Goal: Information Seeking & Learning: Learn about a topic

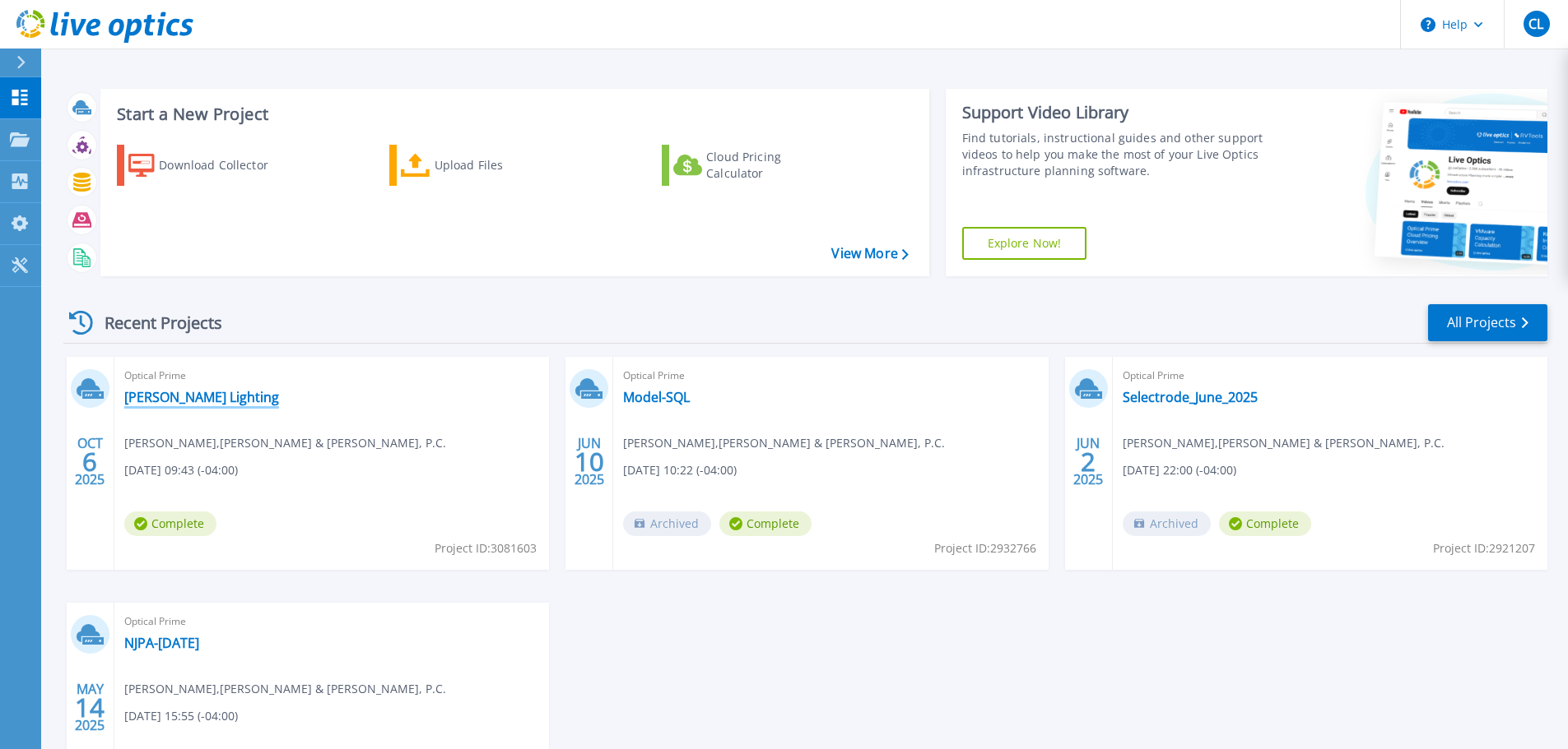
click at [193, 401] on link "[PERSON_NAME] Lighting" at bounding box center [202, 397] width 155 height 17
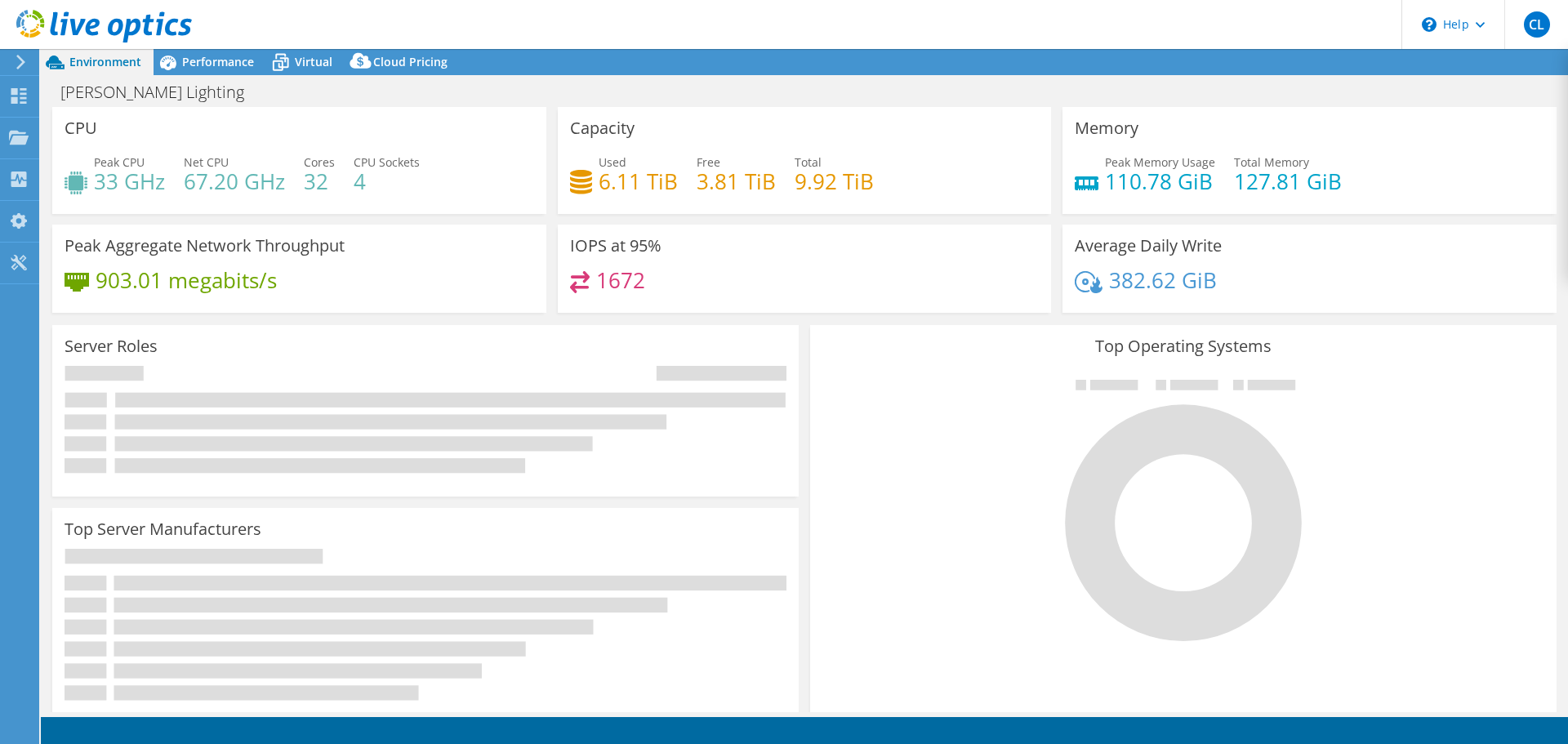
select select "USD"
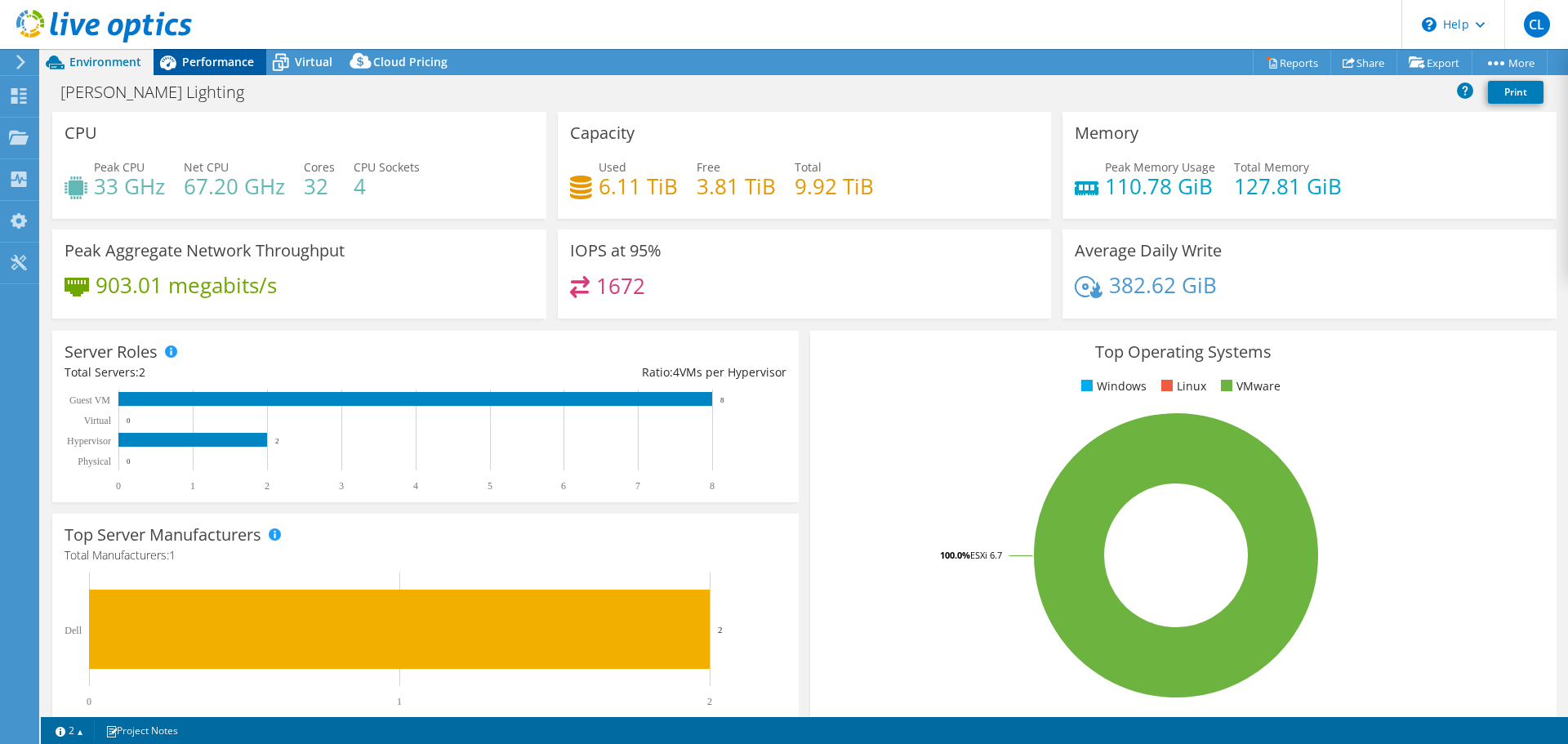
click at [210, 60] on span "Performance" at bounding box center [217, 62] width 72 height 16
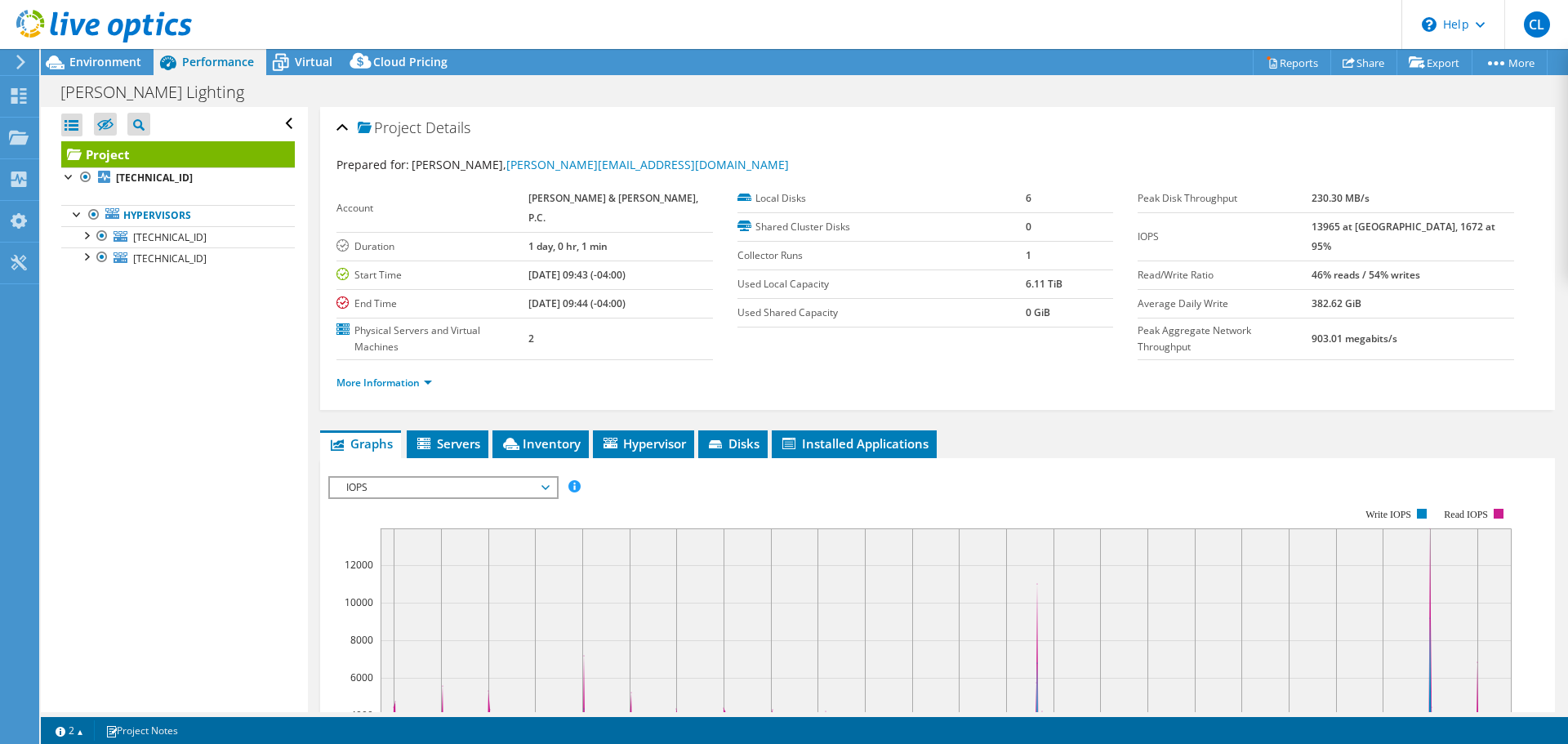
click at [497, 476] on div "IOPS IOPS Disk Throughput IO Size Latency Queue Depth CPU Percentage Memory Pag…" at bounding box center [443, 487] width 230 height 23
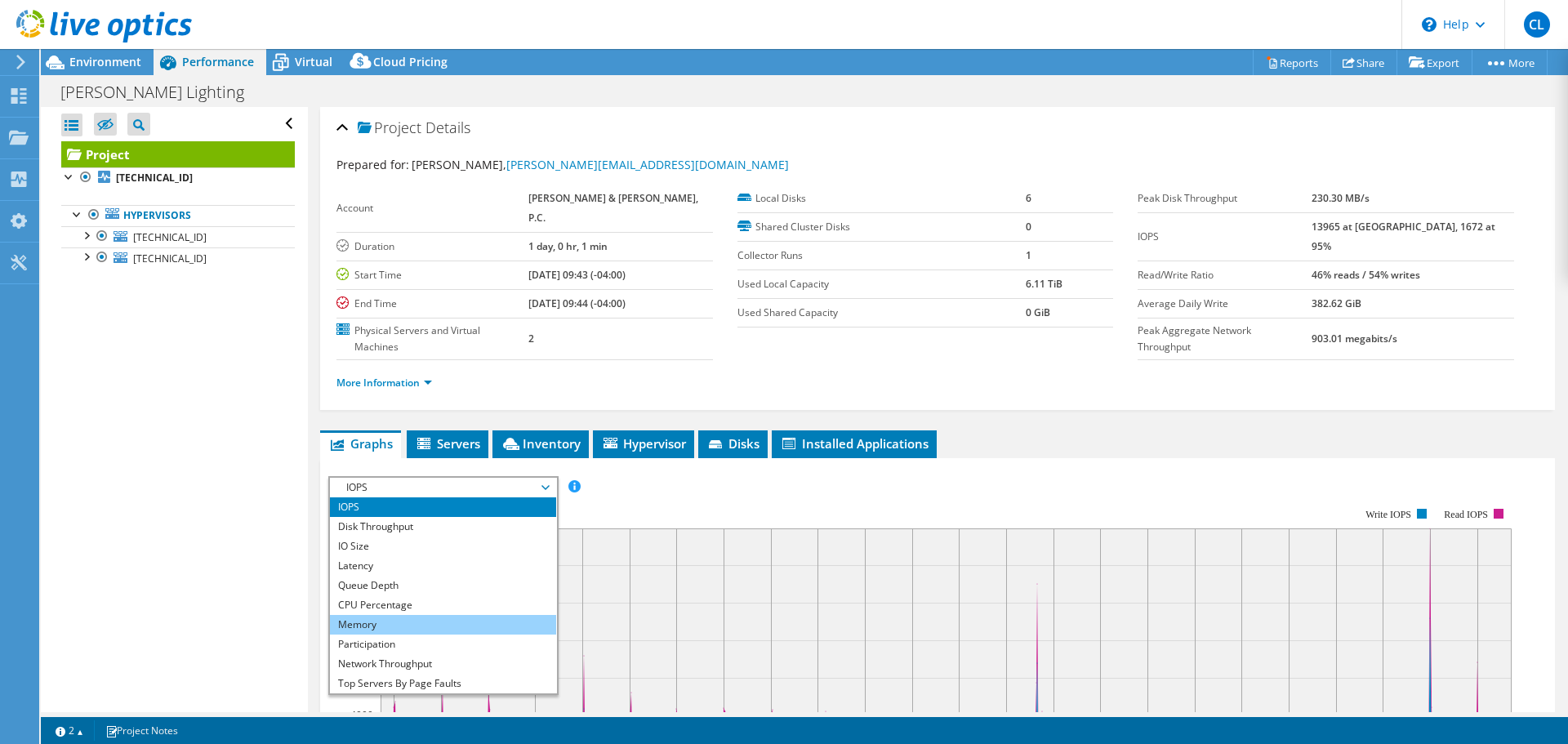
click at [400, 615] on li "Memory" at bounding box center [443, 625] width 226 height 20
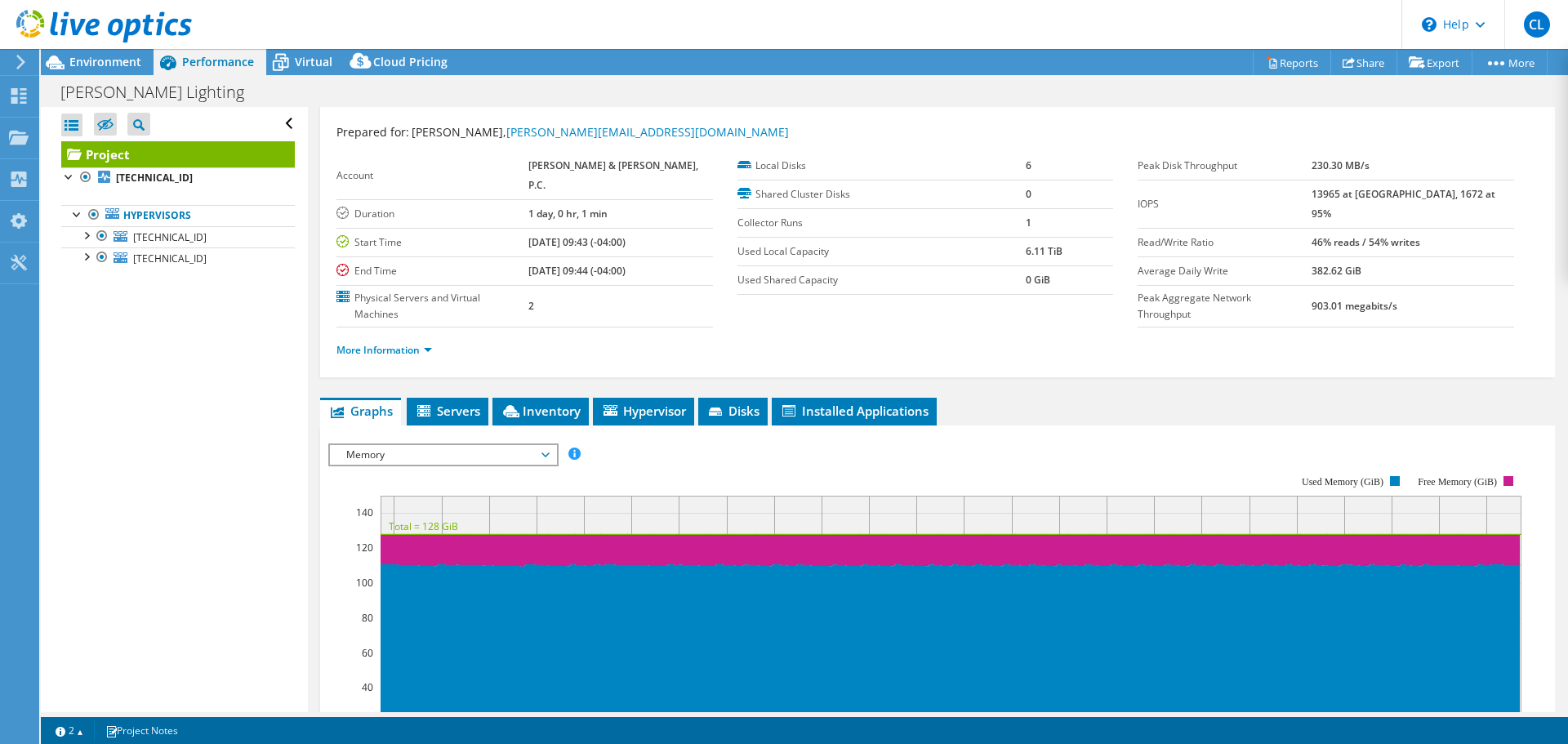
scroll to position [23, 0]
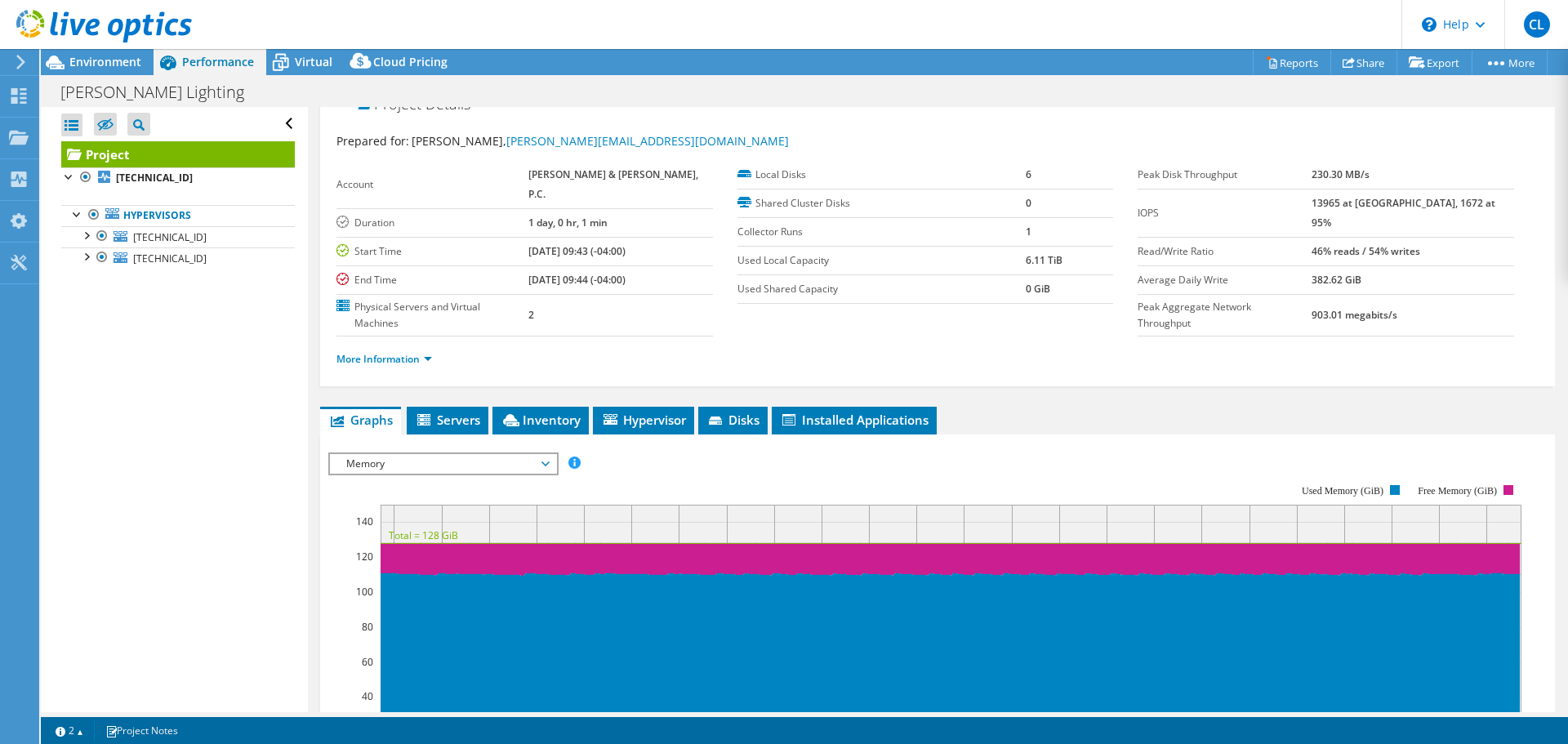
click at [468, 454] on span "Memory" at bounding box center [443, 464] width 210 height 20
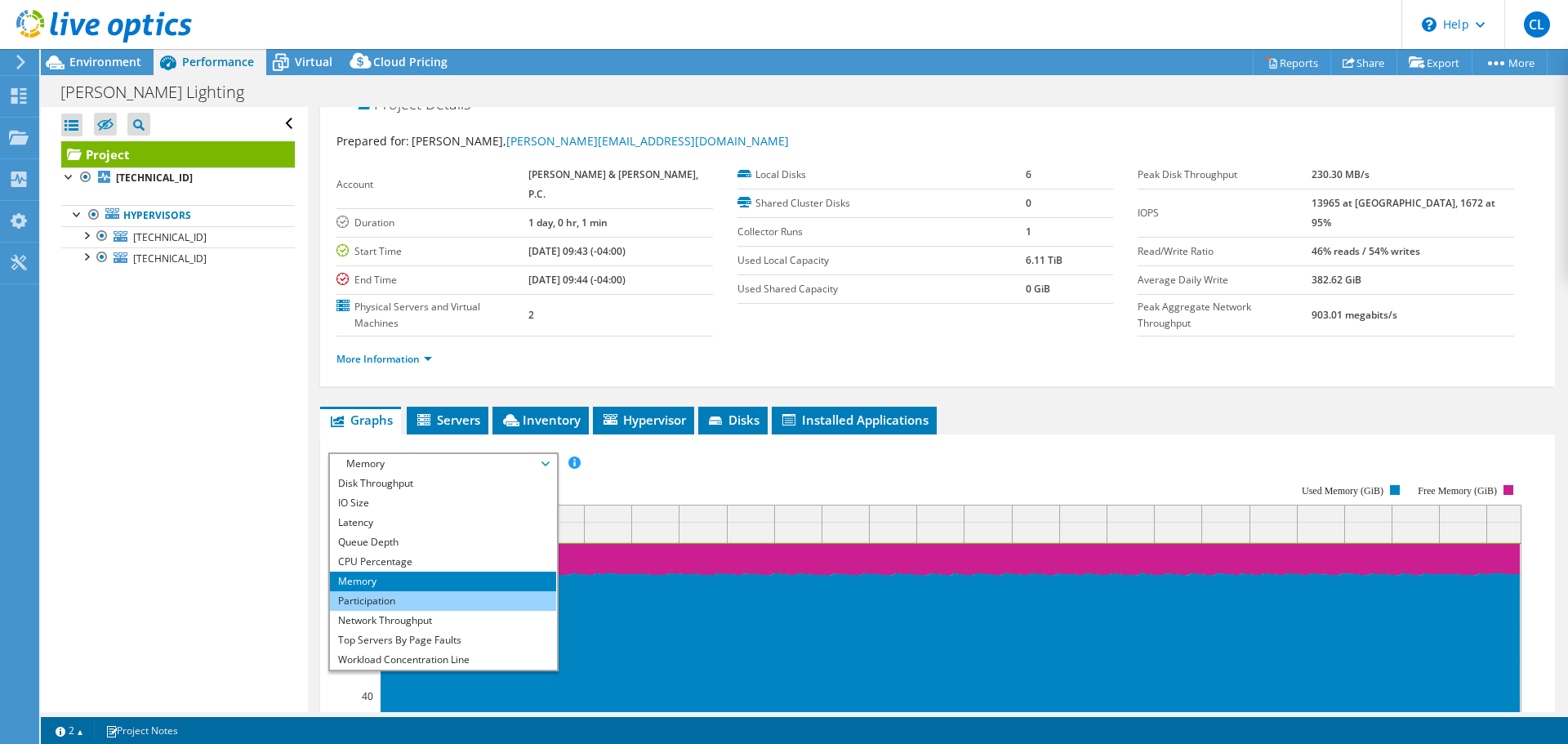
scroll to position [0, 0]
click at [406, 572] on li "CPU Percentage" at bounding box center [443, 581] width 226 height 20
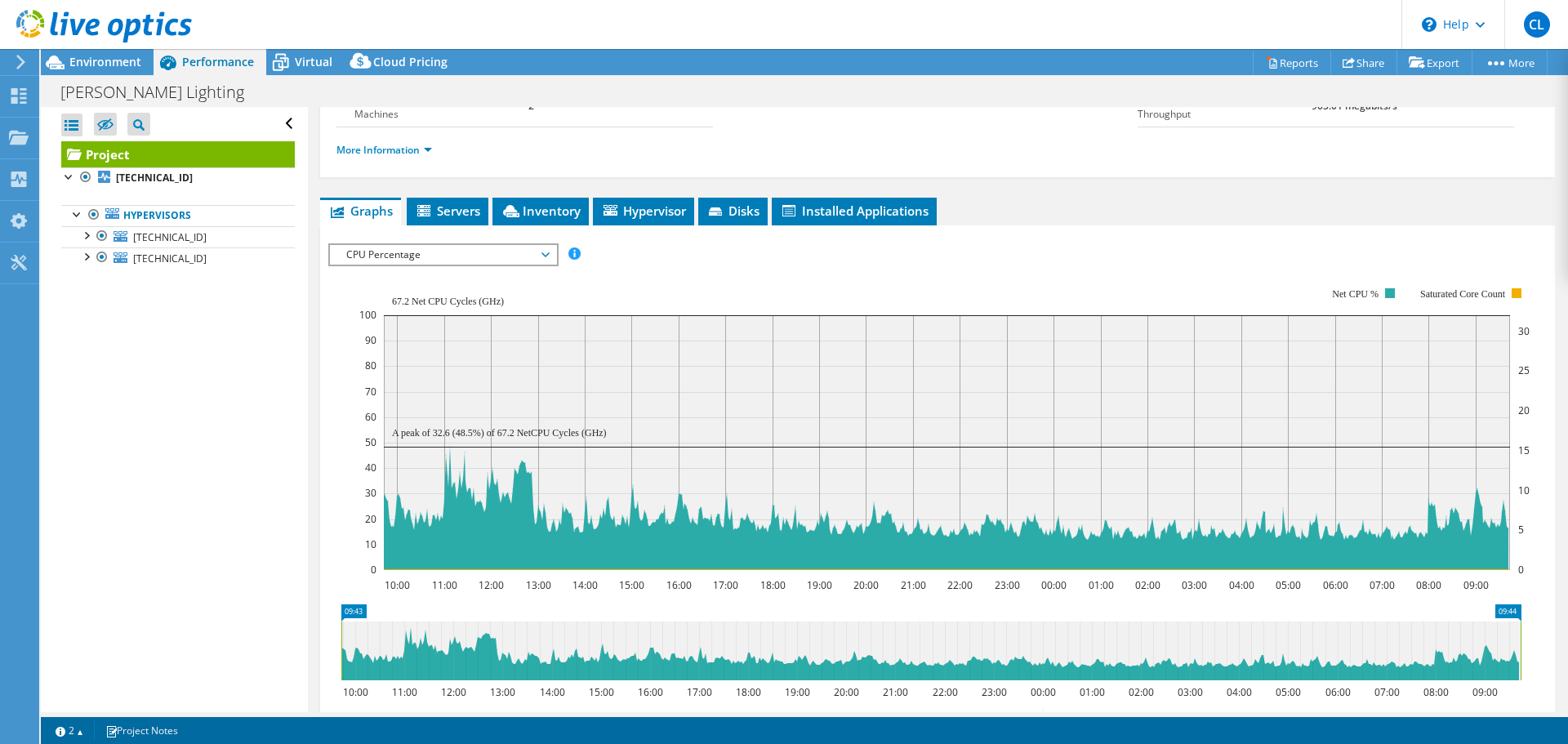
scroll to position [269, 0]
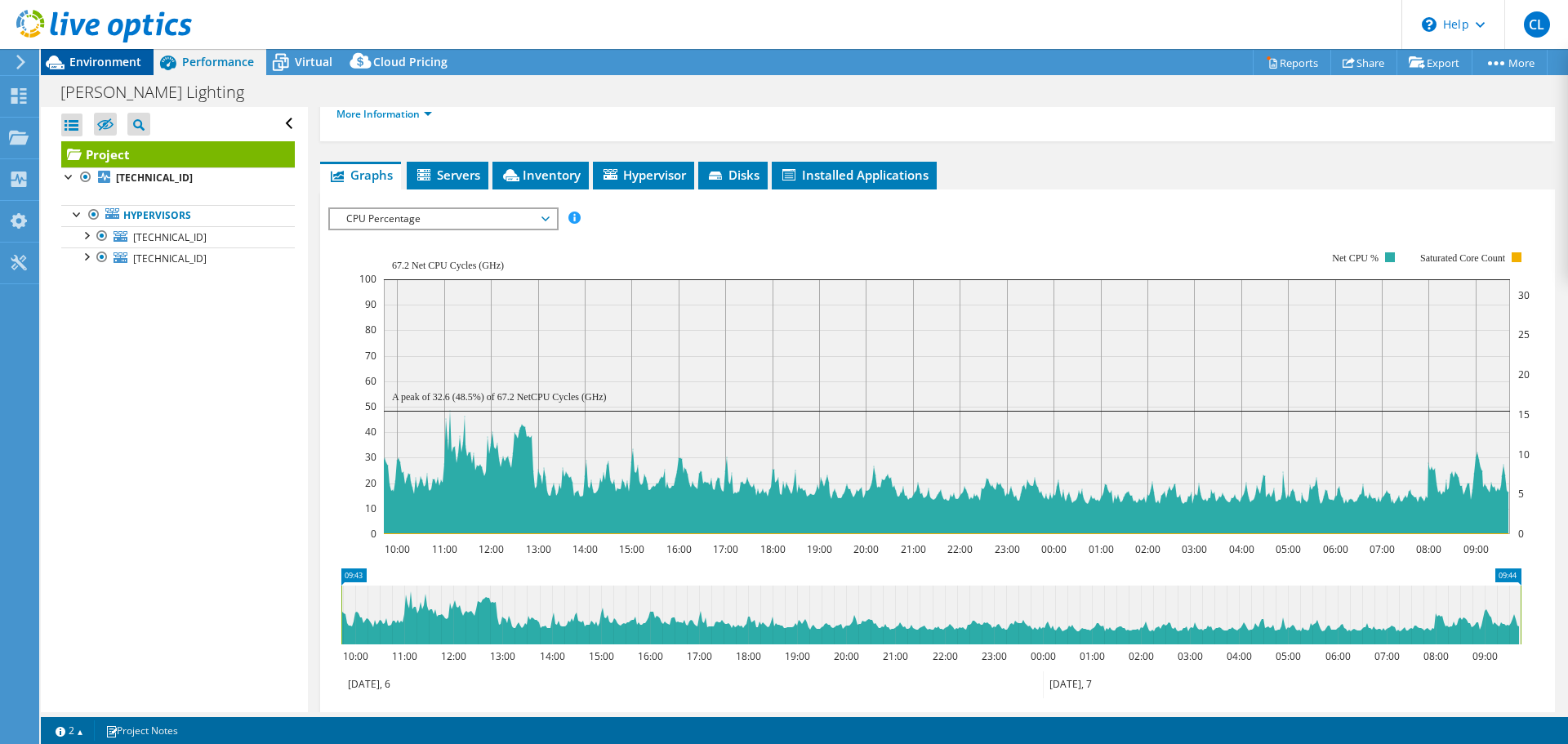
click at [120, 58] on span "Environment" at bounding box center [105, 62] width 72 height 16
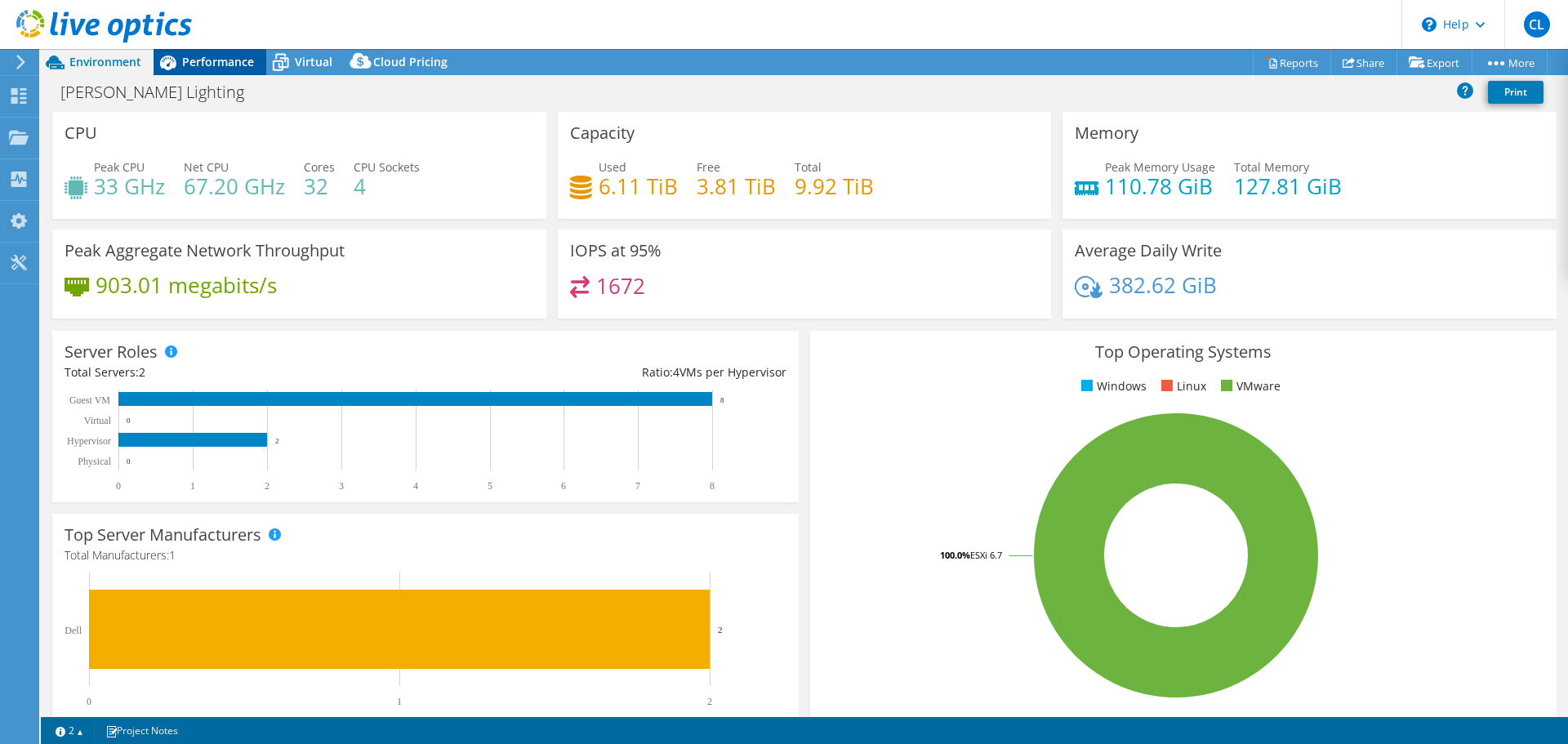
click at [201, 60] on span "Performance" at bounding box center [217, 62] width 72 height 16
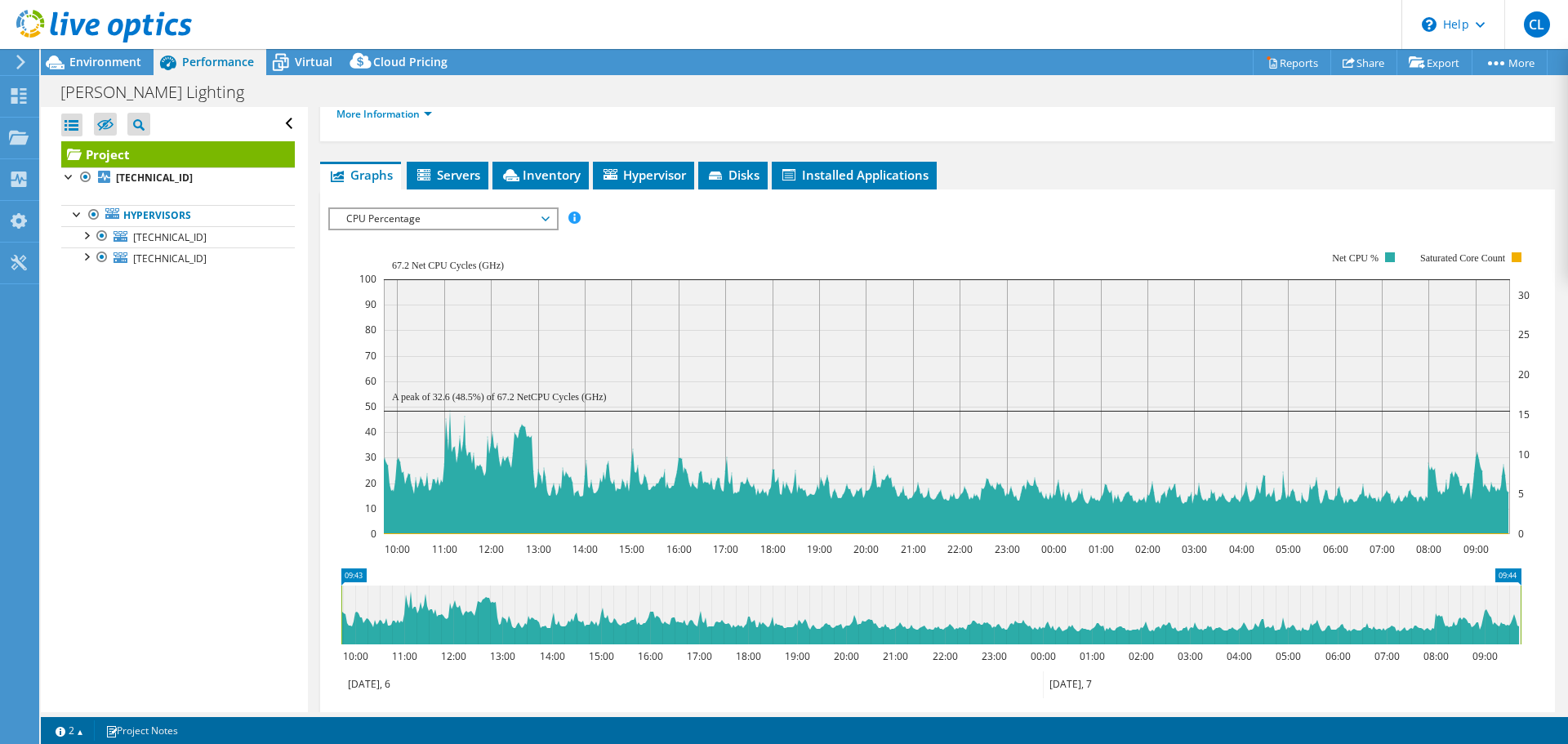
click at [377, 167] on span "Graphs" at bounding box center [360, 175] width 64 height 17
click at [516, 209] on span "CPU Percentage" at bounding box center [443, 218] width 210 height 20
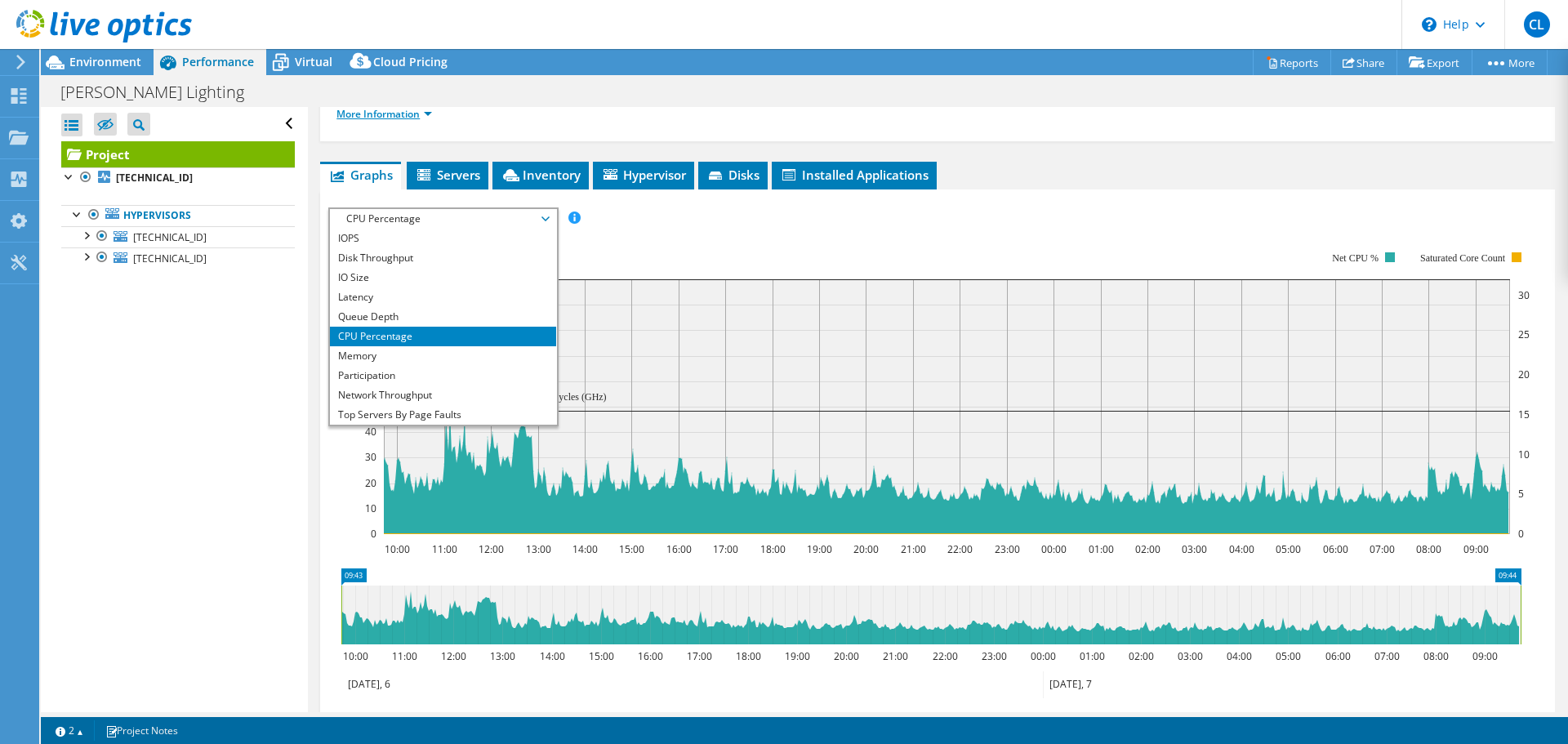
scroll to position [105, 0]
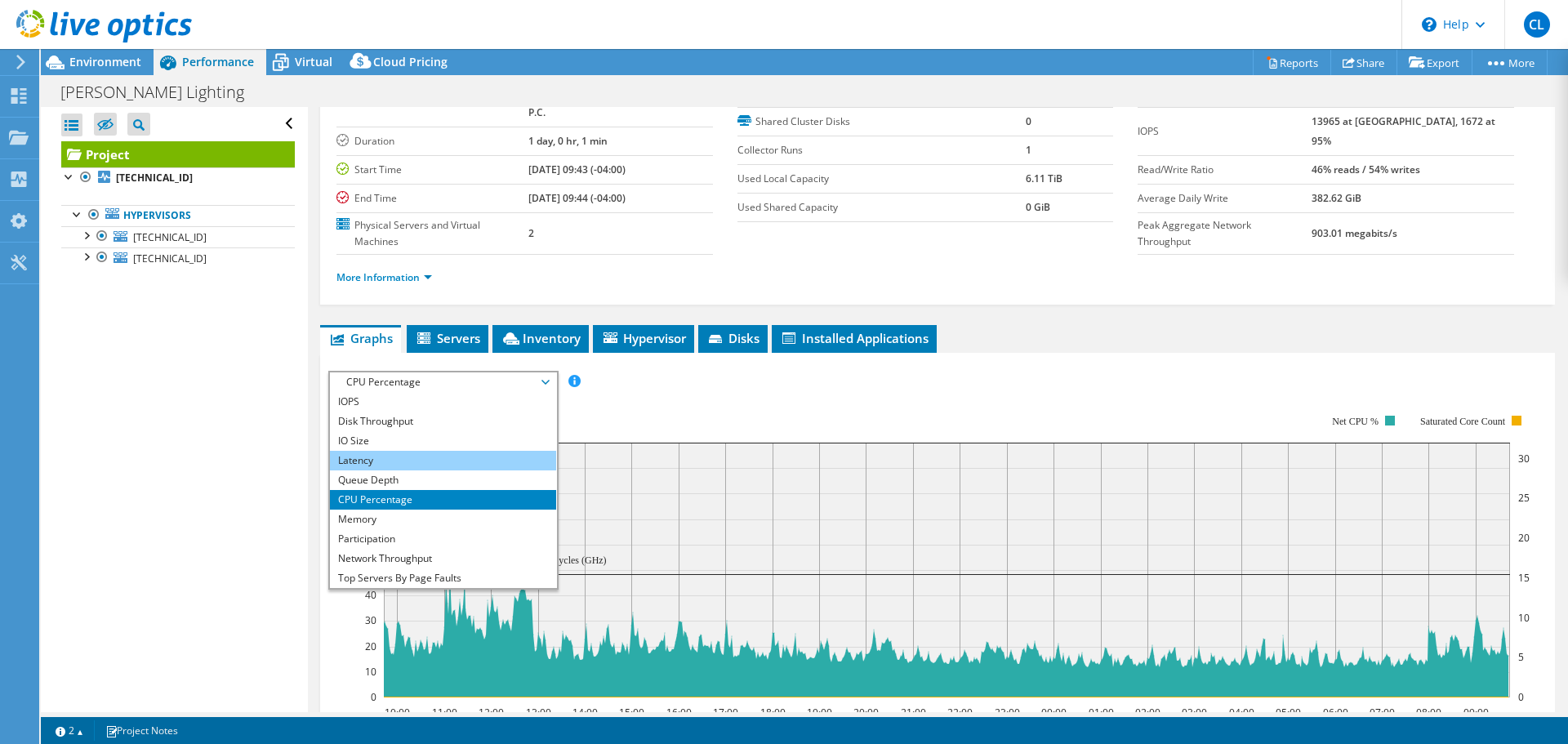
click at [427, 451] on li "Latency" at bounding box center [443, 460] width 226 height 20
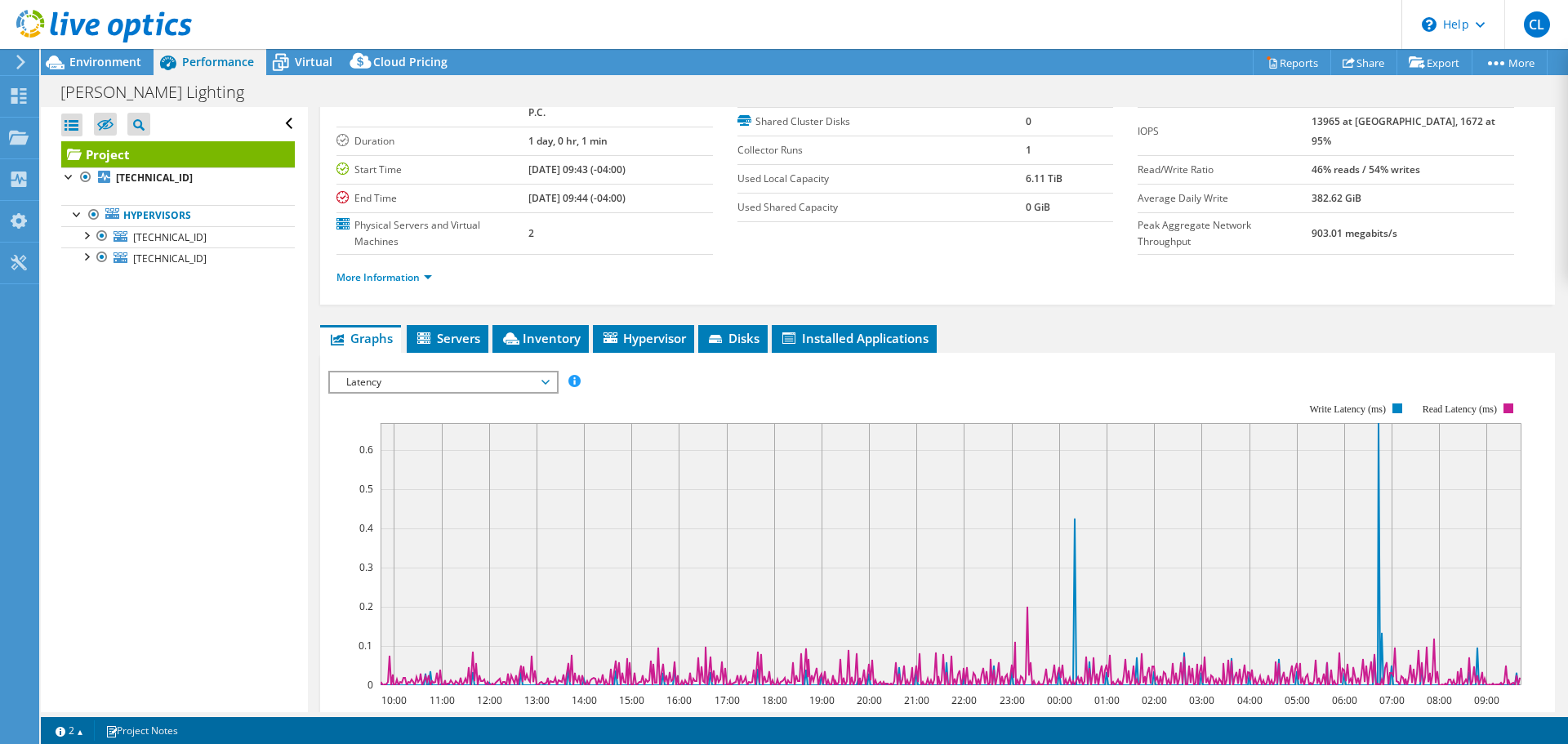
click at [1100, 353] on div "IOPS Disk Throughput IO Size Latency Queue Depth CPU Percentage Memory Page Fau…" at bounding box center [937, 641] width 1218 height 576
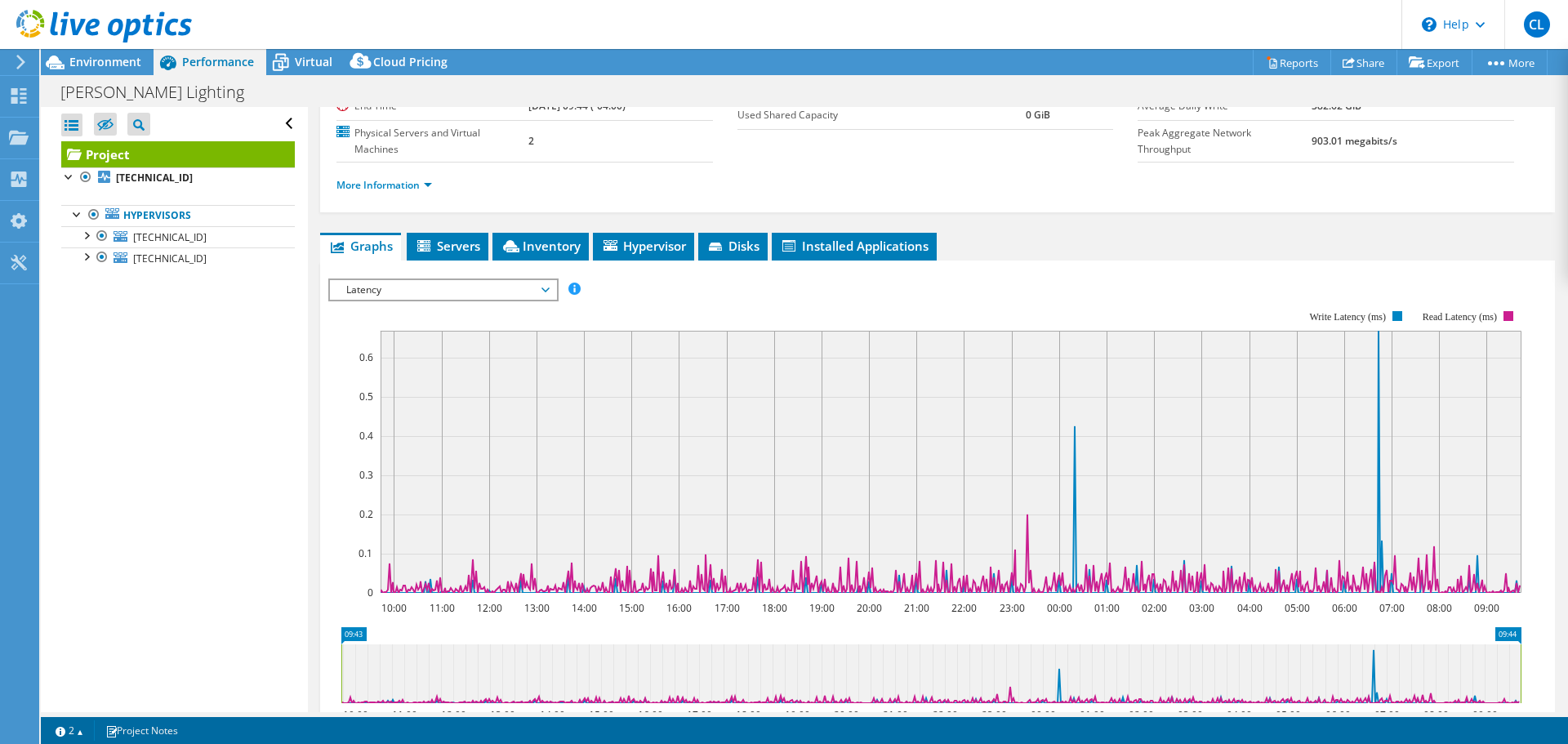
scroll to position [279, 0]
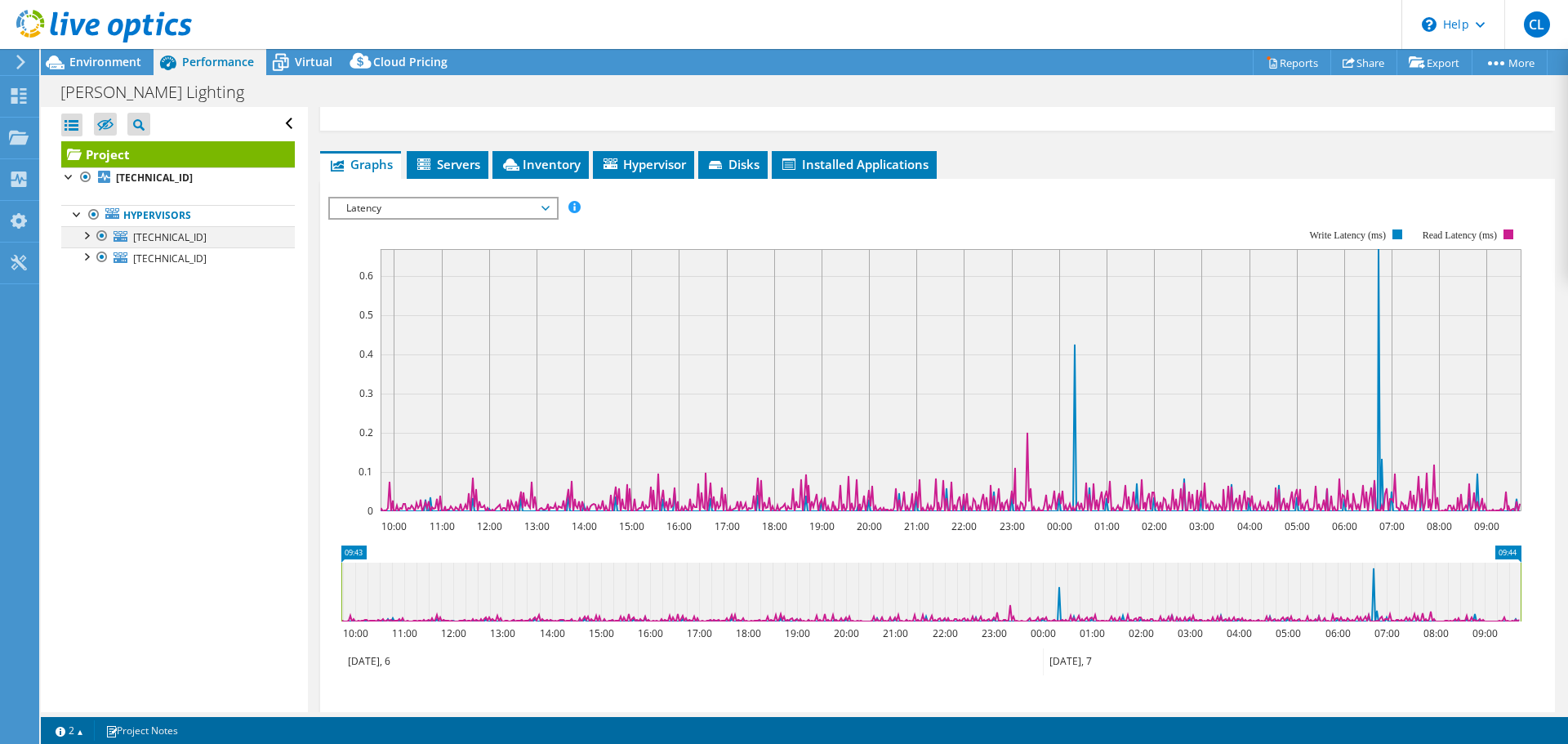
click at [88, 238] on div at bounding box center [85, 234] width 17 height 17
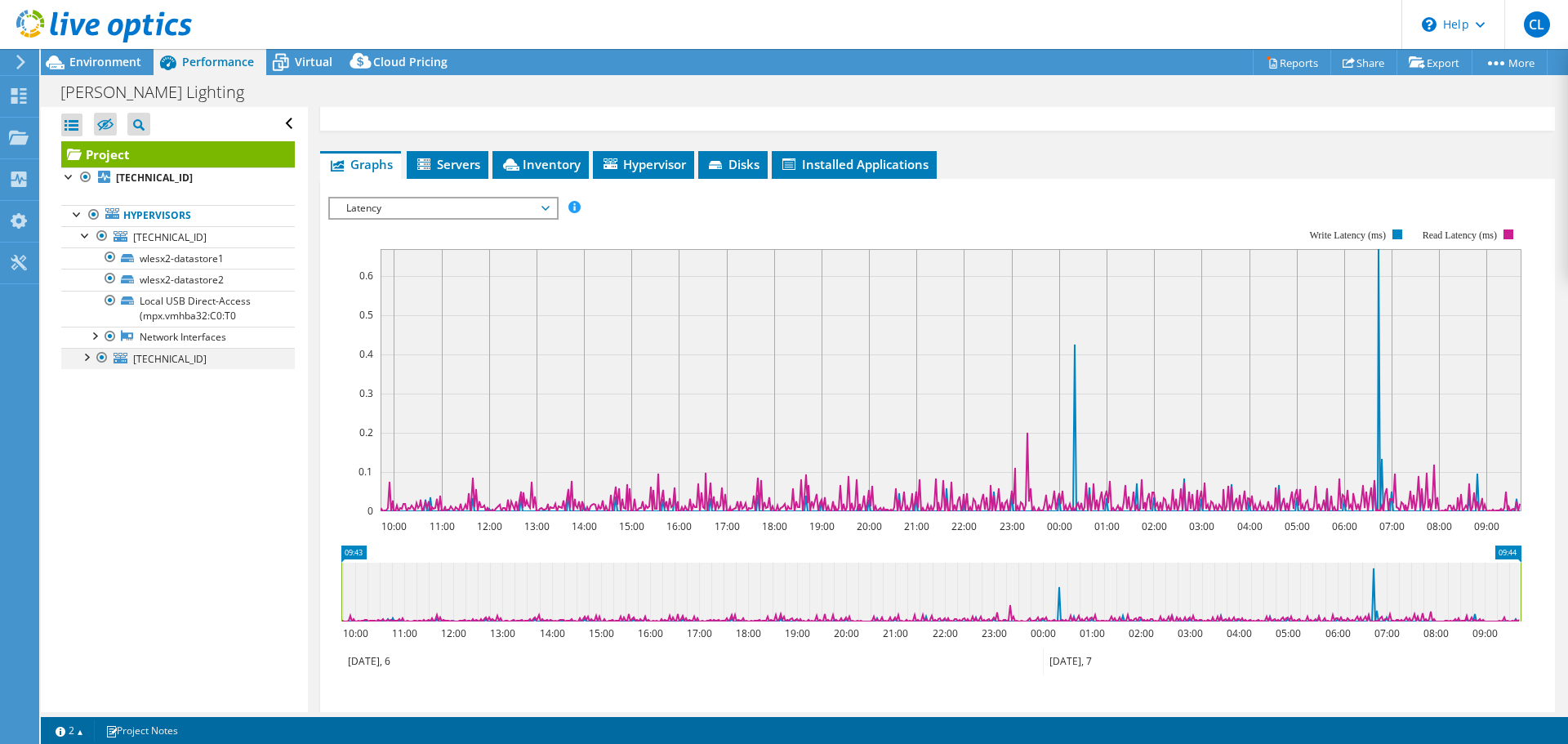
click at [85, 359] on div at bounding box center [85, 356] width 17 height 17
click at [470, 156] on span "Servers" at bounding box center [447, 164] width 65 height 17
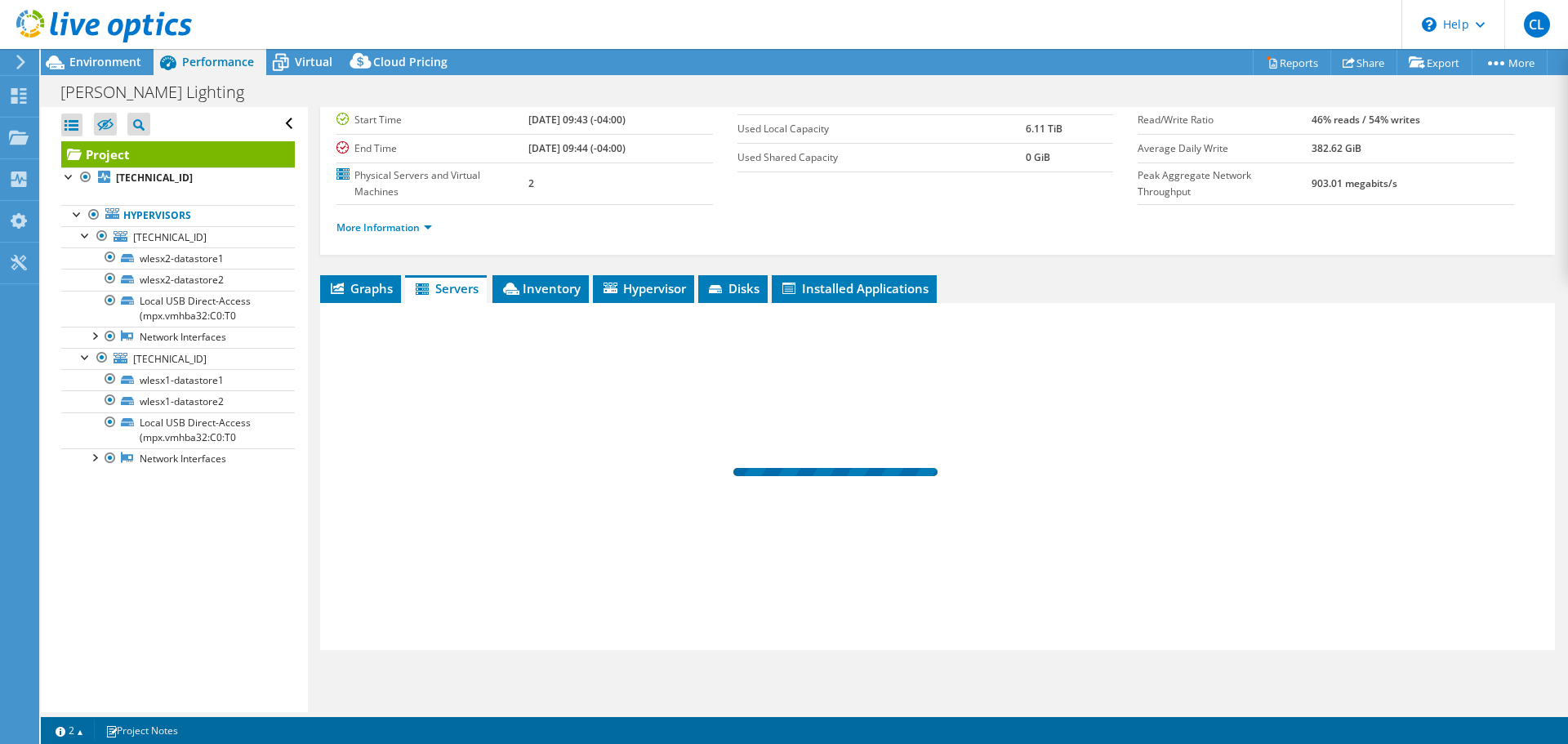
scroll to position [123, 0]
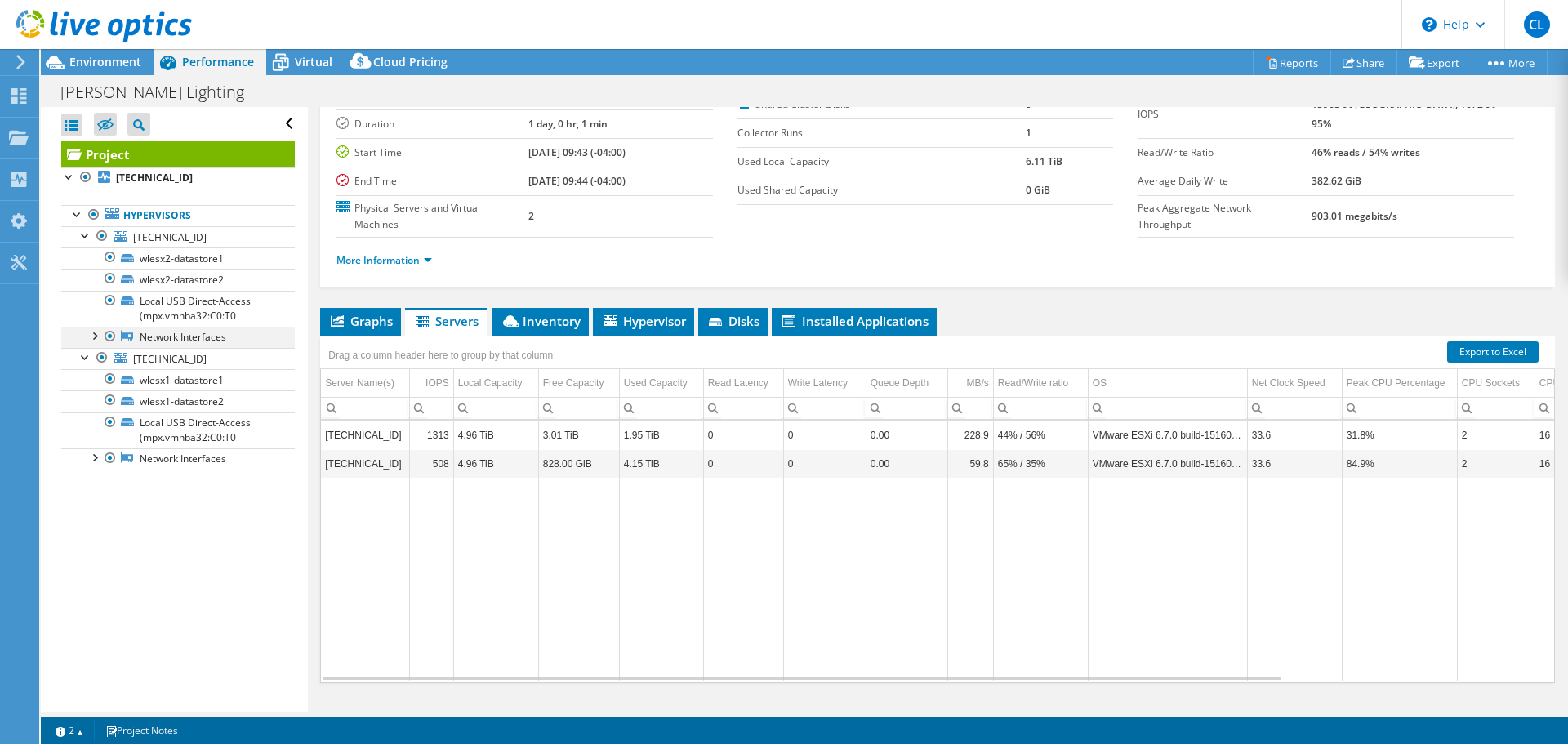
click at [98, 338] on div at bounding box center [94, 335] width 17 height 17
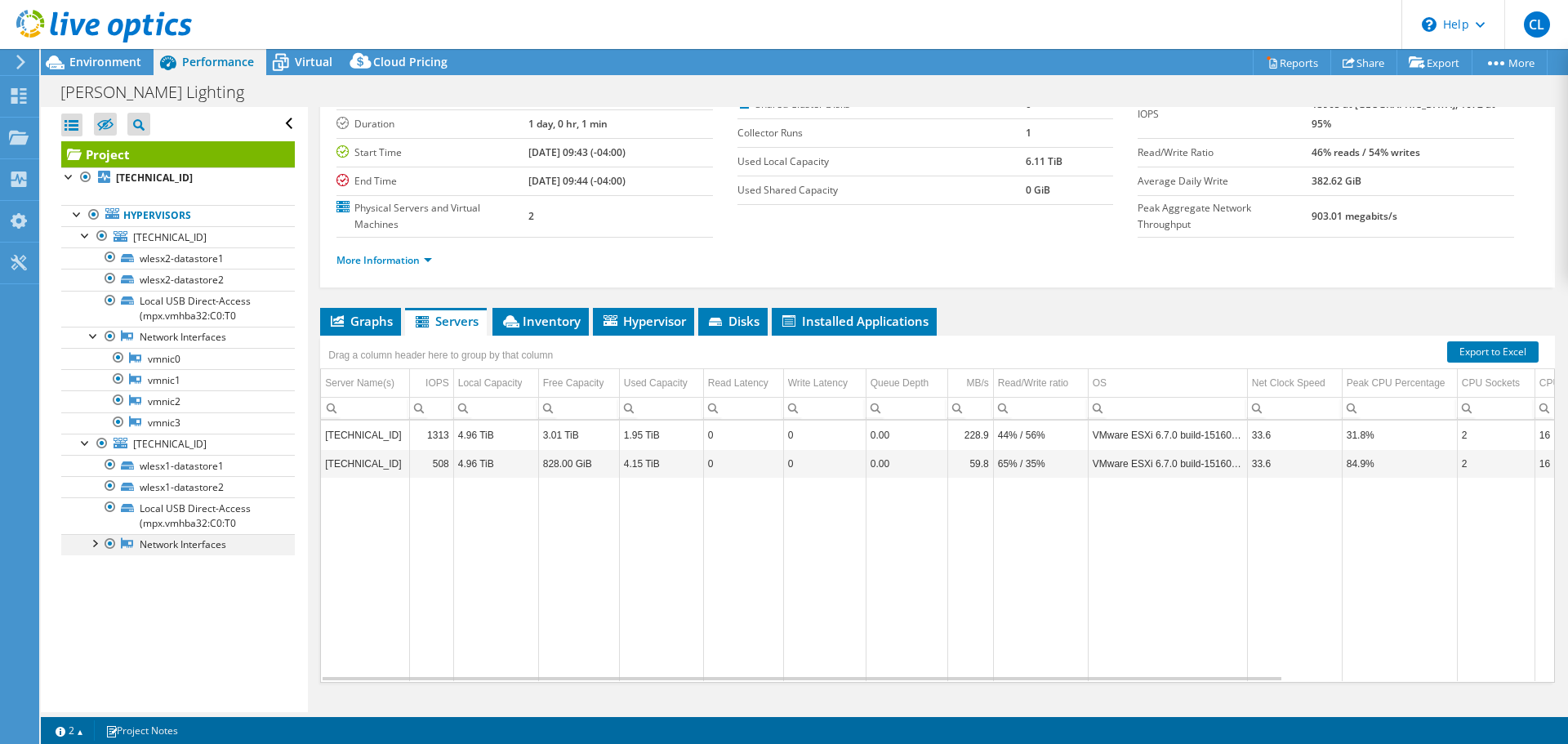
click at [97, 542] on div at bounding box center [94, 542] width 17 height 17
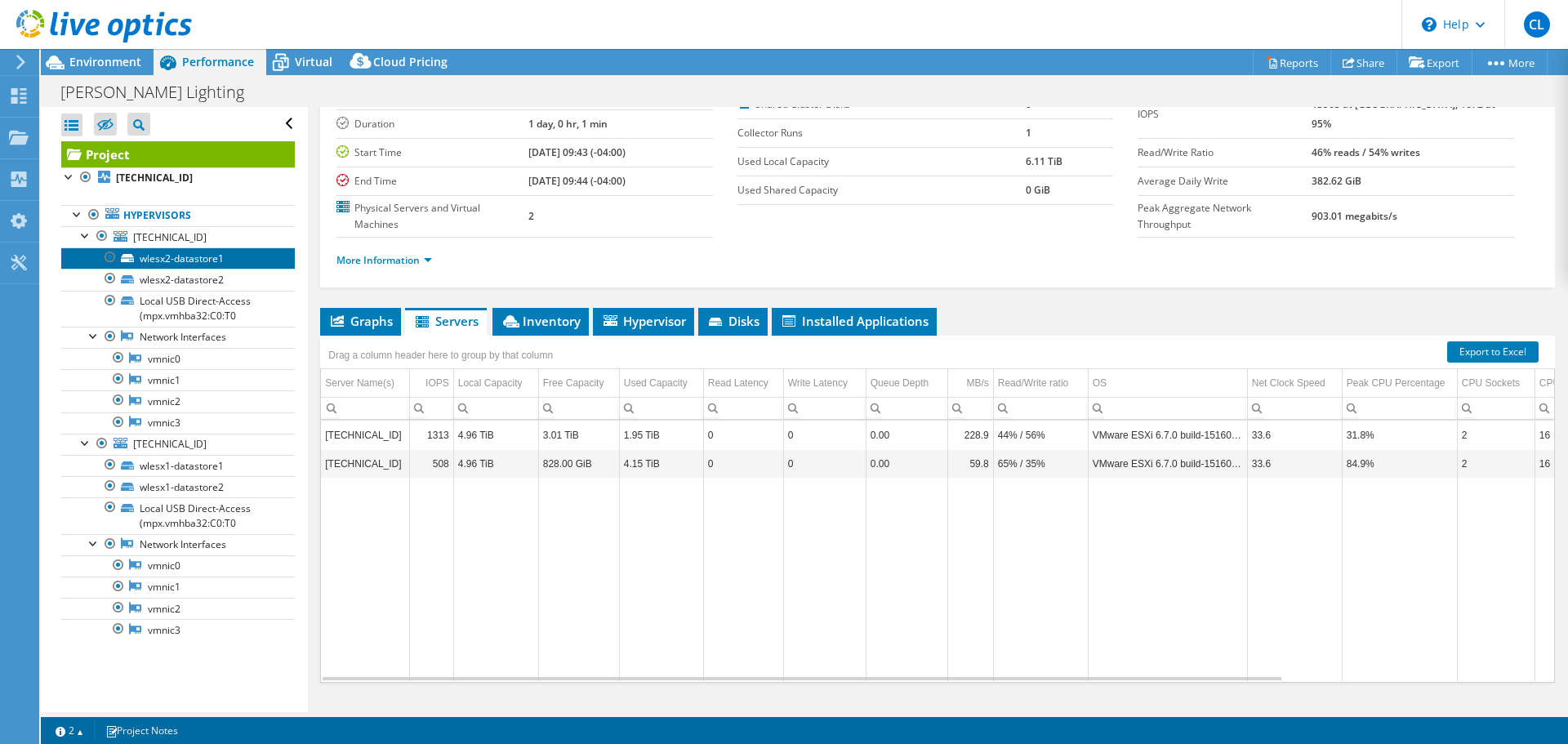
click at [187, 258] on link "wlesx2-datastore1" at bounding box center [177, 258] width 234 height 21
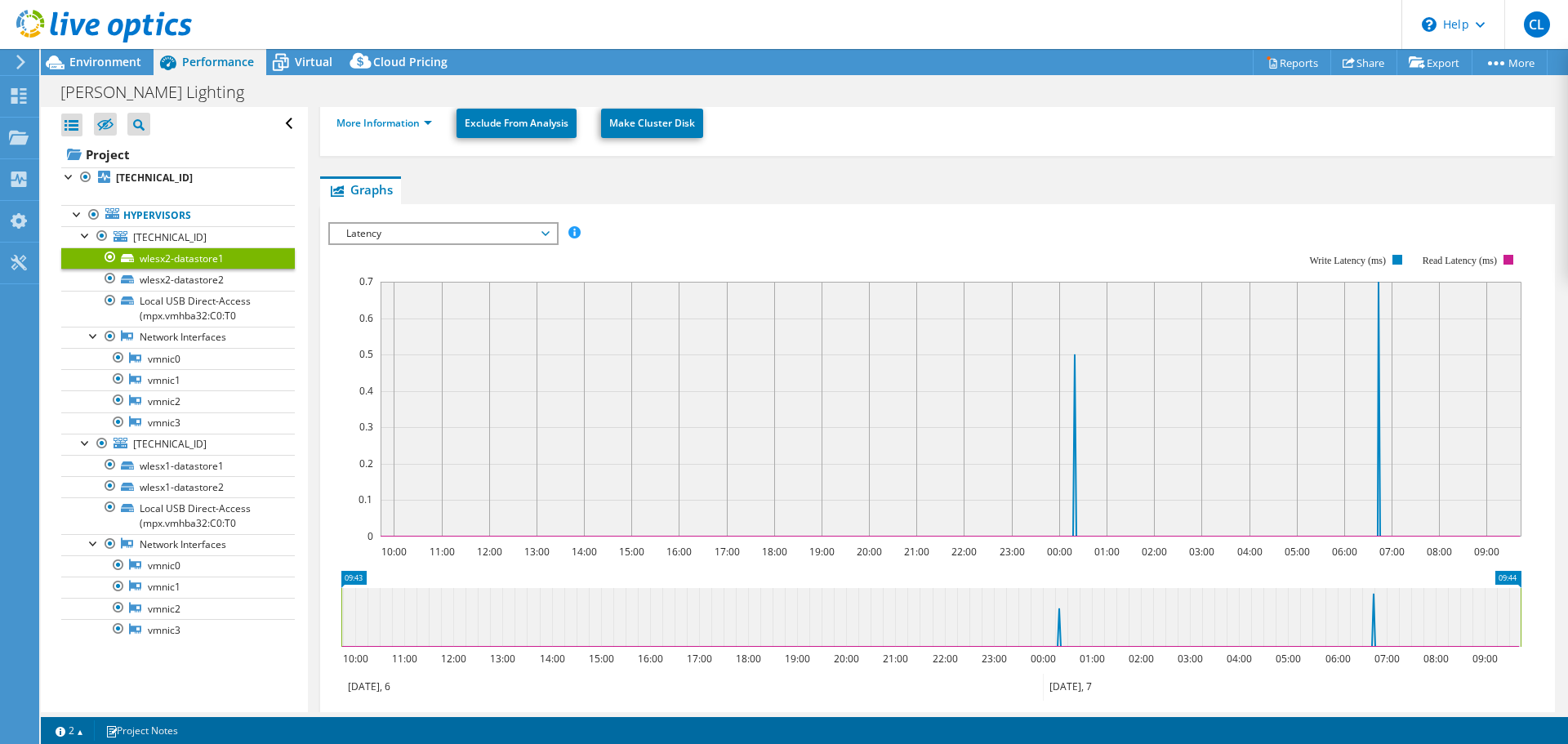
scroll to position [0, 0]
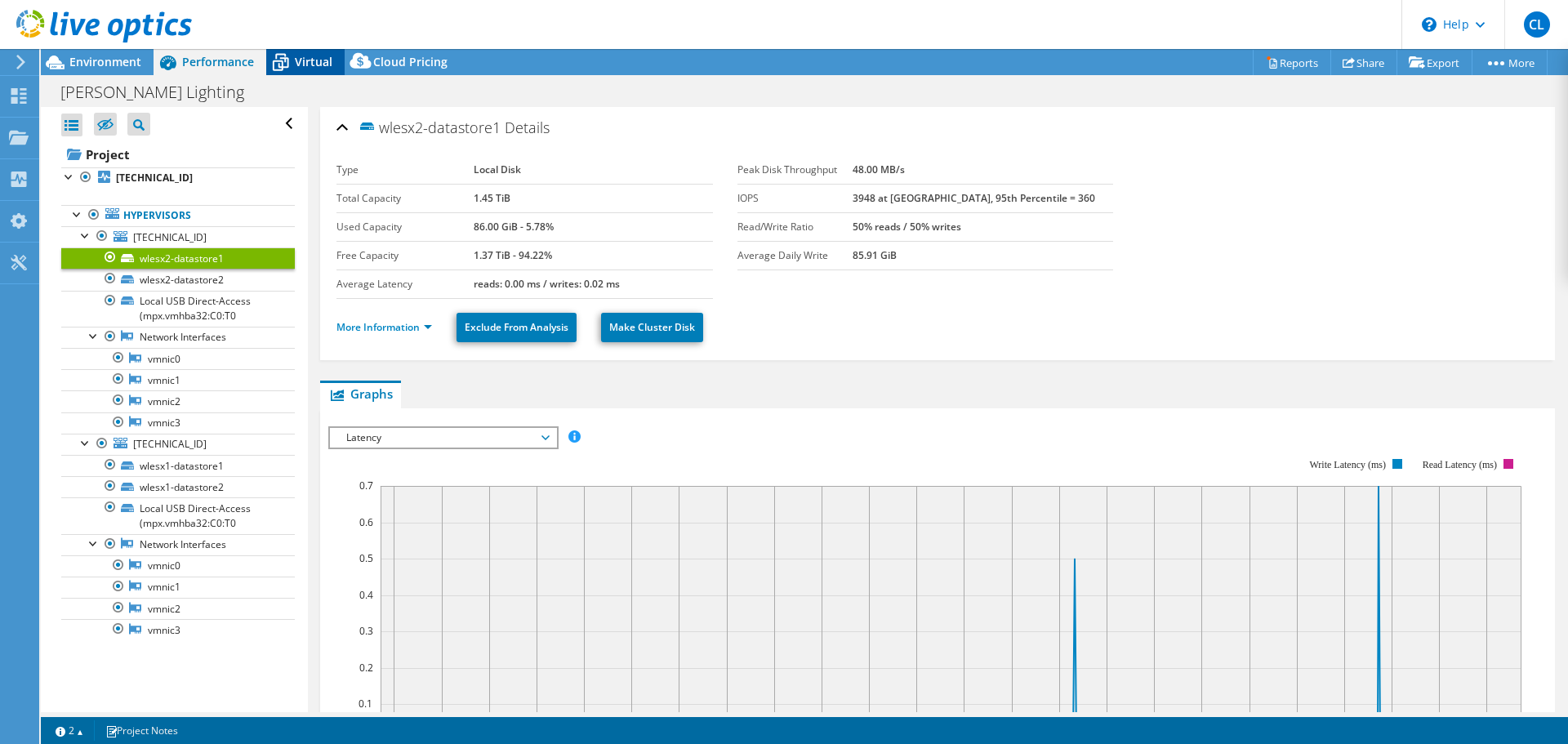
click at [316, 57] on span "Virtual" at bounding box center [313, 62] width 37 height 16
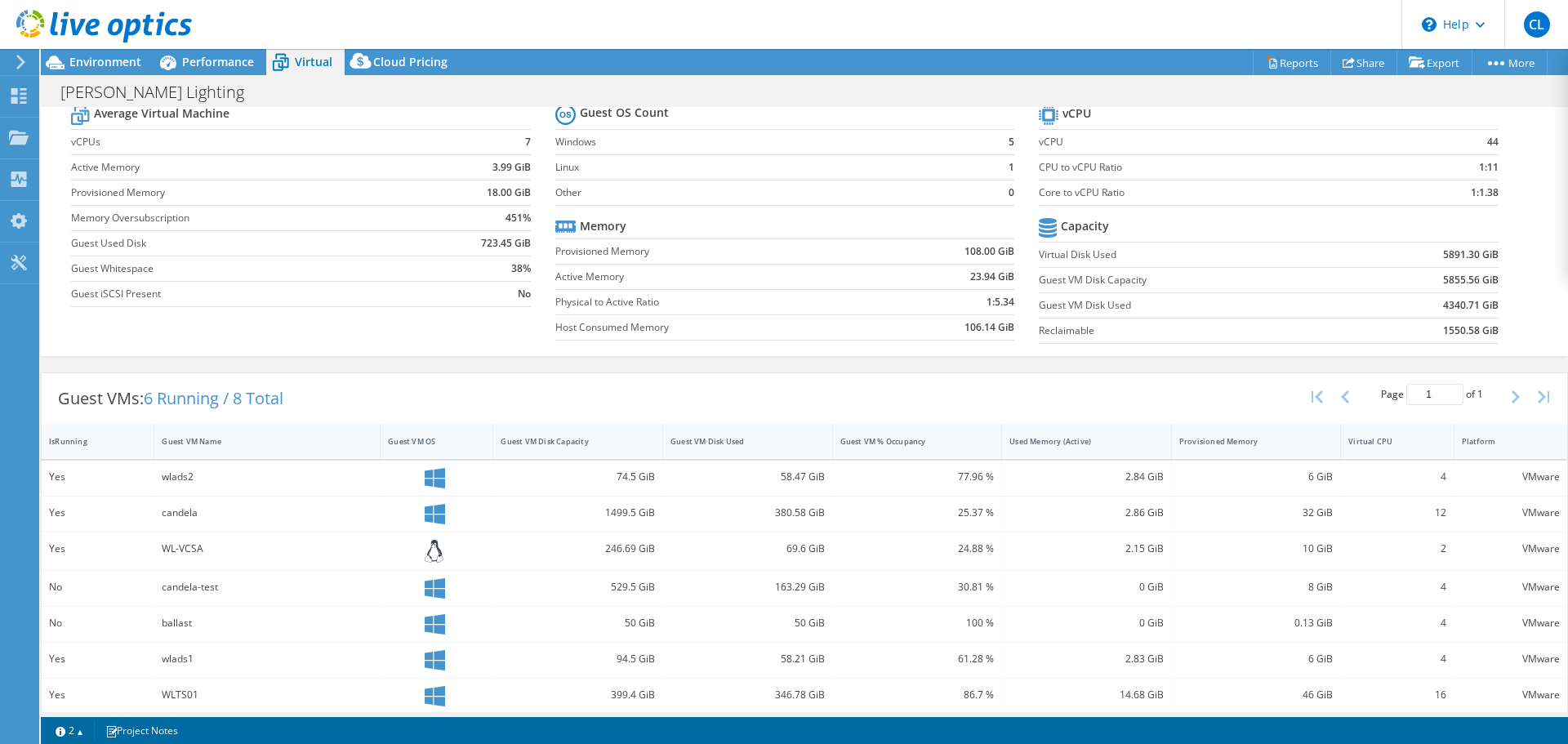
scroll to position [102, 0]
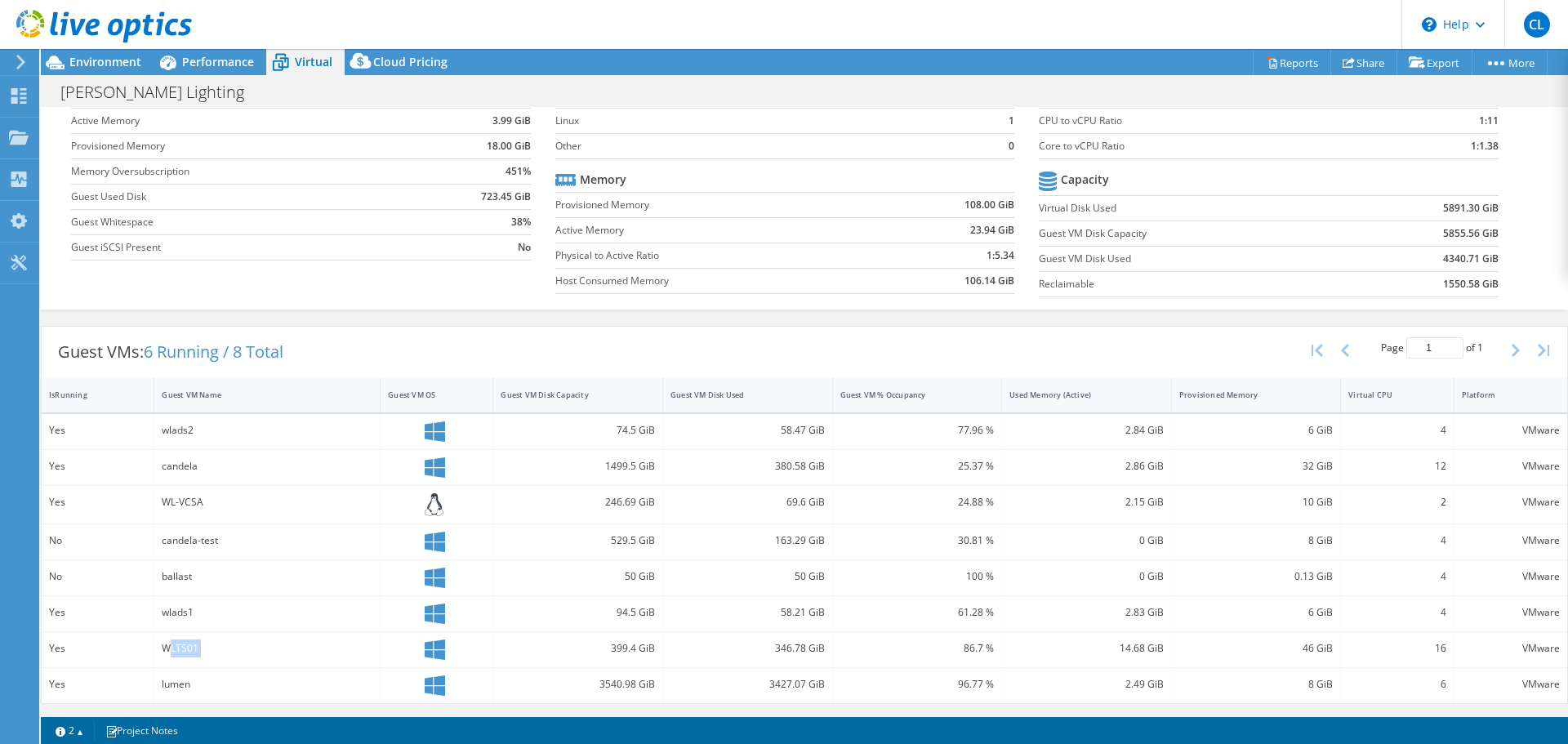
drag, startPoint x: 168, startPoint y: 648, endPoint x: 547, endPoint y: 660, distance: 379.2
click at [545, 660] on div "Yes WLTS01 399.4 GiB 346.78 GiB 86.7 % 14.68 GiB 46 GiB 16 VMware" at bounding box center [804, 650] width 1525 height 35
click at [184, 649] on div "WLTS01" at bounding box center [267, 648] width 210 height 18
click at [282, 645] on div "WLTS01" at bounding box center [267, 648] width 210 height 18
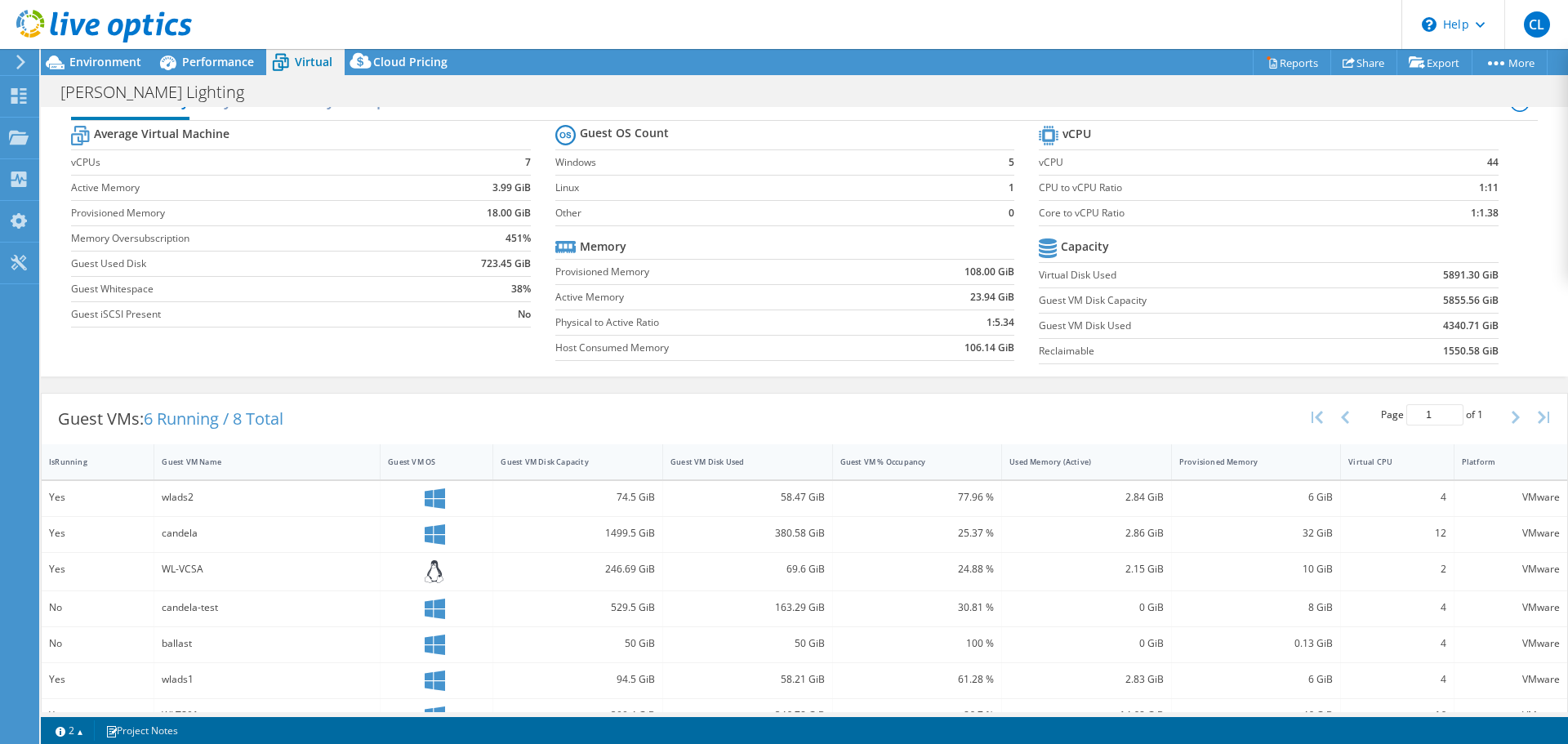
scroll to position [0, 0]
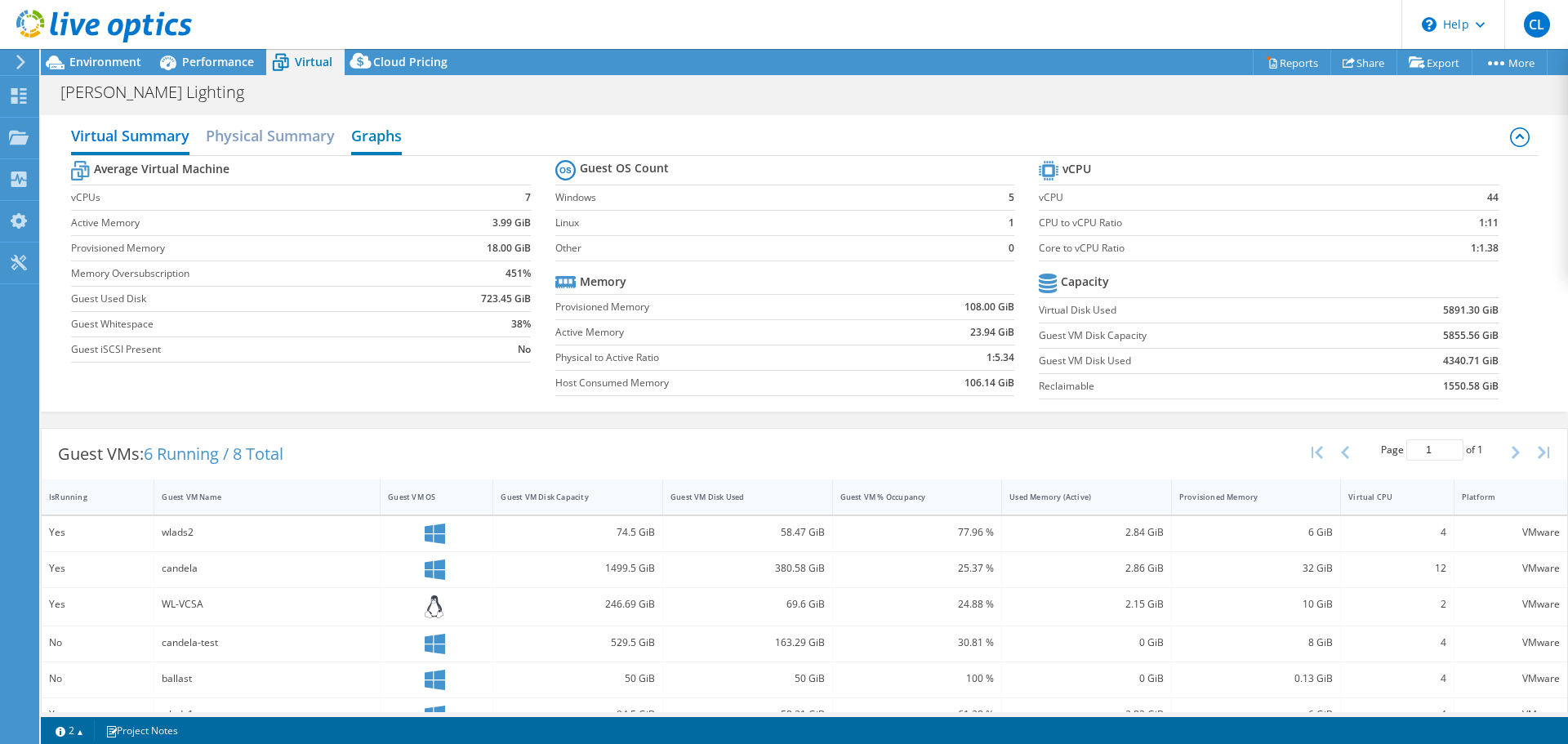
click at [378, 143] on h2 "Graphs" at bounding box center [377, 137] width 50 height 36
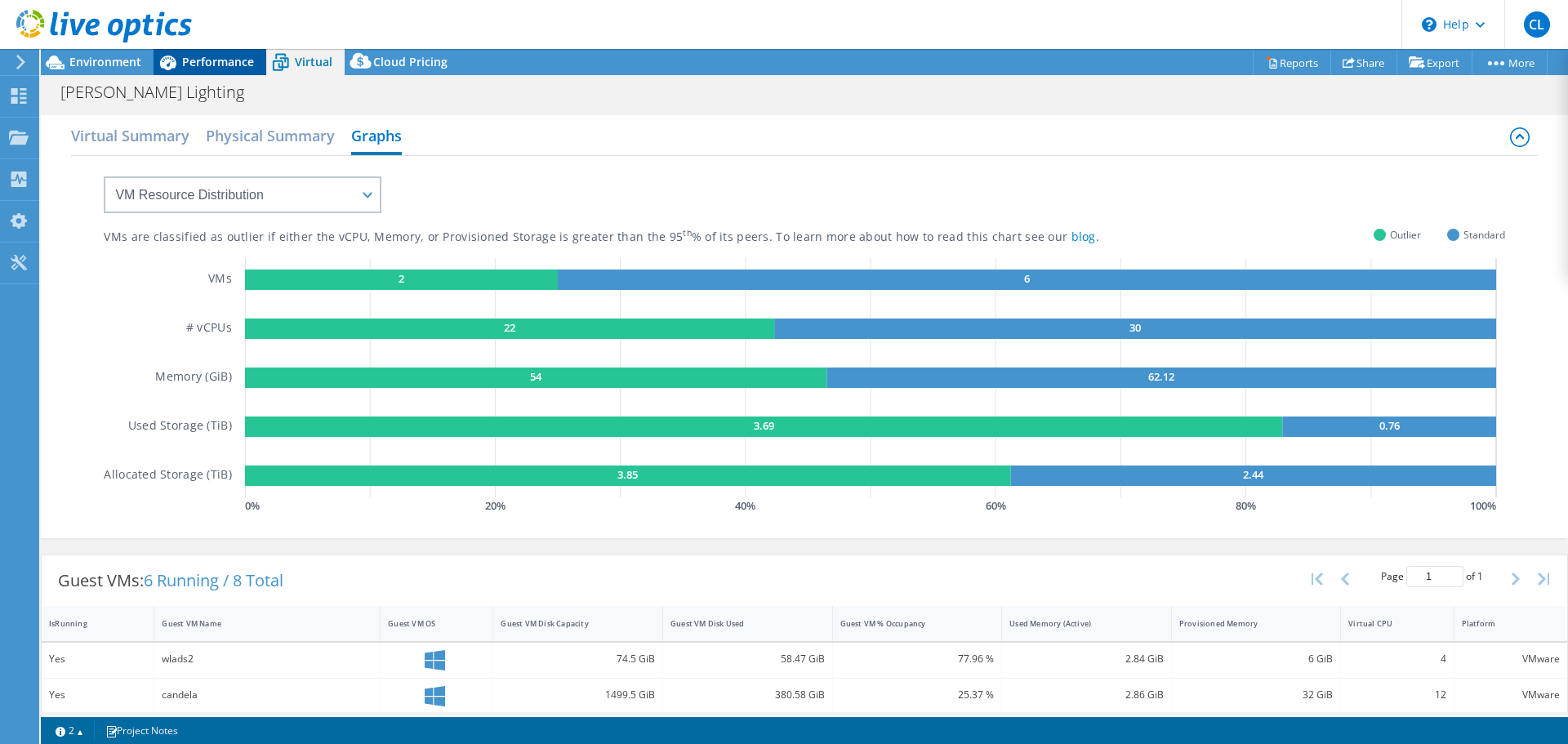
click at [211, 73] on div "Performance" at bounding box center [210, 62] width 113 height 26
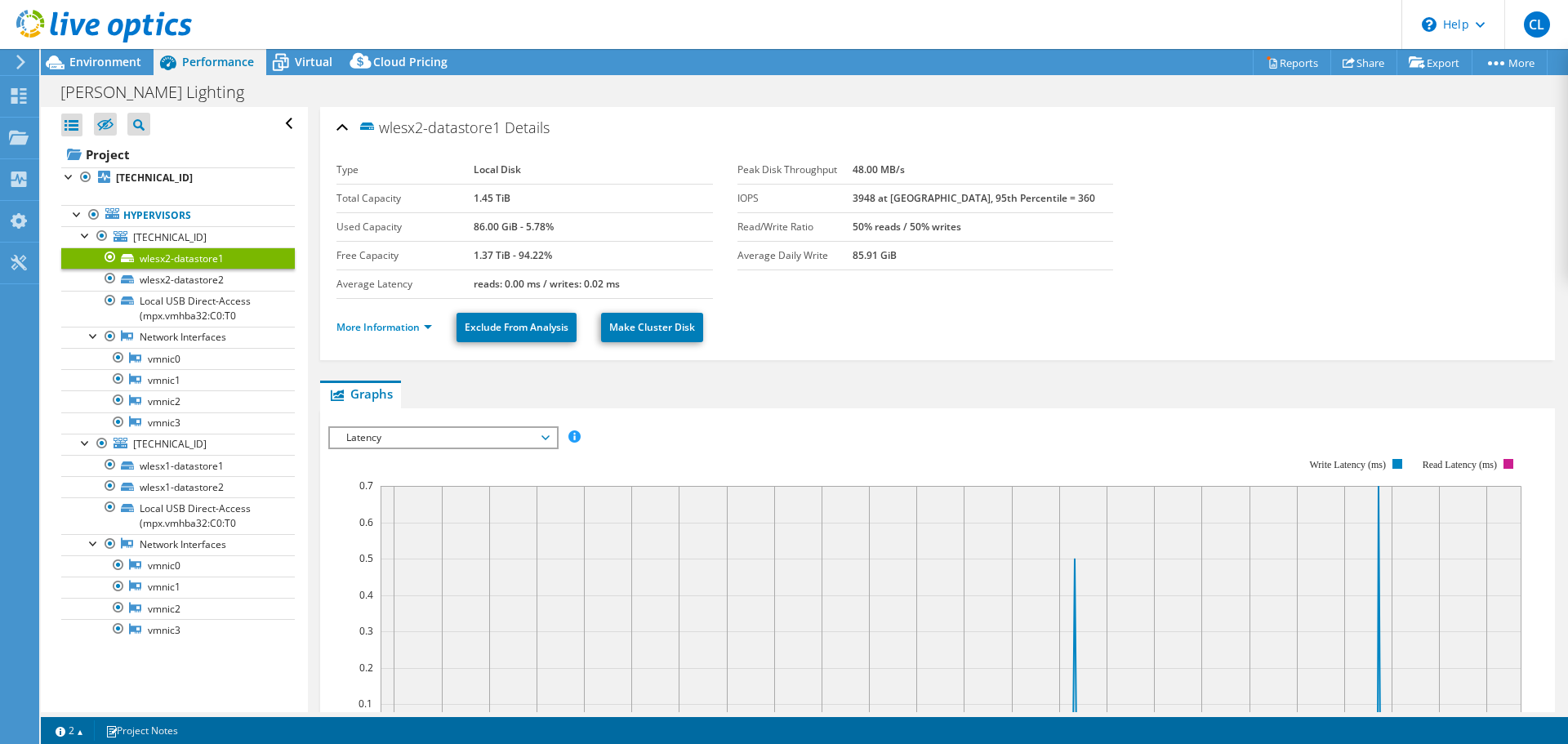
click at [507, 434] on span "Latency" at bounding box center [443, 438] width 210 height 20
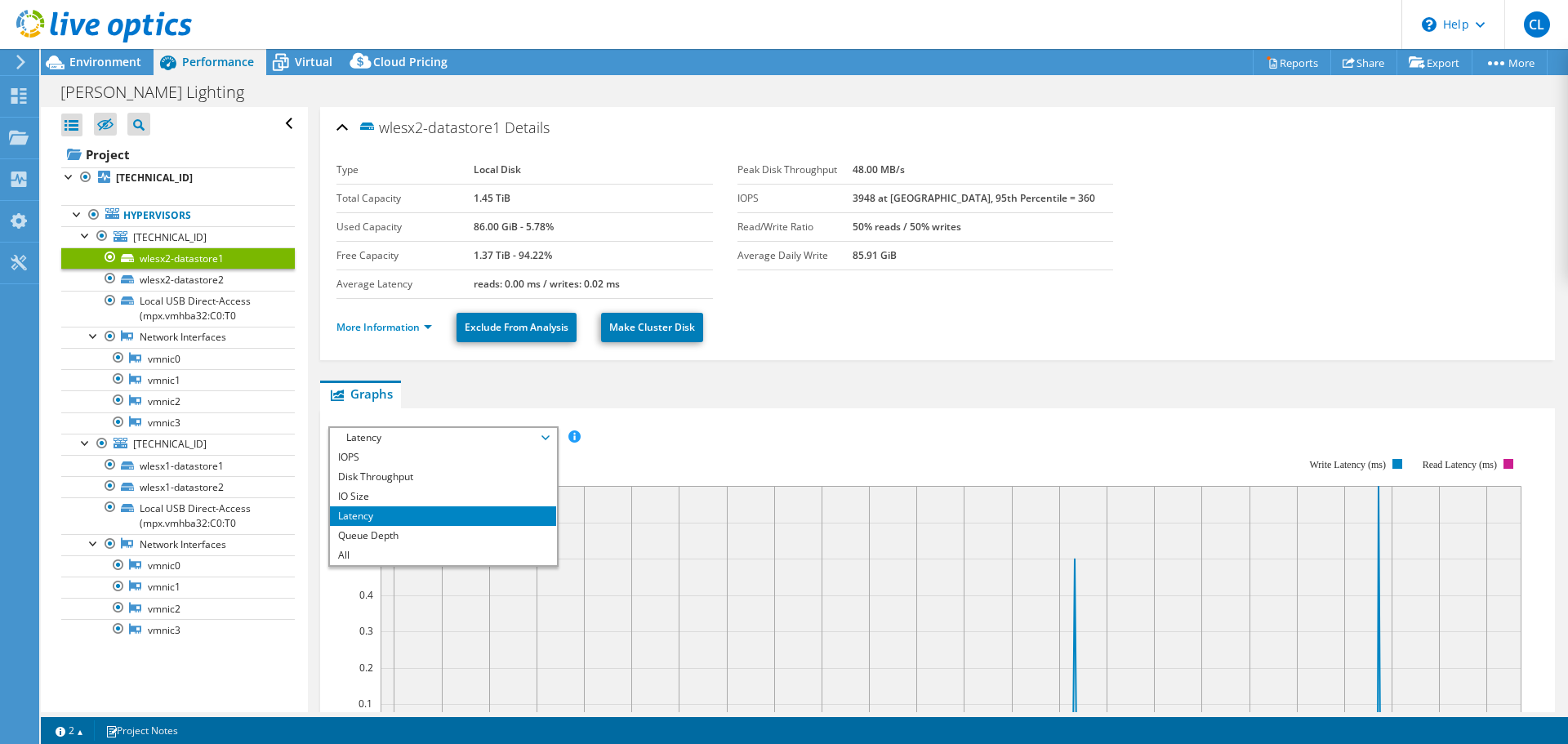
click at [730, 408] on div "IOPS Disk Throughput IO Size Latency Queue Depth CPU Percentage Memory Page Fau…" at bounding box center [937, 696] width 1218 height 576
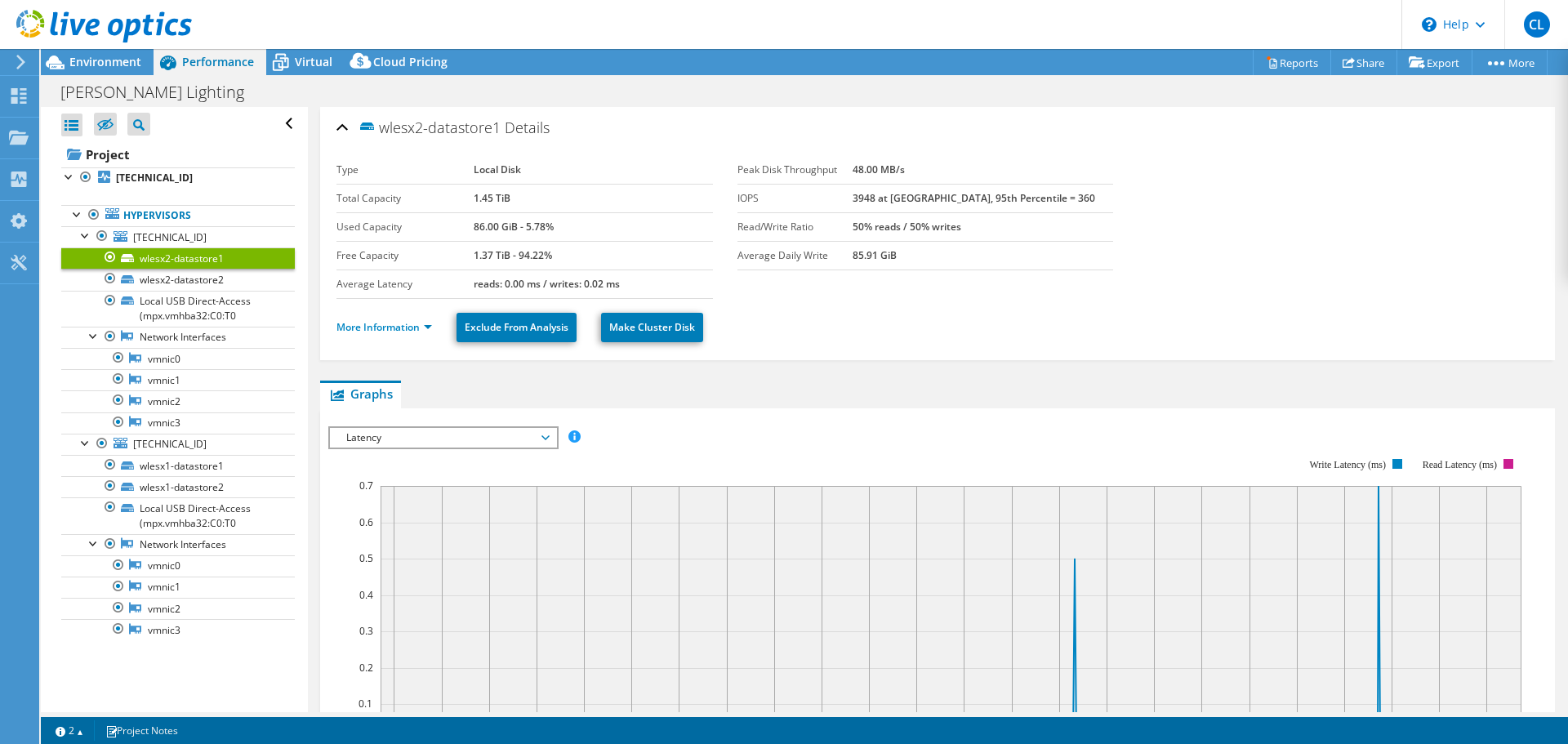
click at [544, 440] on span "Latency" at bounding box center [443, 438] width 210 height 20
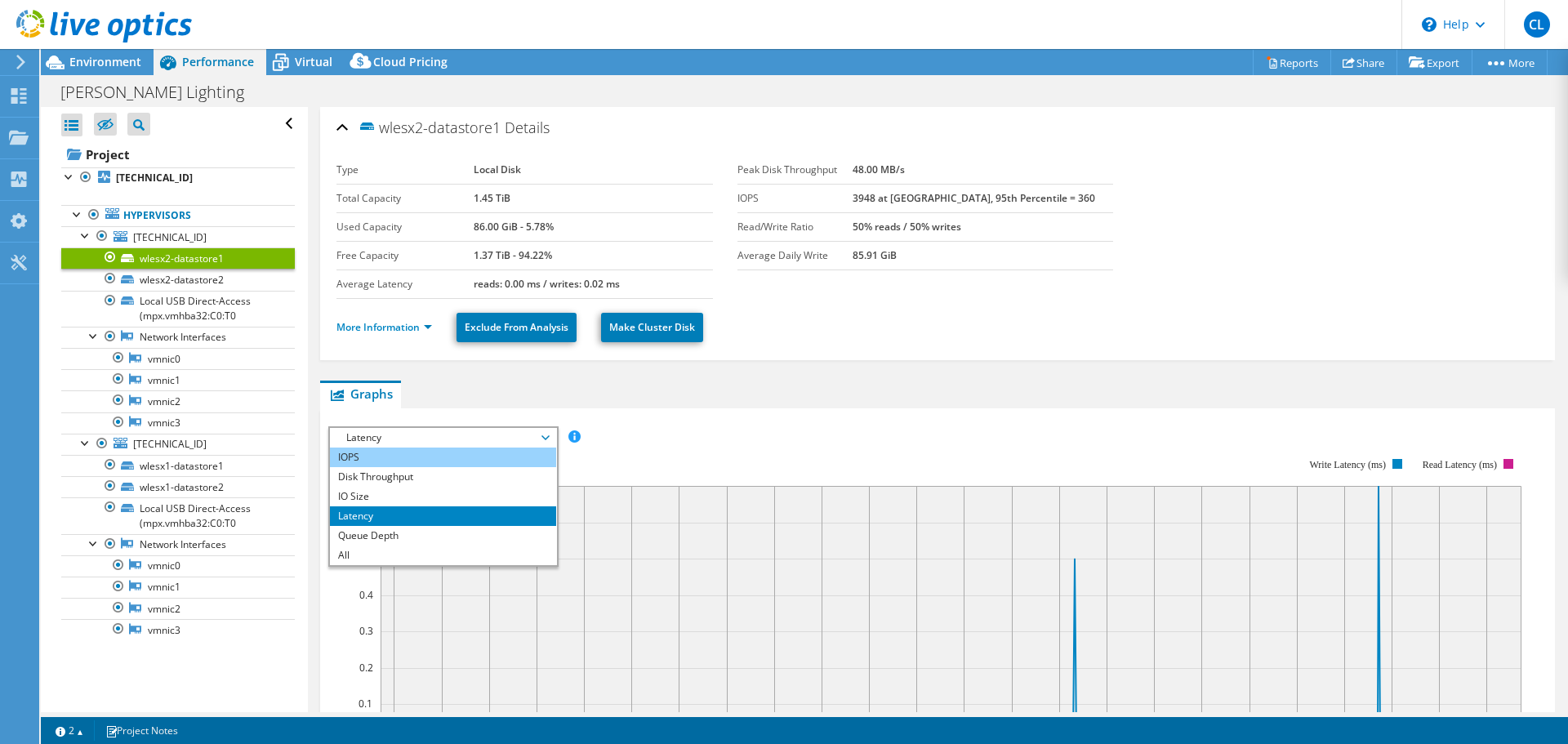
scroll to position [164, 0]
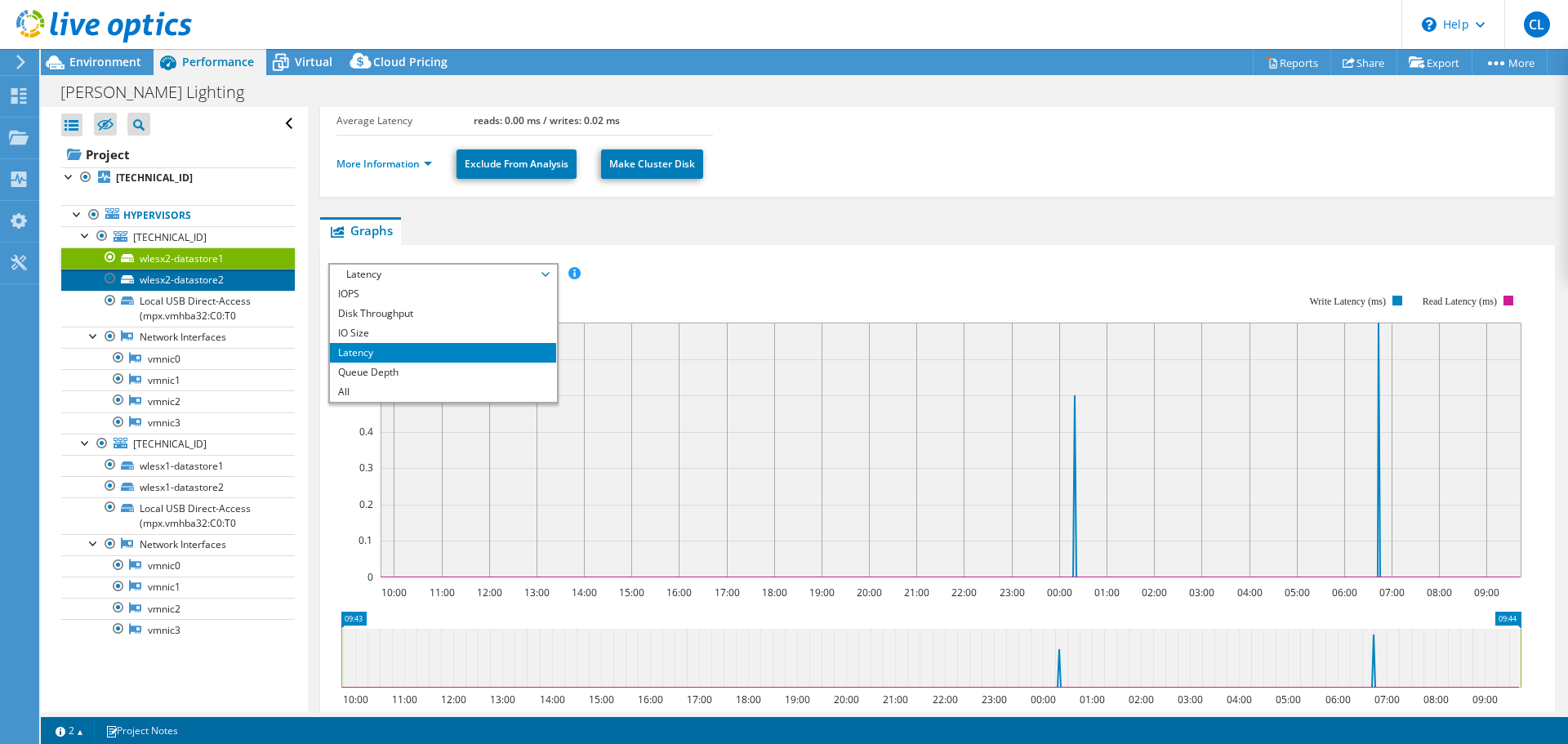
click at [166, 282] on link "wlesx2-datastore2" at bounding box center [177, 279] width 234 height 21
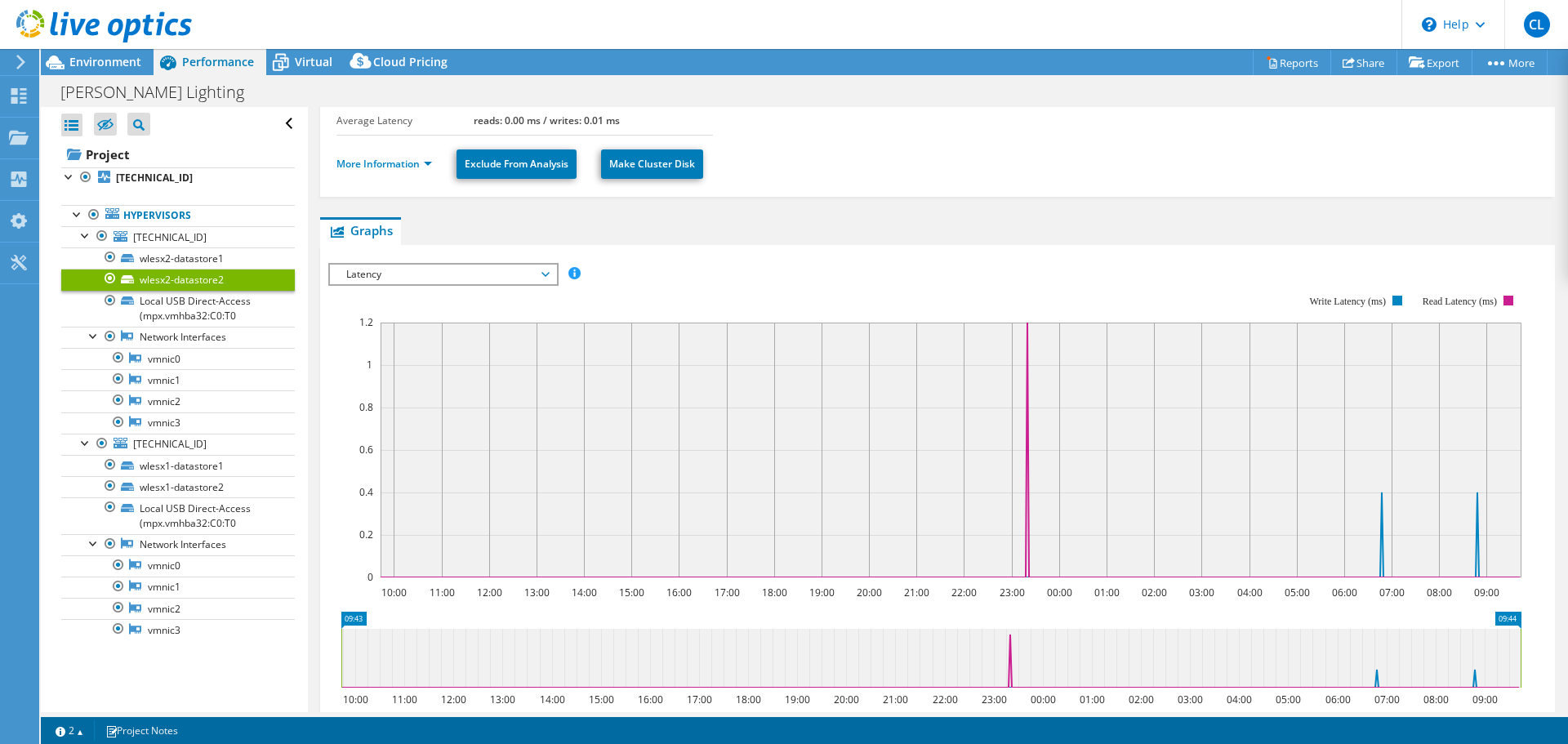
click at [468, 265] on span "Latency" at bounding box center [443, 274] width 210 height 20
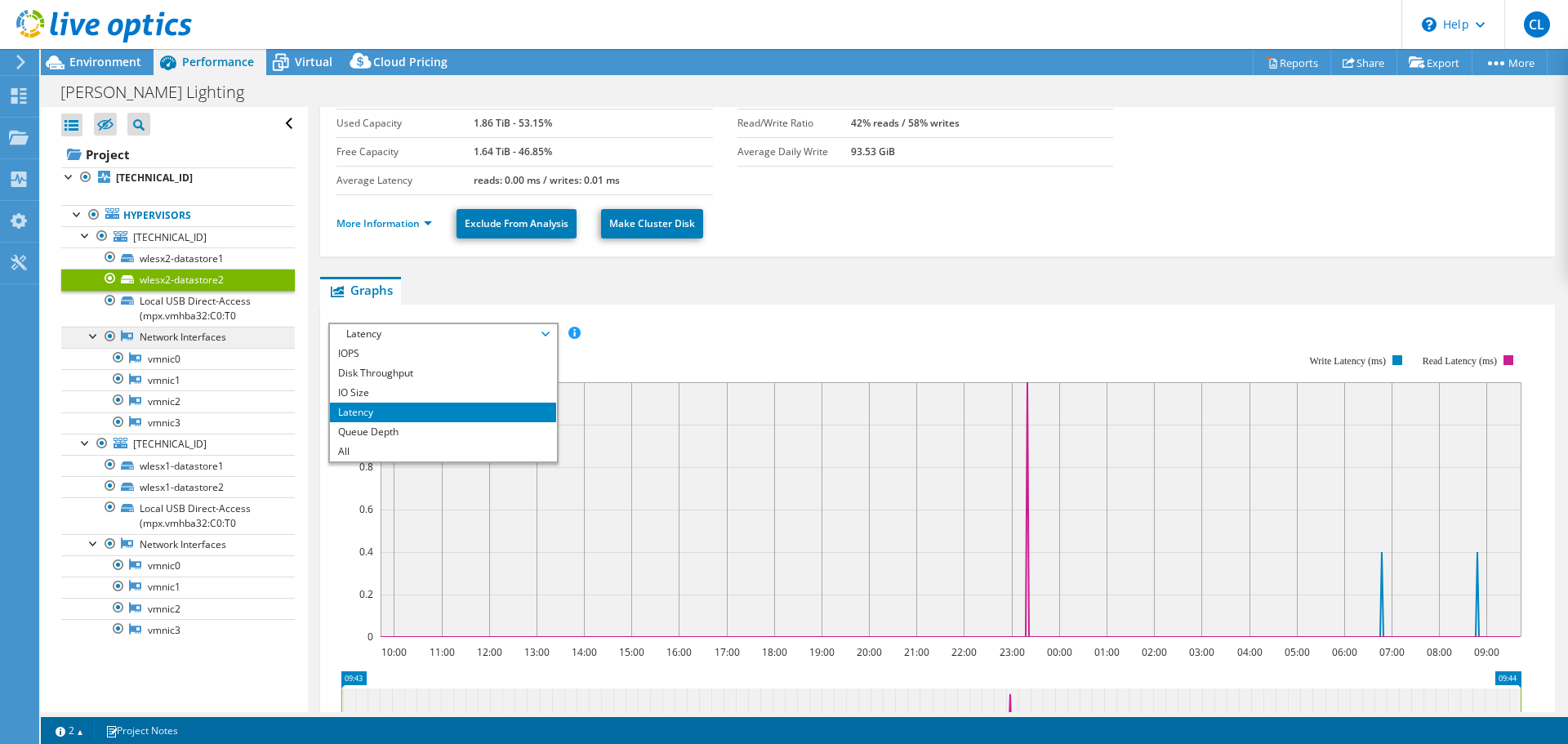
scroll to position [82, 0]
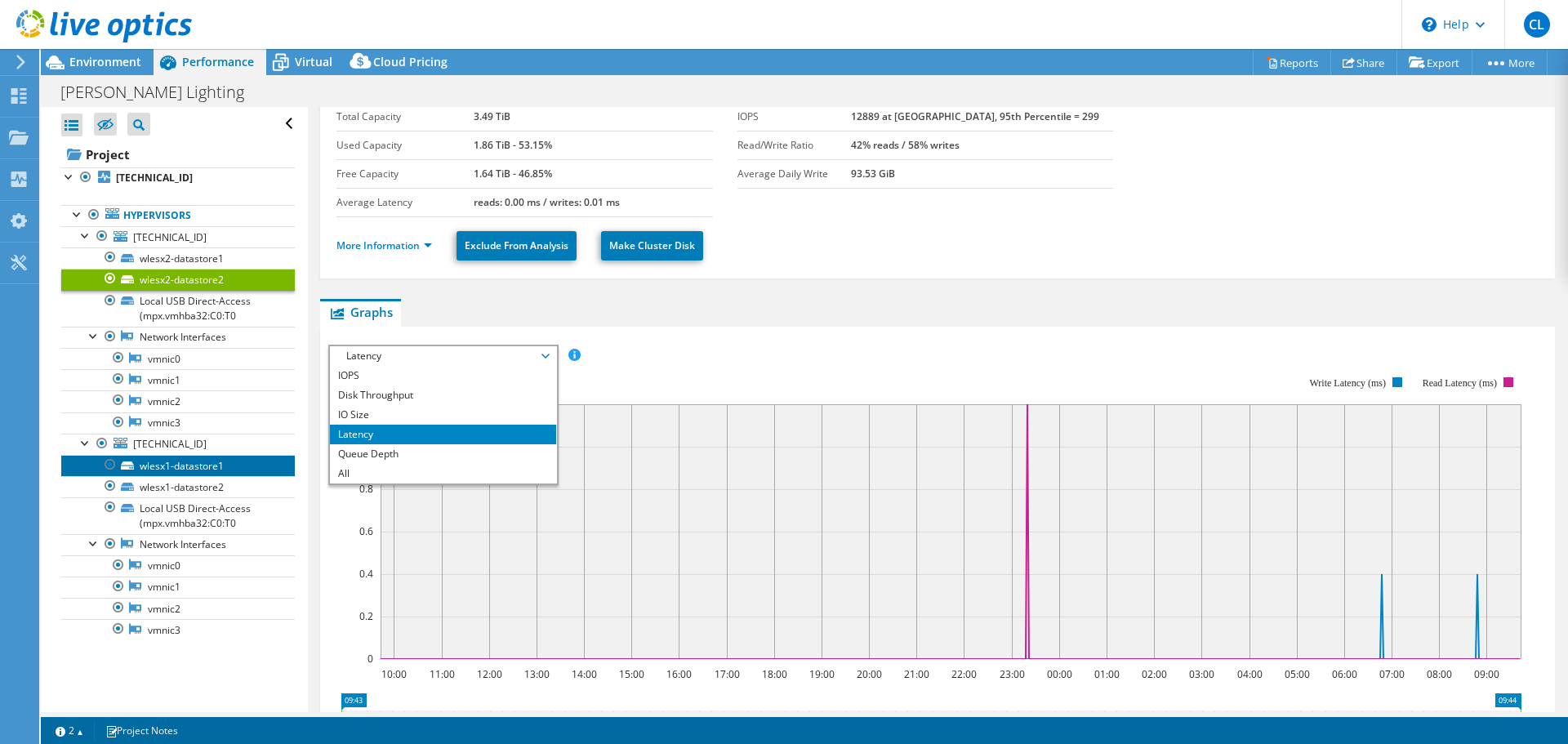
click at [200, 473] on link "wlesx1-datastore1" at bounding box center [177, 466] width 234 height 21
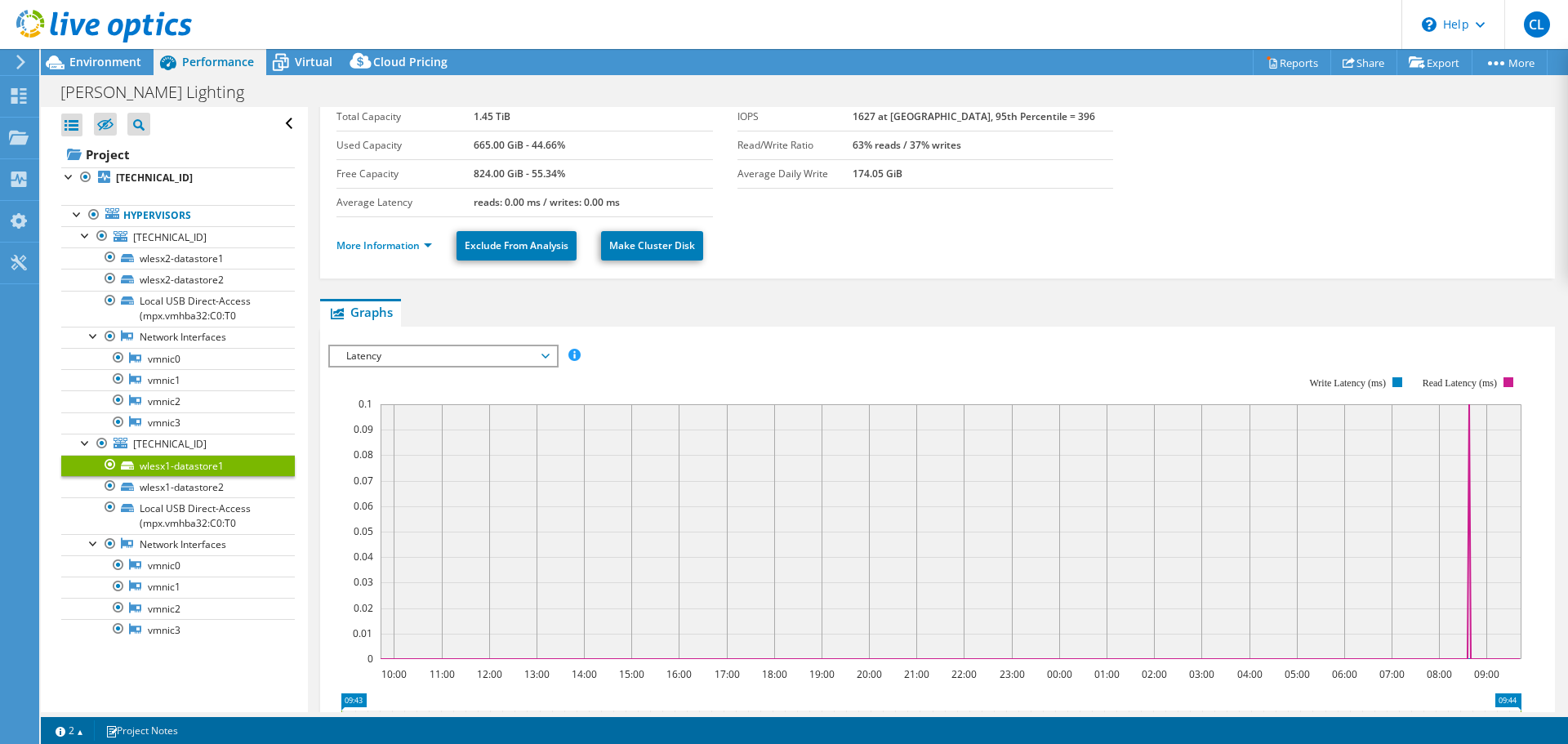
click at [429, 359] on span "Latency" at bounding box center [443, 356] width 210 height 20
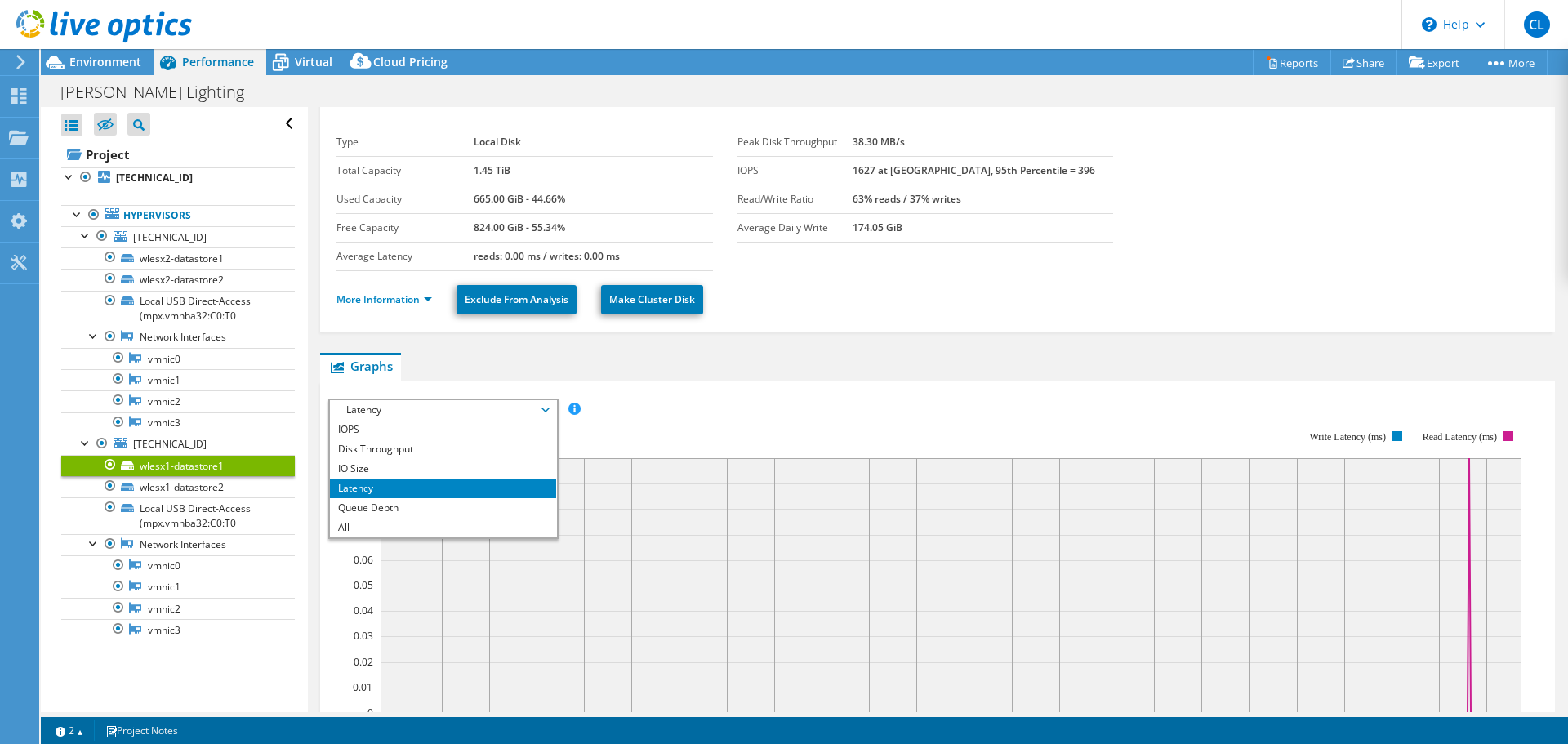
scroll to position [0, 0]
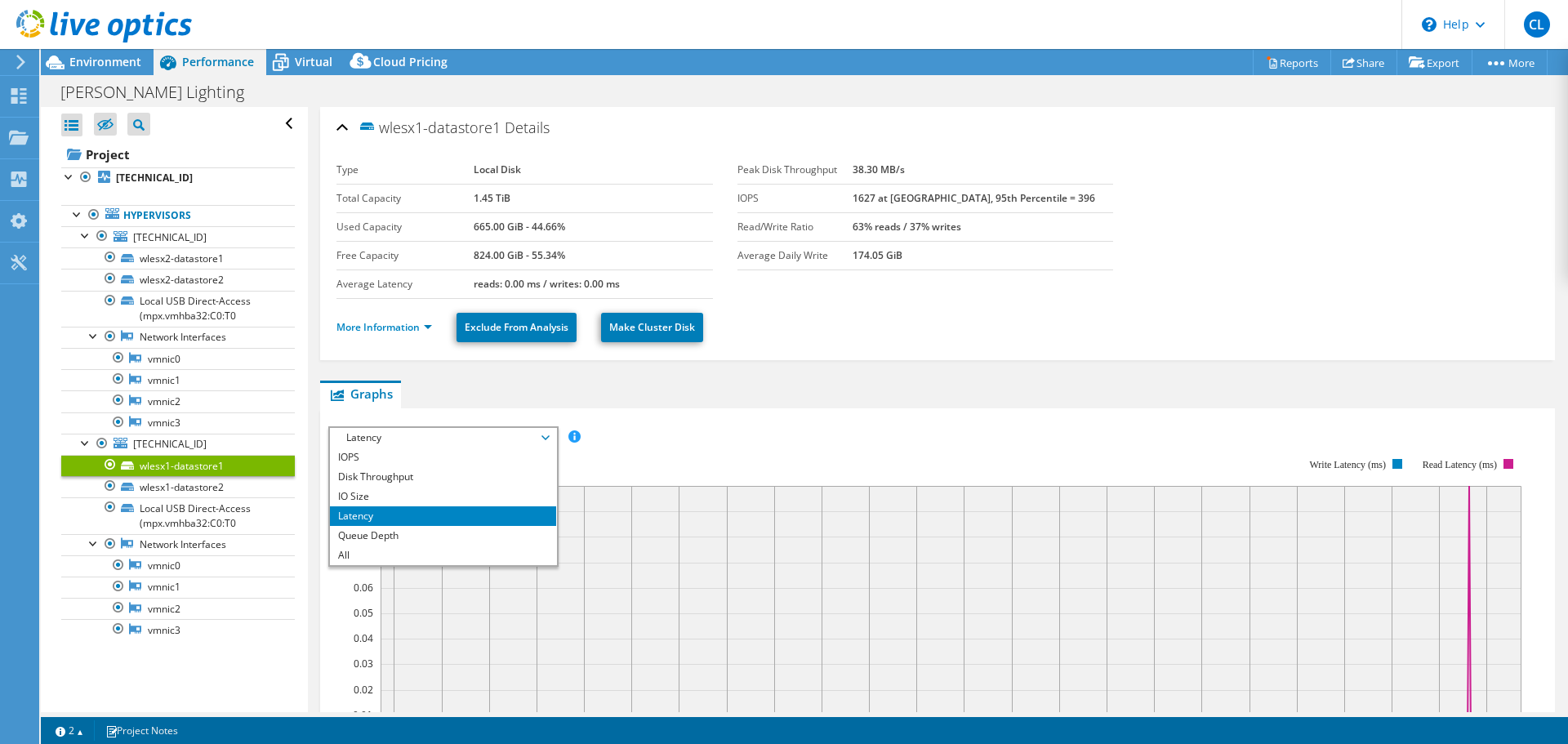
click at [645, 434] on div "IOPS Disk Throughput IO Size Latency Queue Depth CPU Percentage Memory Page Fau…" at bounding box center [937, 437] width 1218 height 22
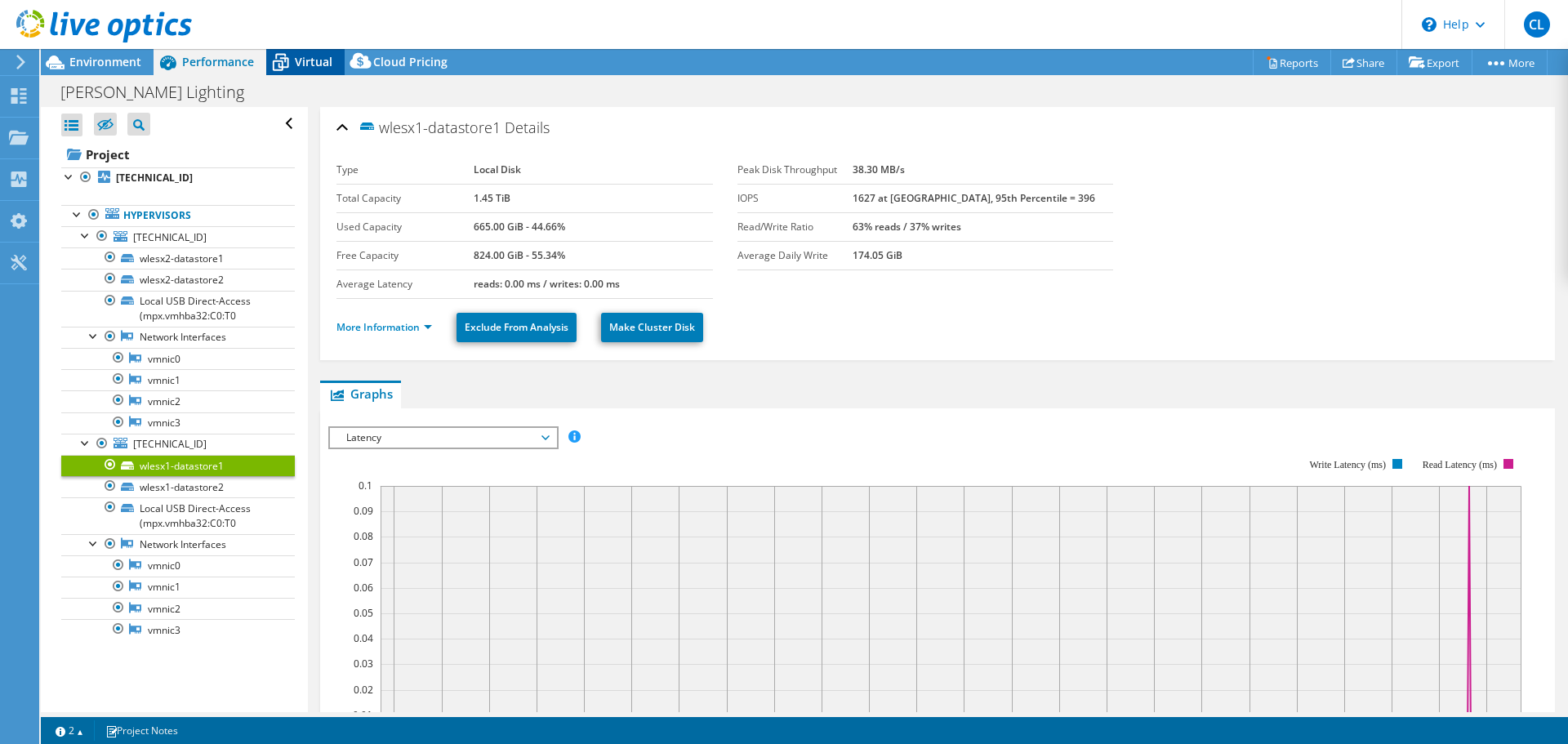
click at [287, 60] on icon at bounding box center [281, 64] width 17 height 13
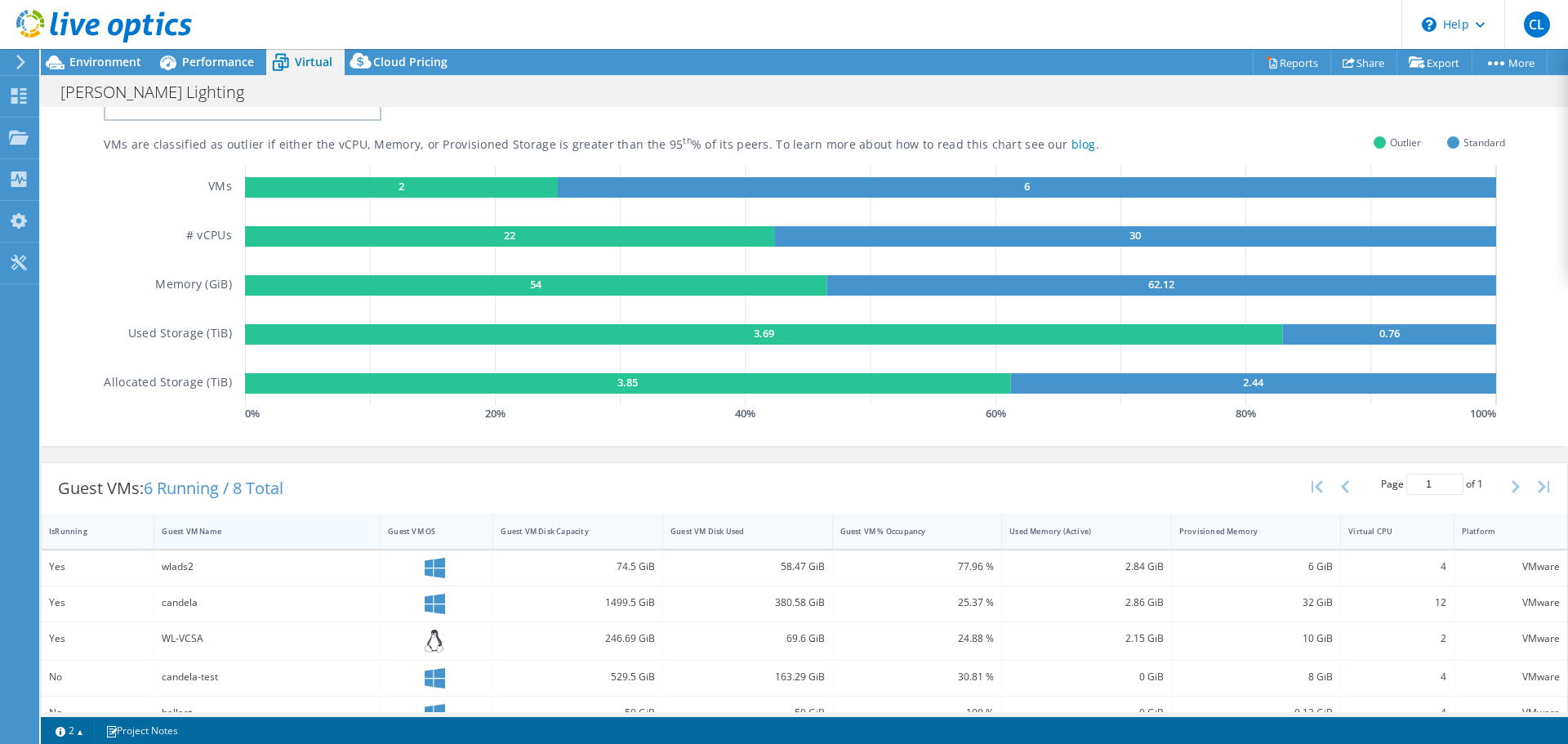
scroll to position [164, 0]
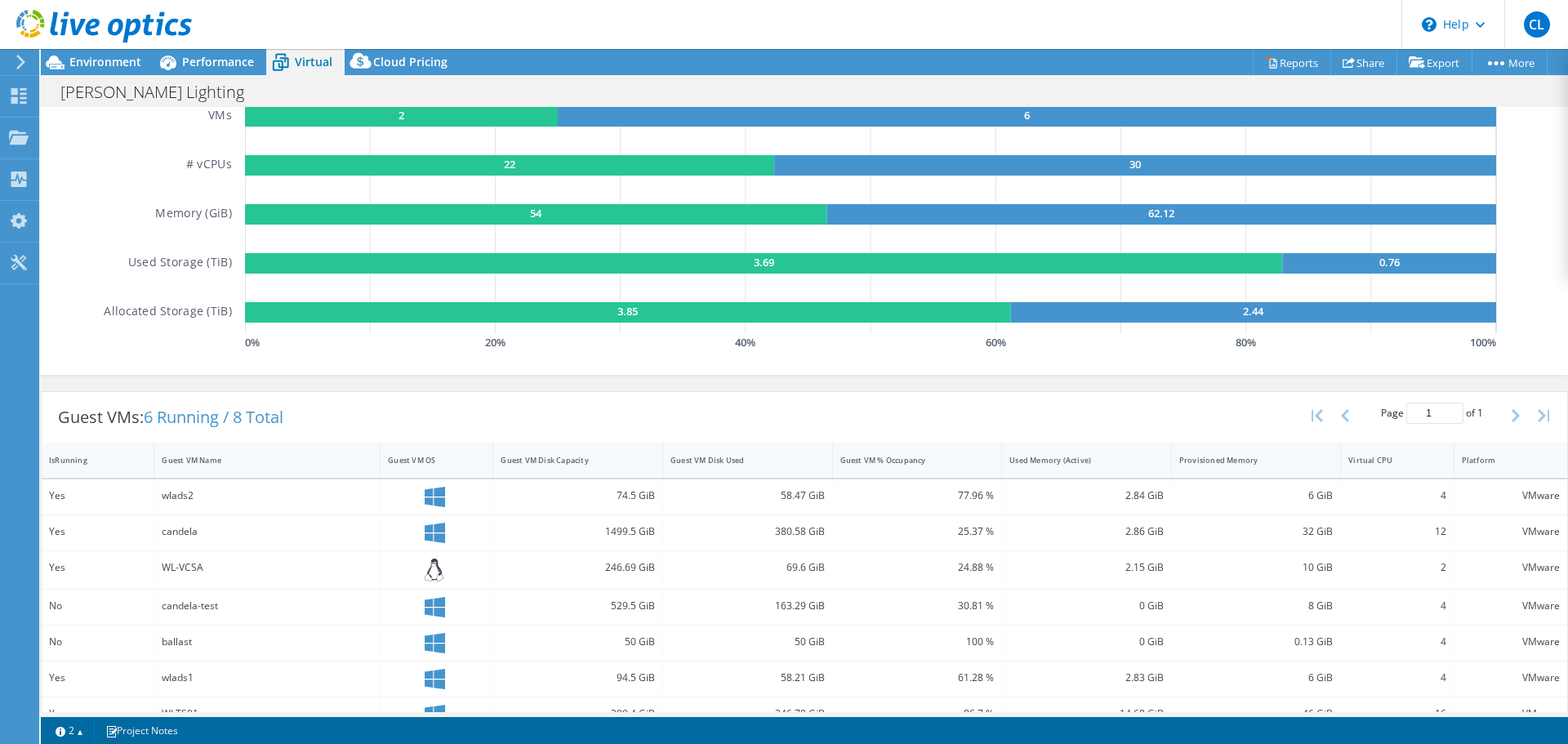
click at [190, 490] on div "wlads2" at bounding box center [267, 496] width 210 height 18
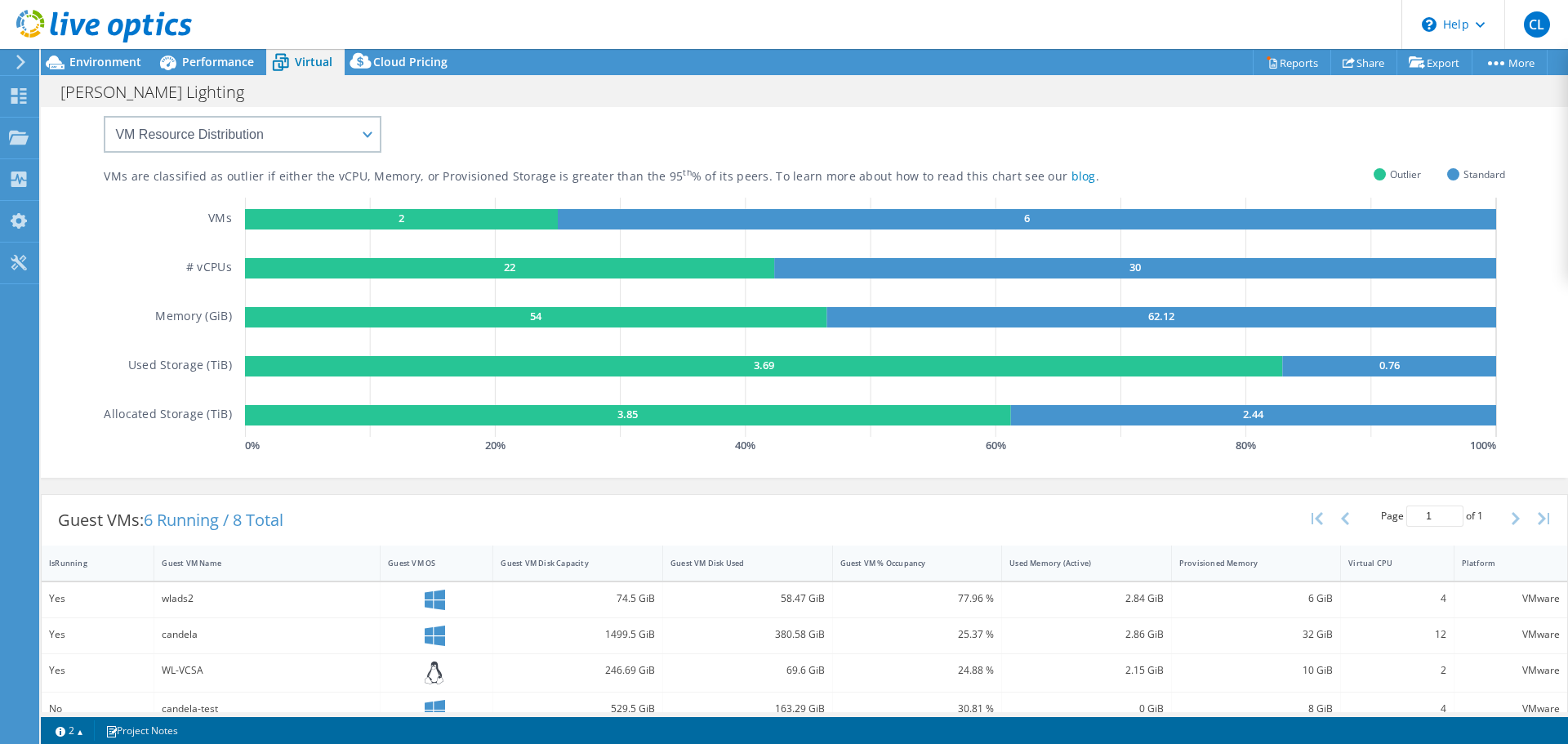
scroll to position [0, 0]
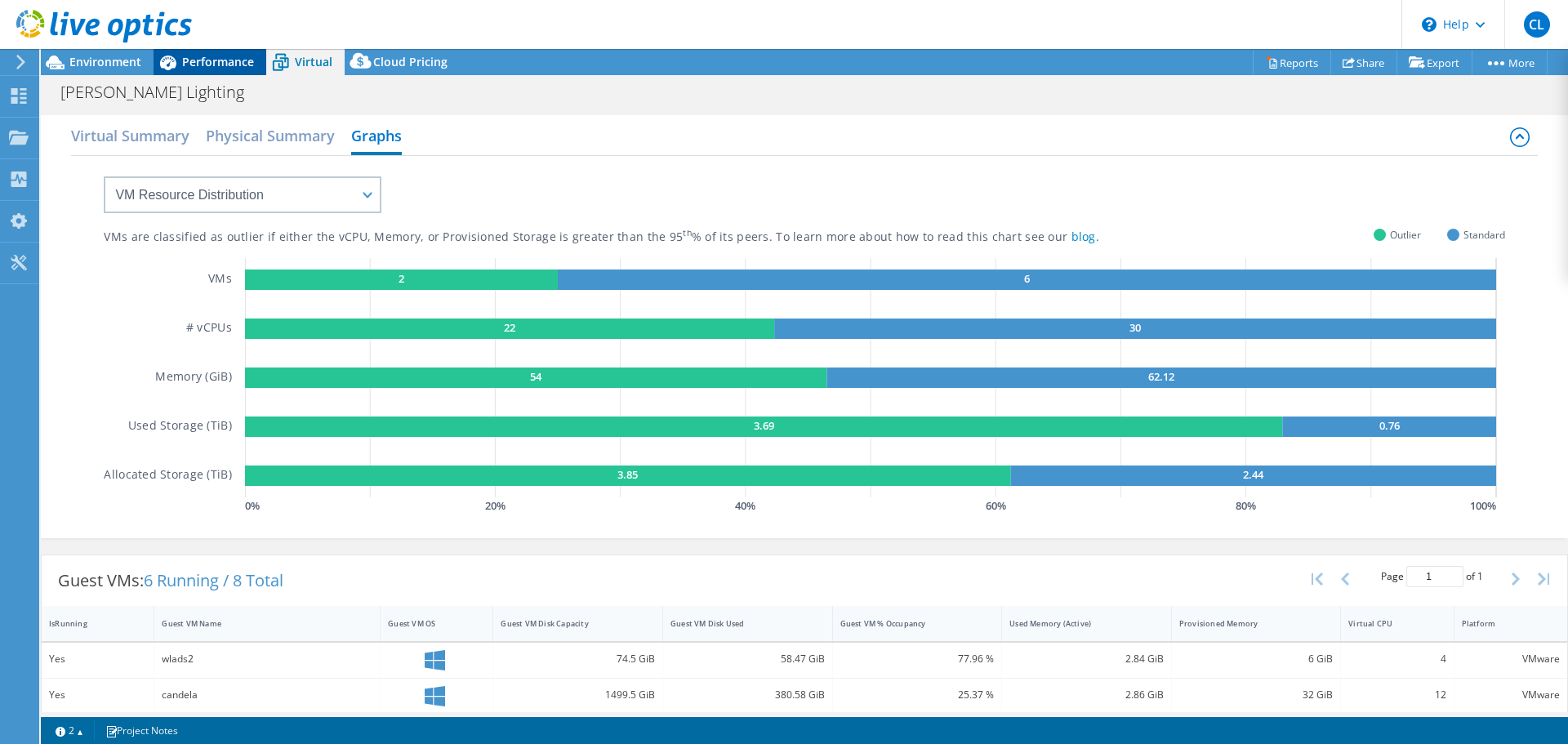
click at [204, 53] on div "Performance" at bounding box center [210, 62] width 113 height 26
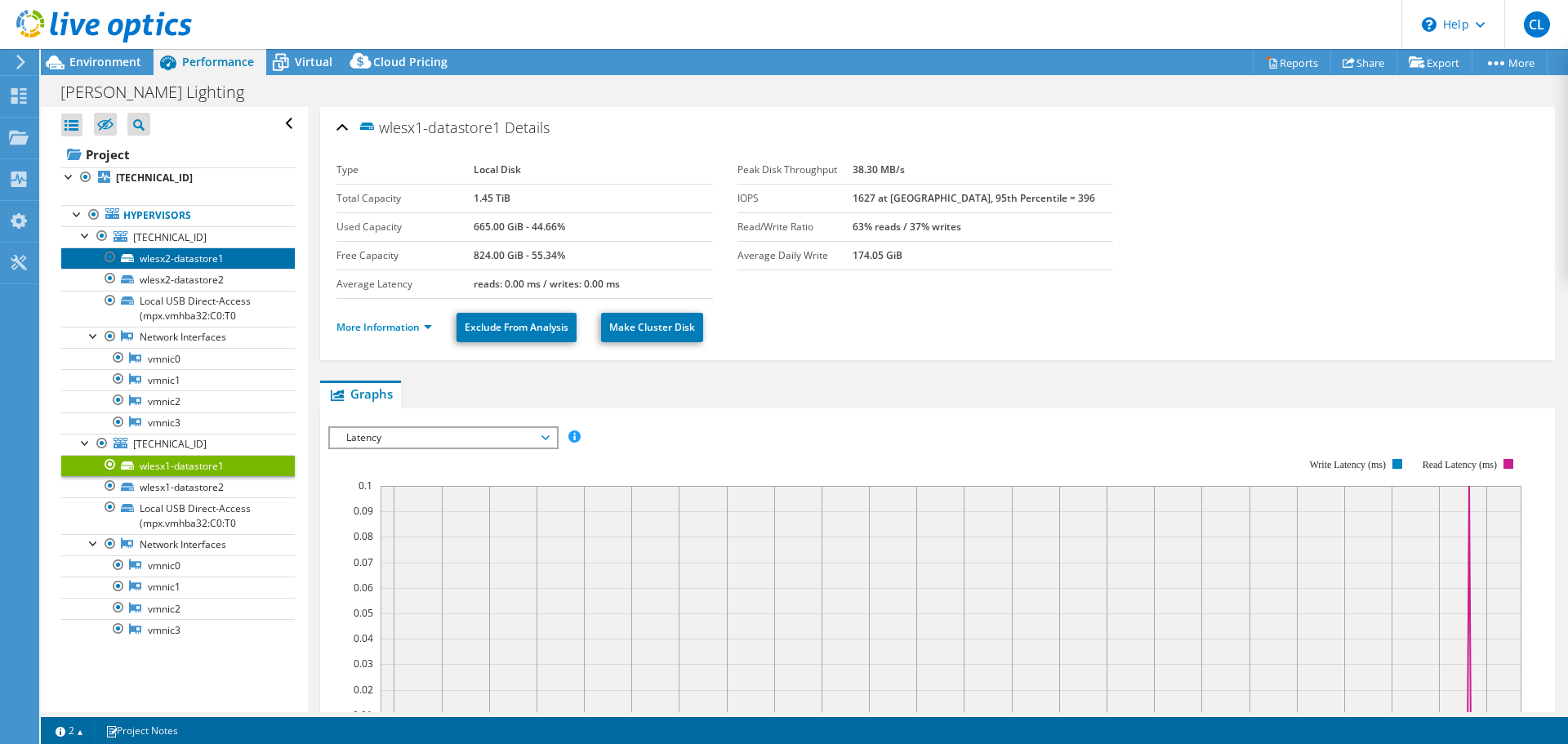
click at [190, 263] on link "wlesx2-datastore1" at bounding box center [177, 258] width 234 height 21
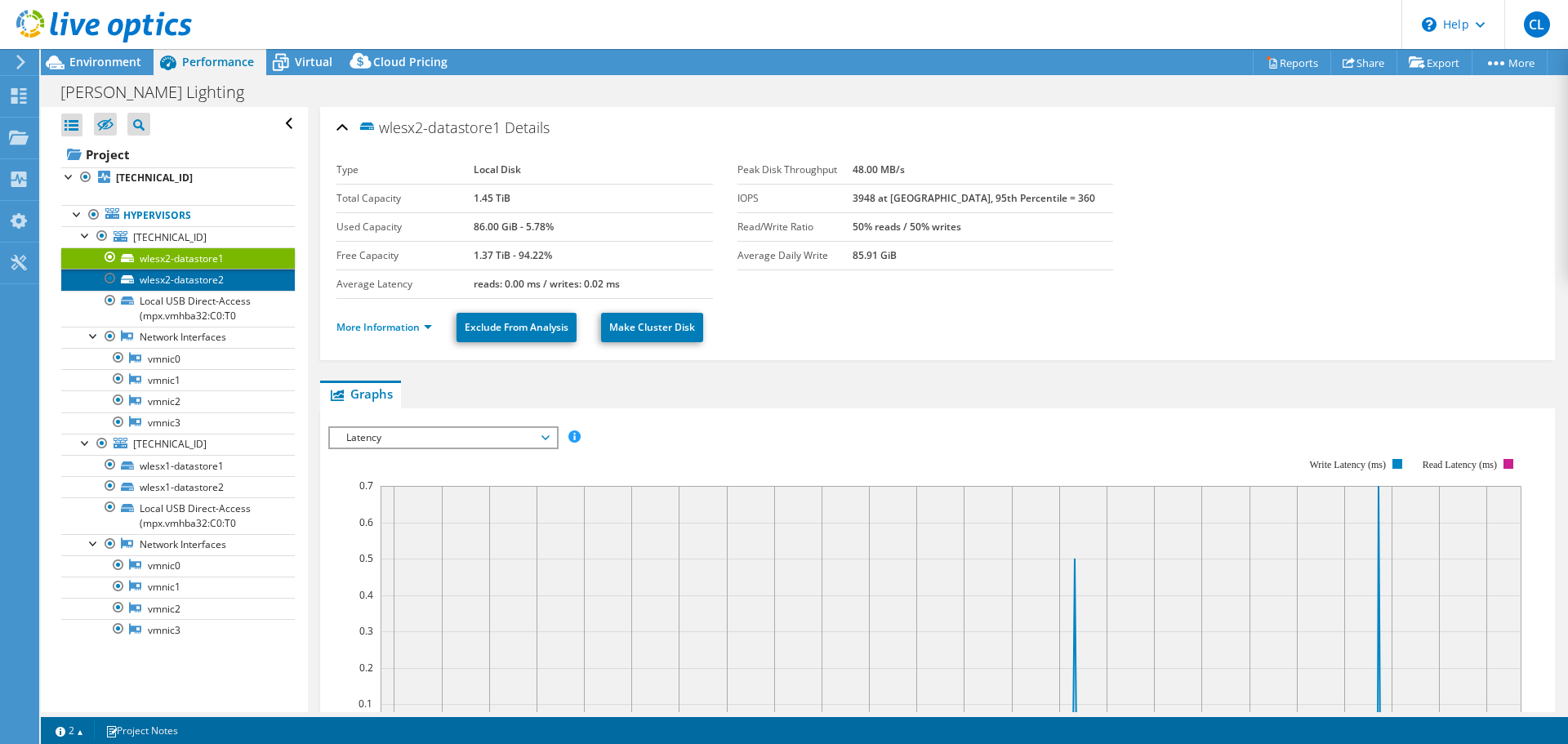
click at [186, 287] on link "wlesx2-datastore2" at bounding box center [177, 279] width 234 height 21
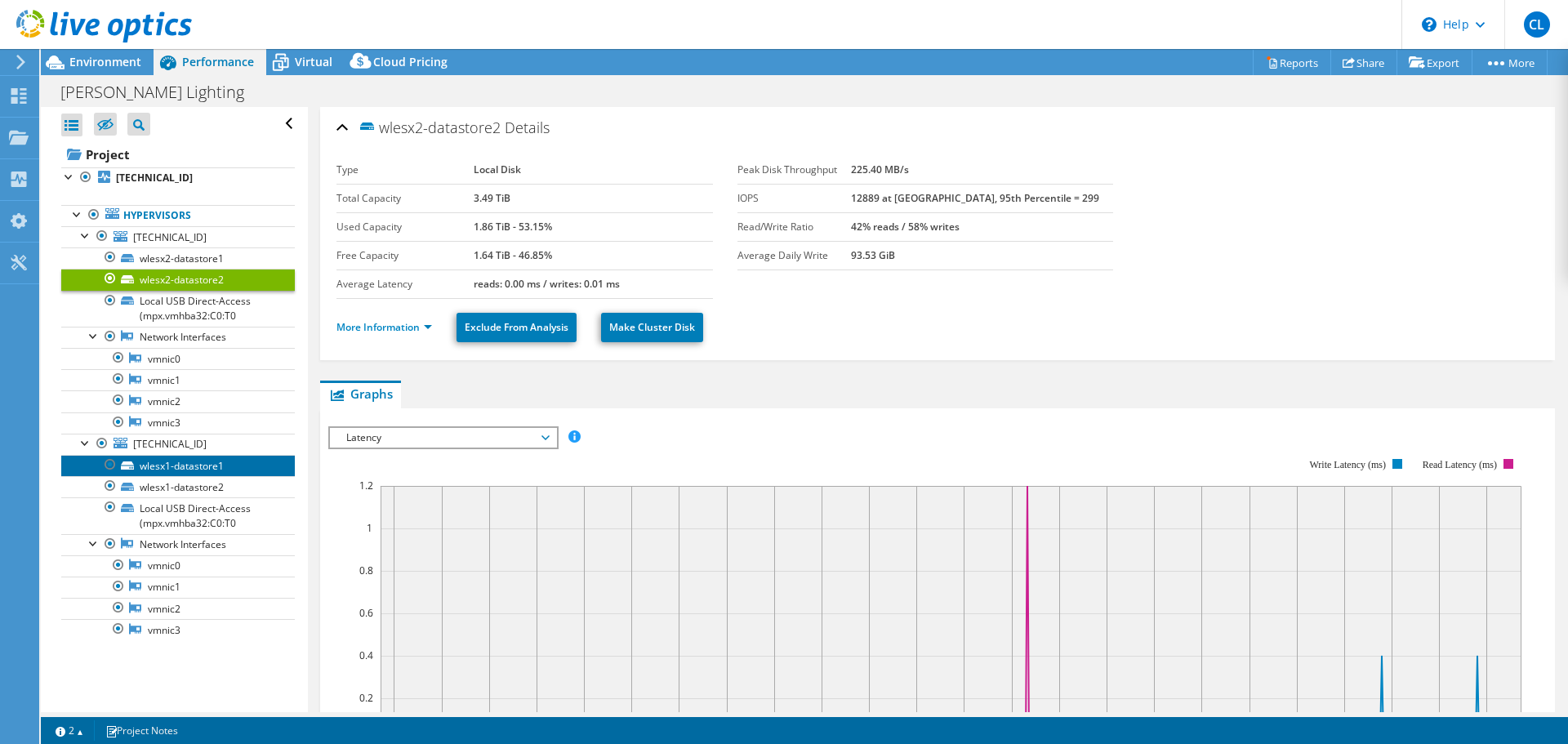
click at [183, 460] on link "wlesx1-datastore1" at bounding box center [177, 466] width 234 height 21
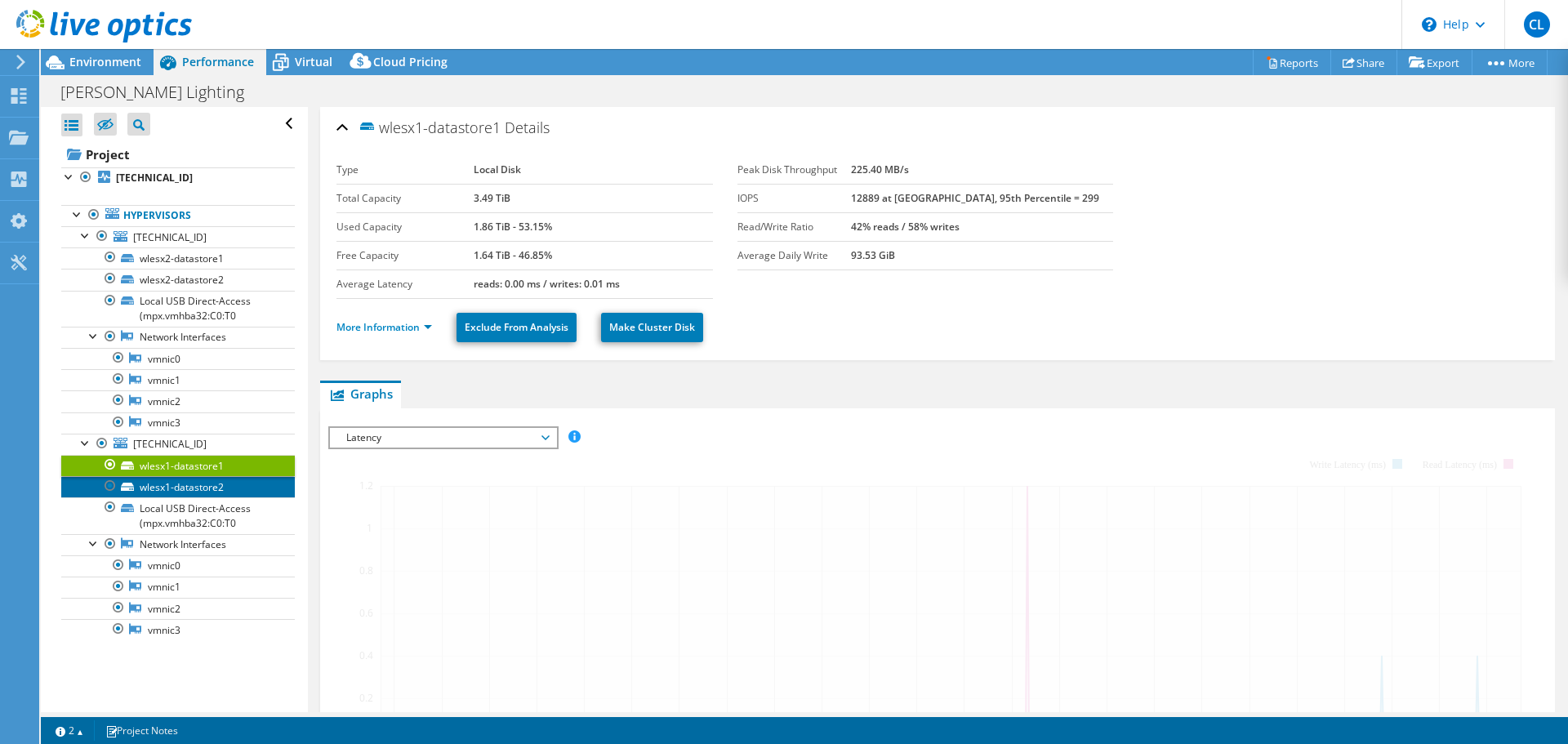
click at [178, 483] on link "wlesx1-datastore2" at bounding box center [177, 486] width 234 height 21
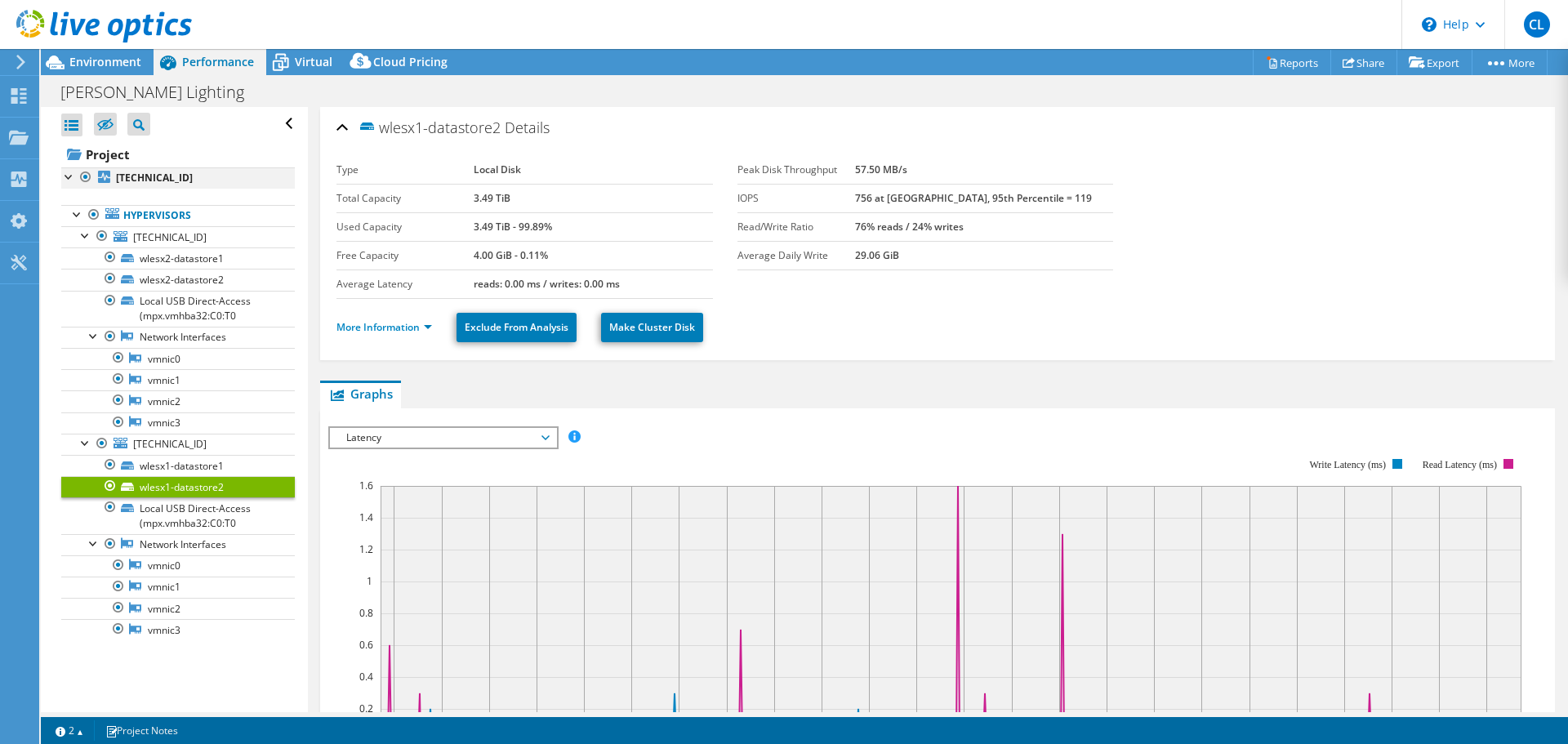
click at [68, 175] on div at bounding box center [69, 175] width 17 height 17
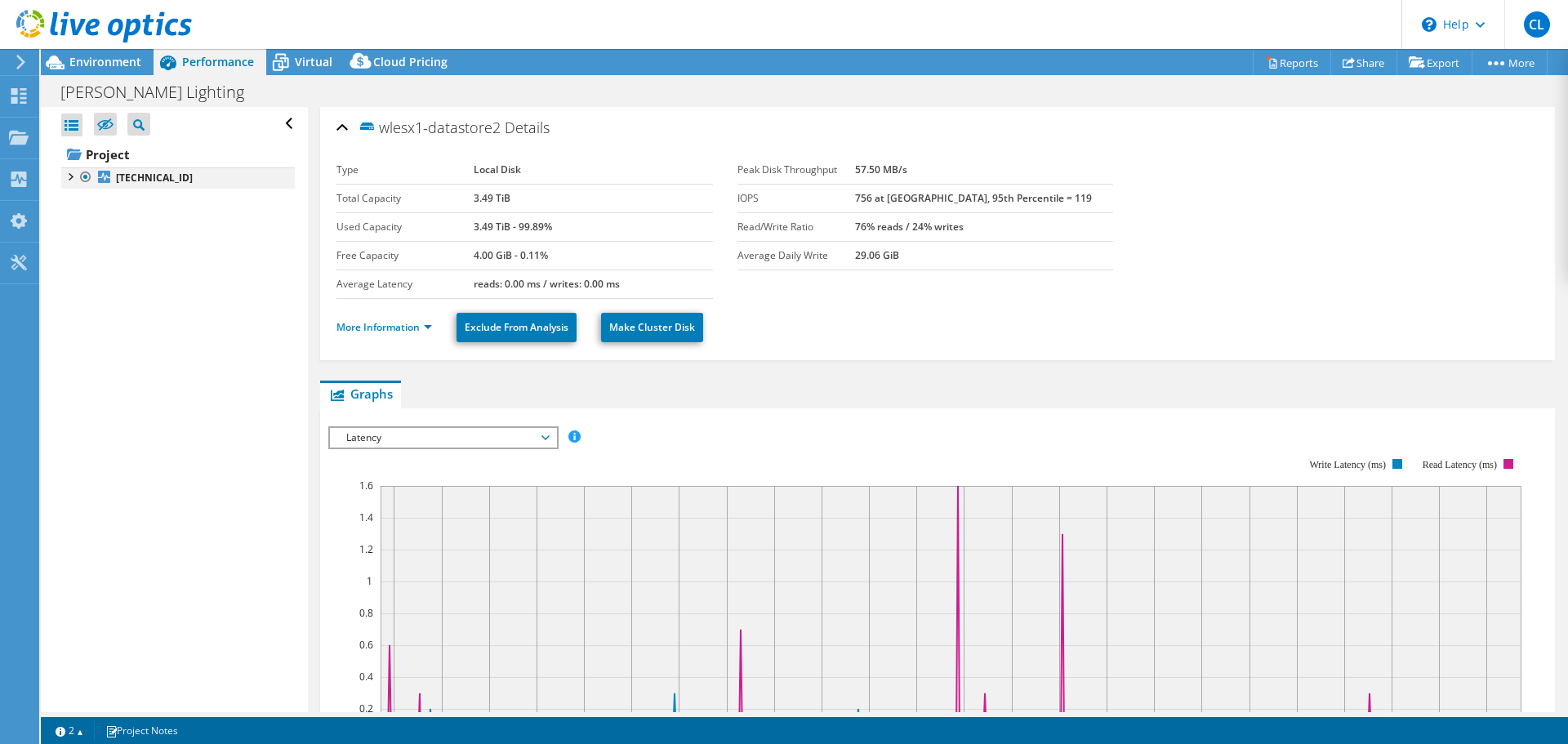
click at [67, 178] on div at bounding box center [69, 175] width 17 height 17
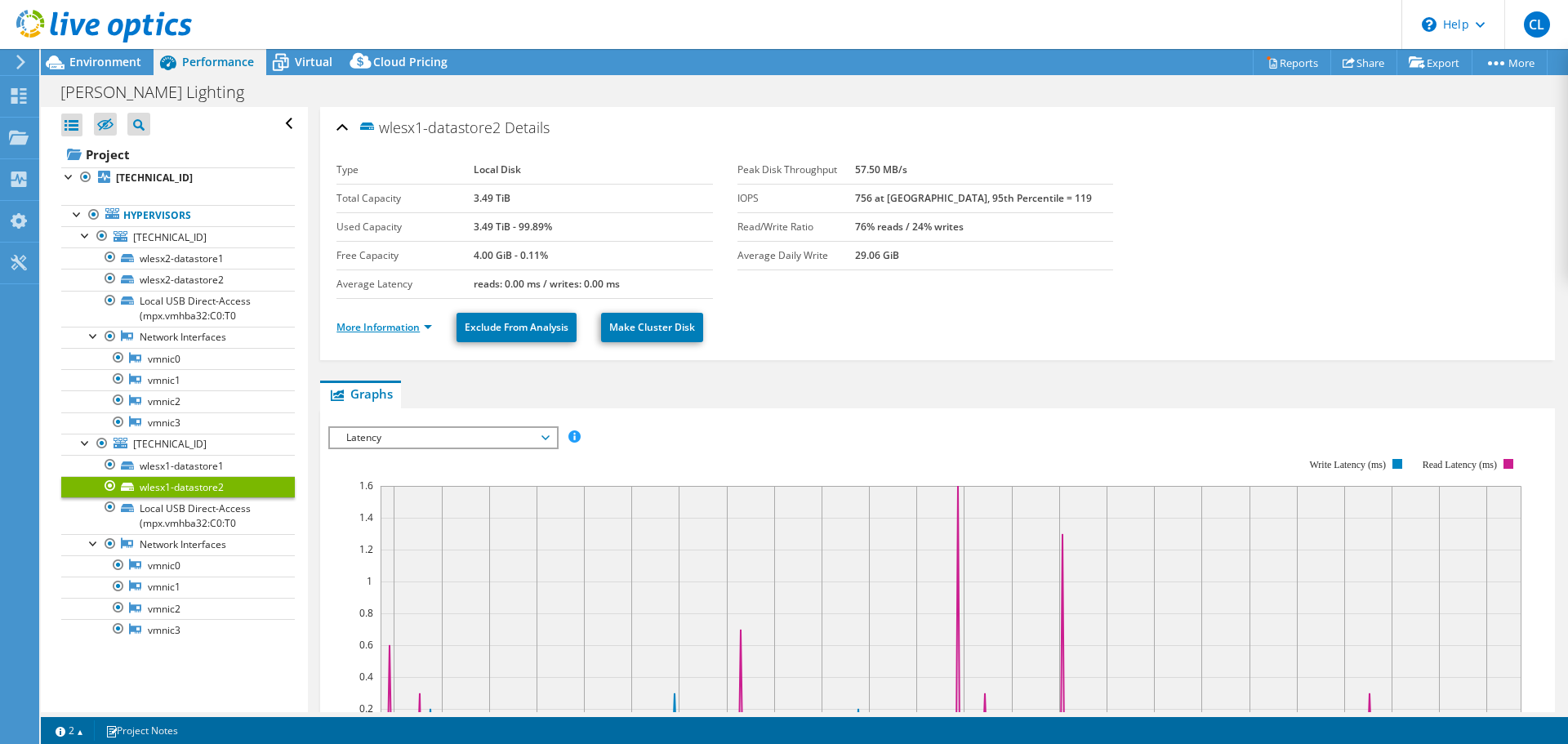
click at [431, 325] on link "More Information" at bounding box center [384, 327] width 96 height 14
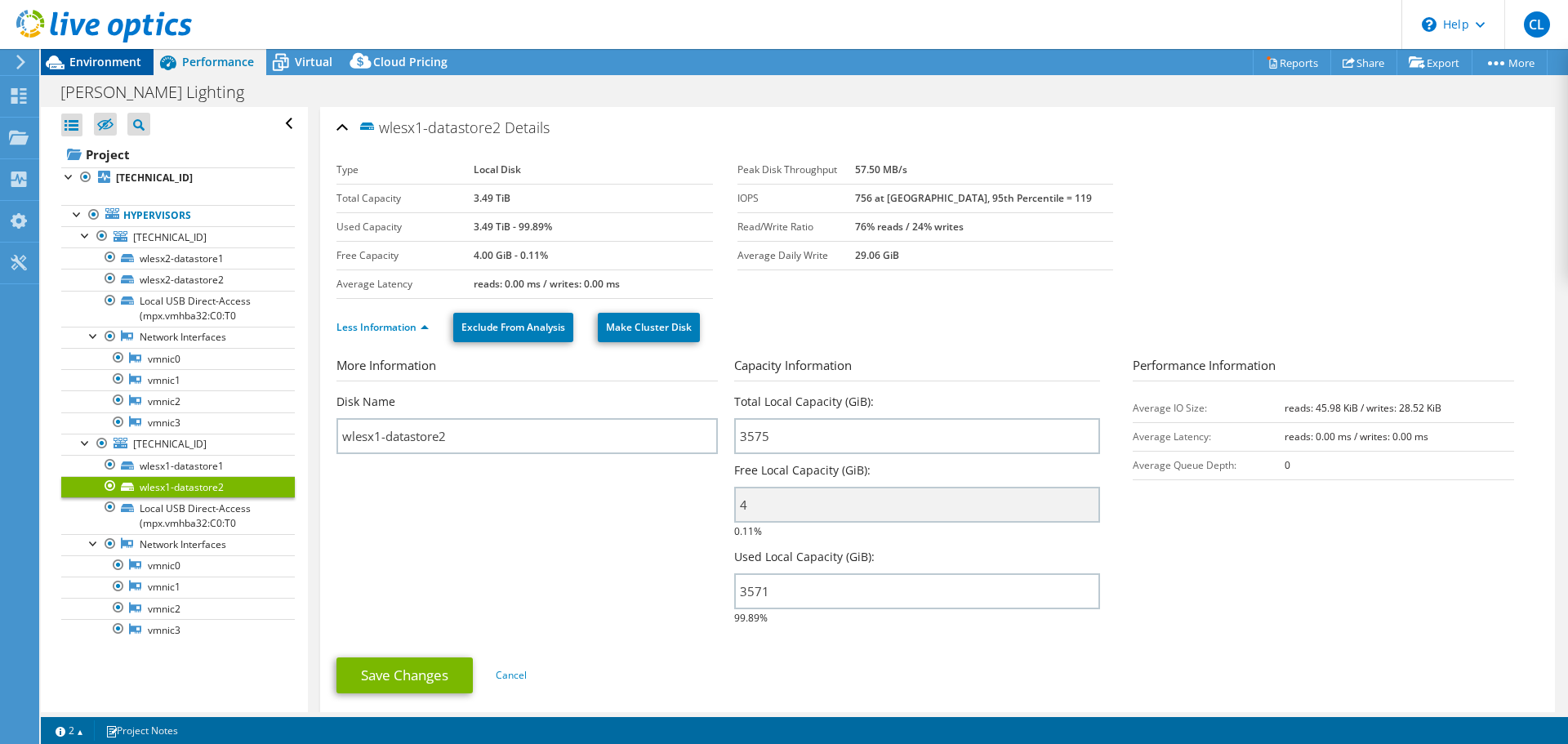
click at [90, 61] on span "Environment" at bounding box center [105, 62] width 72 height 16
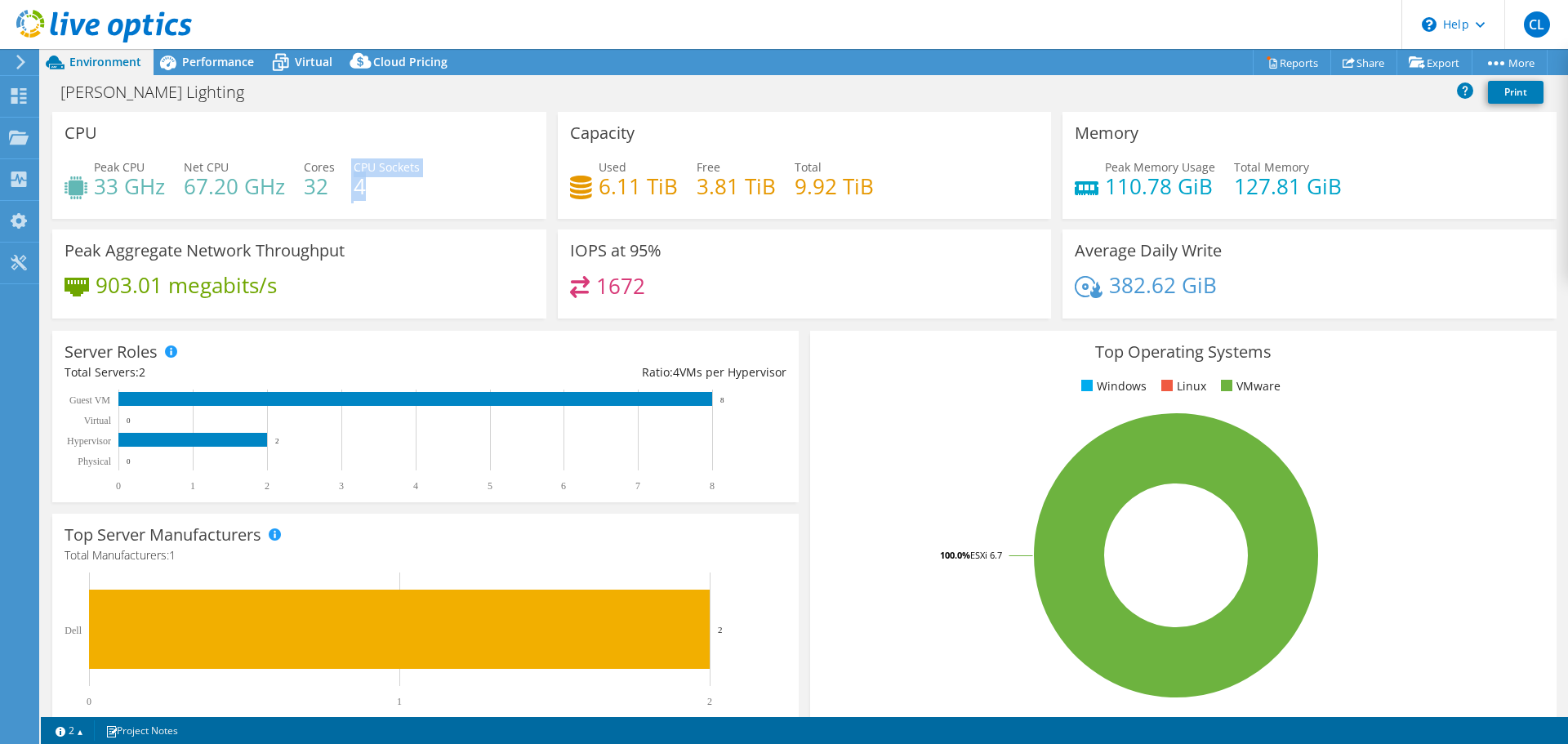
drag, startPoint x: 317, startPoint y: 193, endPoint x: 364, endPoint y: 198, distance: 47.3
click at [365, 198] on div "Peak CPU 33 GHz Net CPU 67.20 GHz Cores 32 CPU Sockets 4" at bounding box center [299, 184] width 470 height 53
click at [363, 183] on h4 "4" at bounding box center [387, 186] width 66 height 18
drag, startPoint x: 325, startPoint y: 190, endPoint x: 396, endPoint y: 185, distance: 71.2
click at [331, 158] on div "Cores 32" at bounding box center [319, 177] width 31 height 37
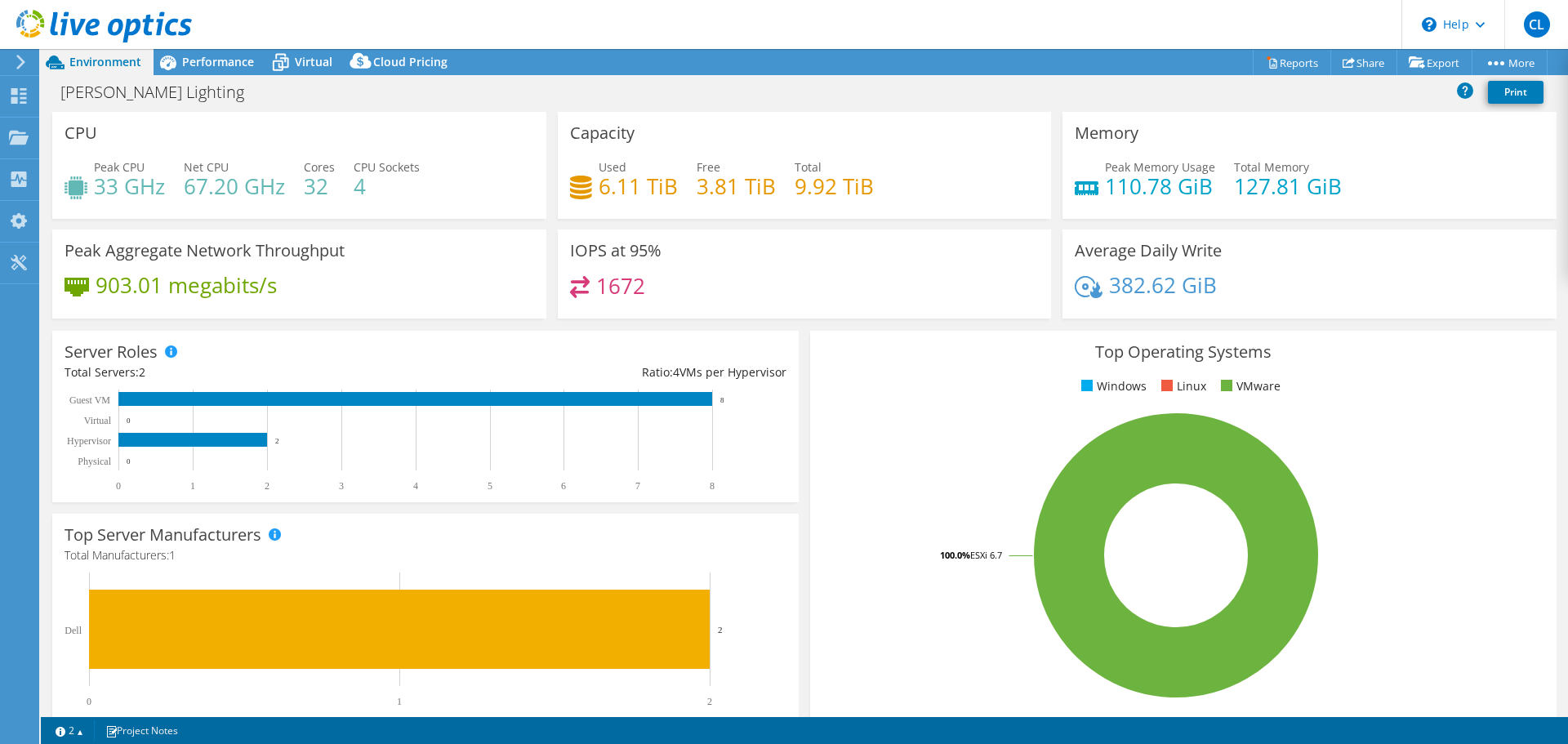
click at [397, 185] on h4 "4" at bounding box center [387, 186] width 66 height 18
drag, startPoint x: 380, startPoint y: 191, endPoint x: 375, endPoint y: 182, distance: 10.3
click at [374, 182] on h4 "4" at bounding box center [387, 186] width 66 height 18
click at [326, 107] on div "[PERSON_NAME] Lighting Print" at bounding box center [804, 94] width 1527 height 35
drag, startPoint x: 461, startPoint y: 87, endPoint x: 712, endPoint y: 90, distance: 251.0
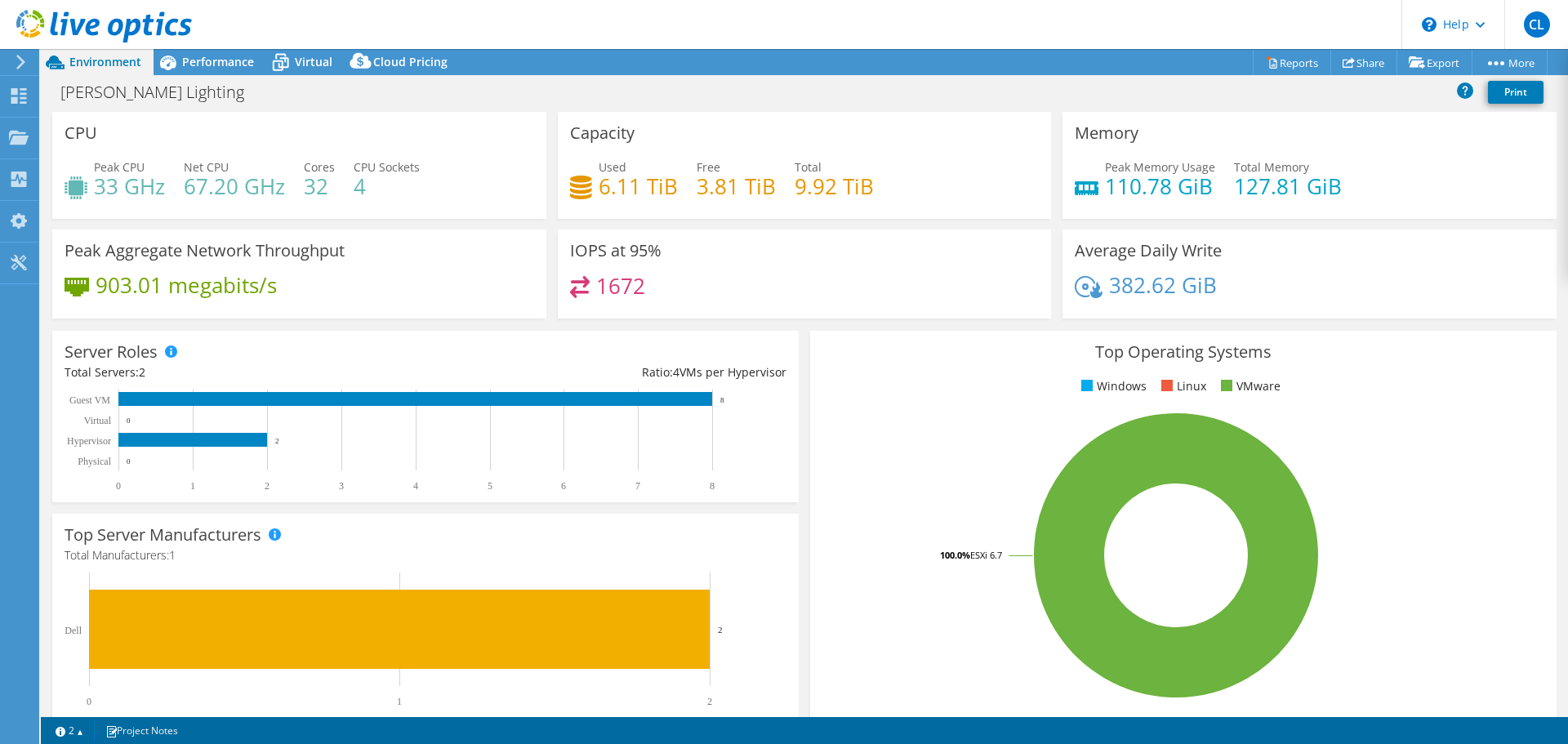
click at [462, 87] on div "[PERSON_NAME] Lighting Print" at bounding box center [804, 91] width 1527 height 30
click at [297, 63] on span "Virtual" at bounding box center [313, 62] width 37 height 16
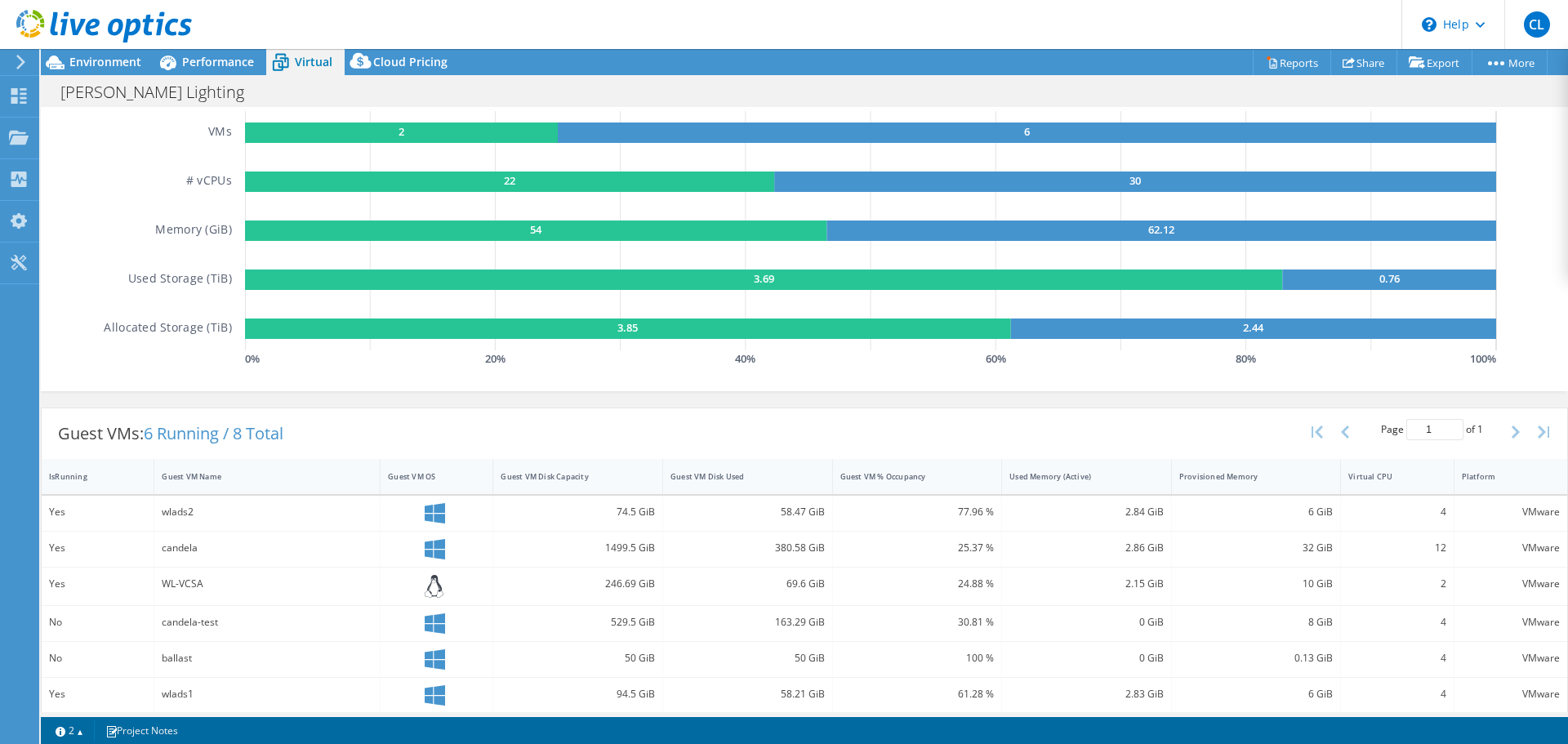
scroll to position [229, 0]
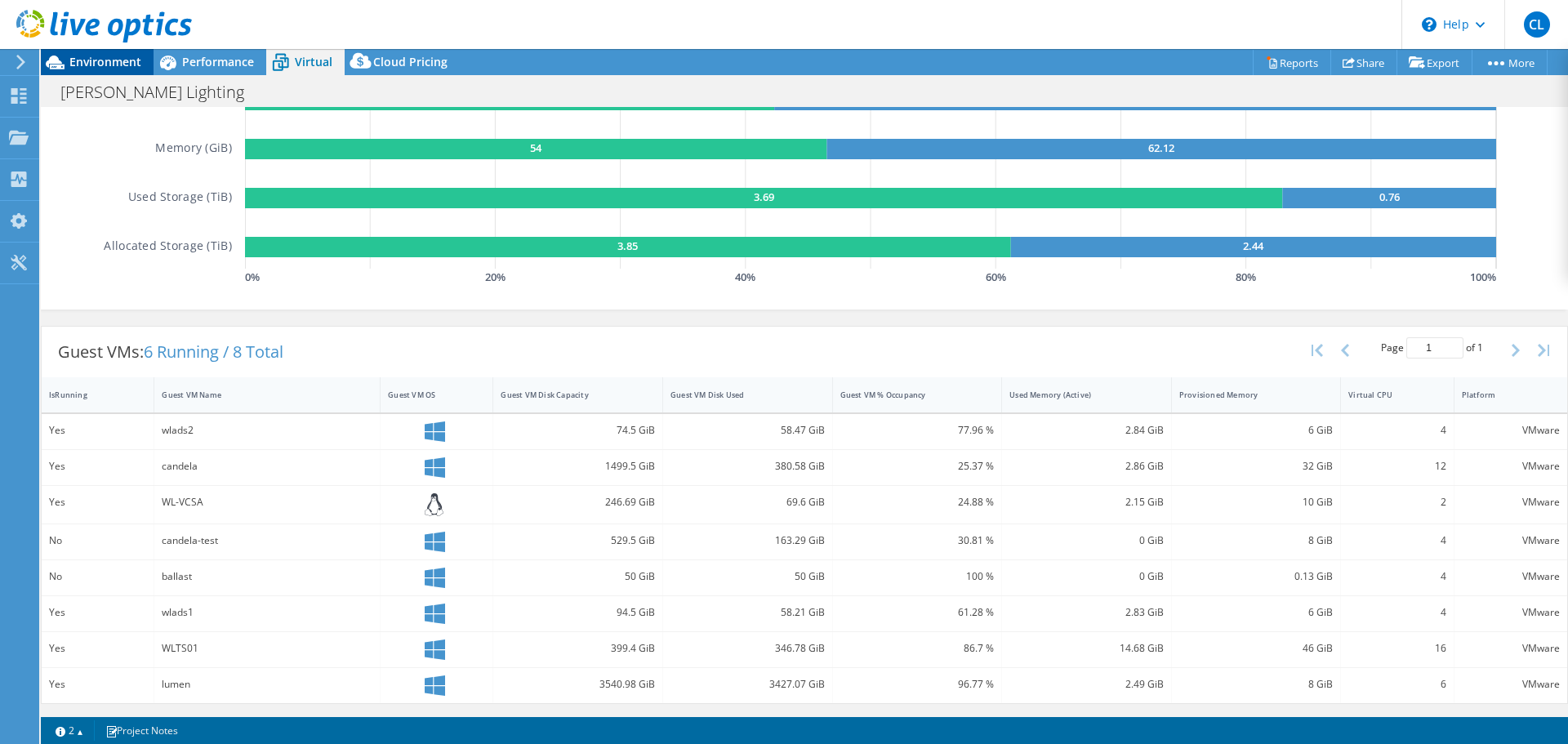
click at [112, 63] on span "Environment" at bounding box center [105, 62] width 72 height 16
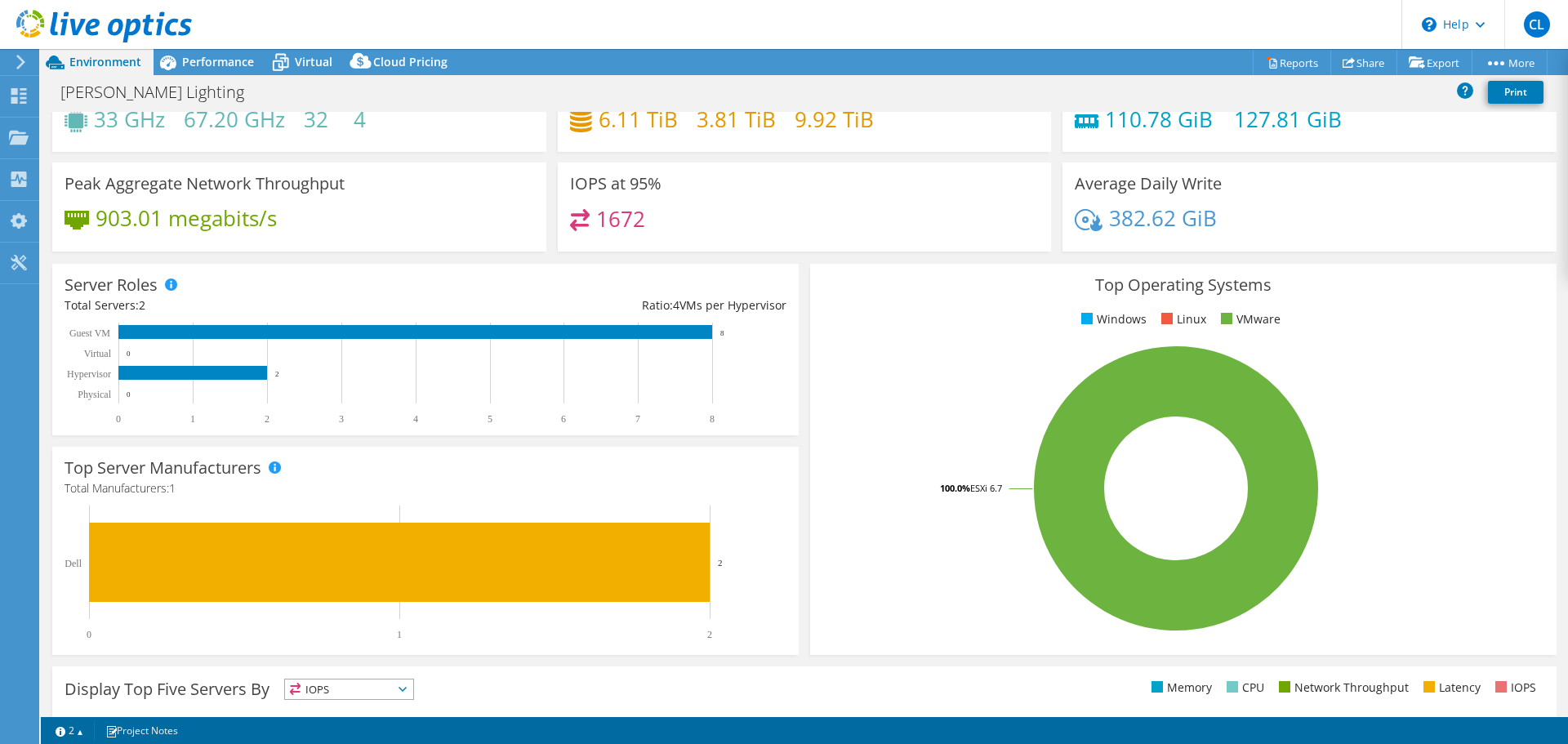
scroll to position [0, 0]
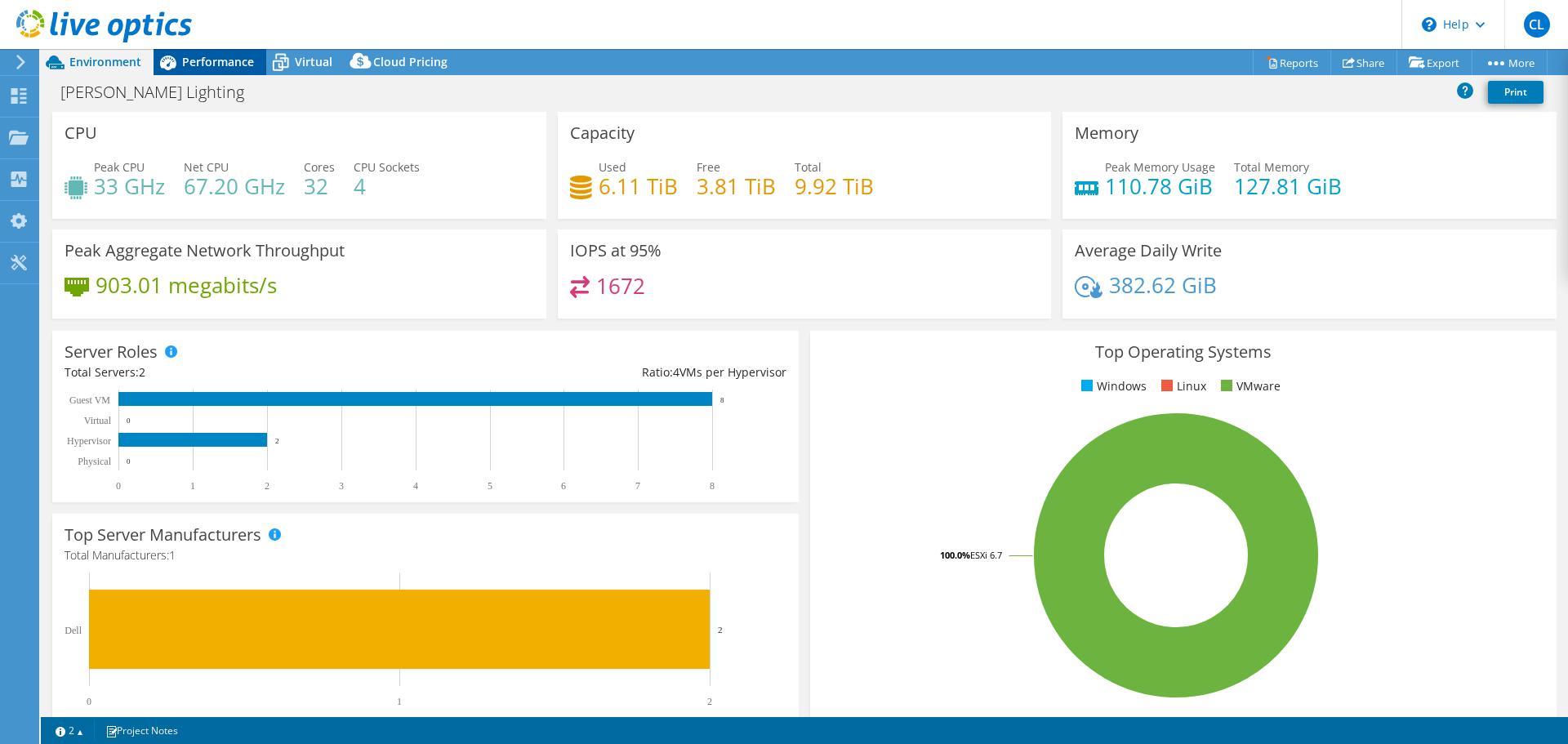
click at [224, 58] on span "Performance" at bounding box center [217, 62] width 72 height 16
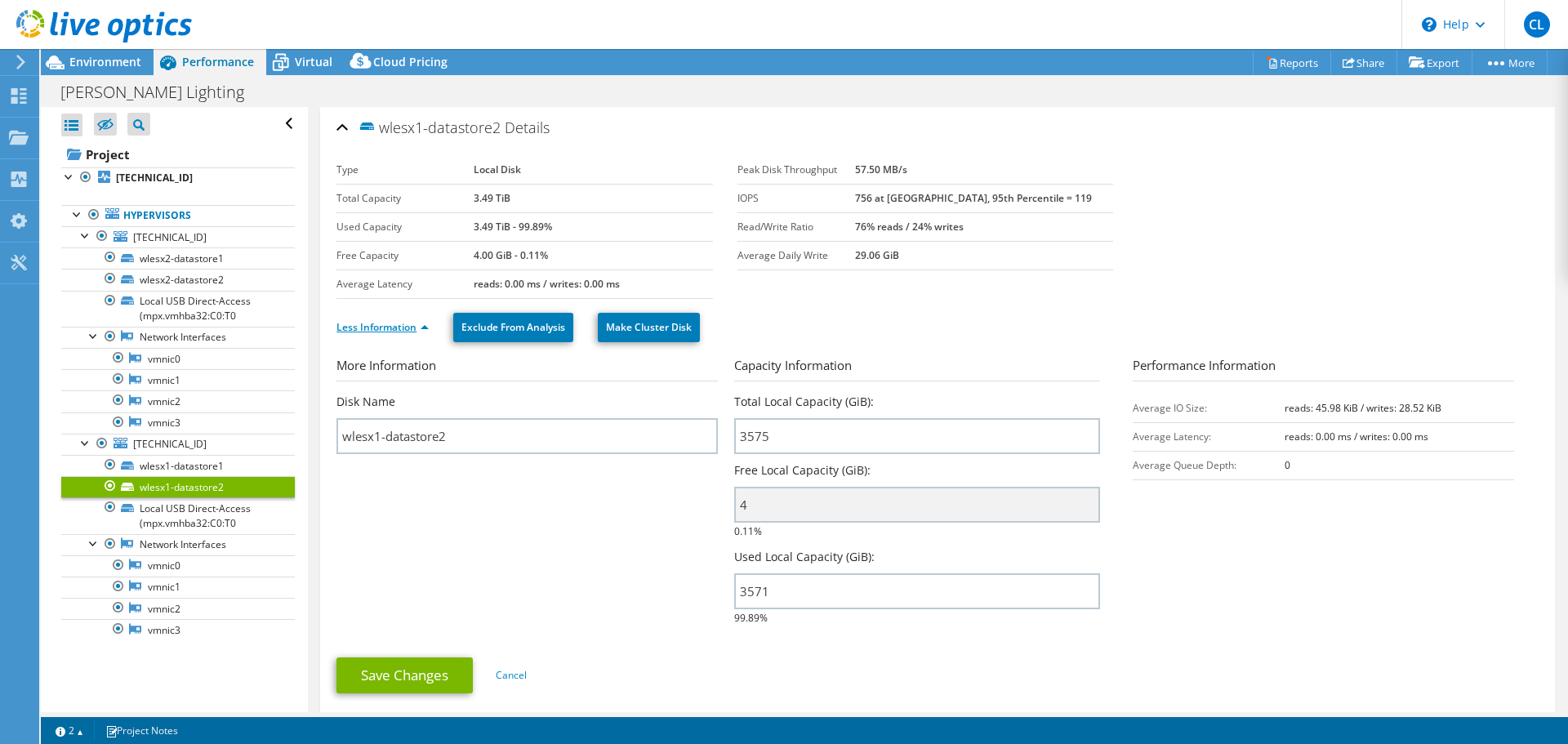
click at [413, 328] on link "Less Information" at bounding box center [383, 327] width 92 height 14
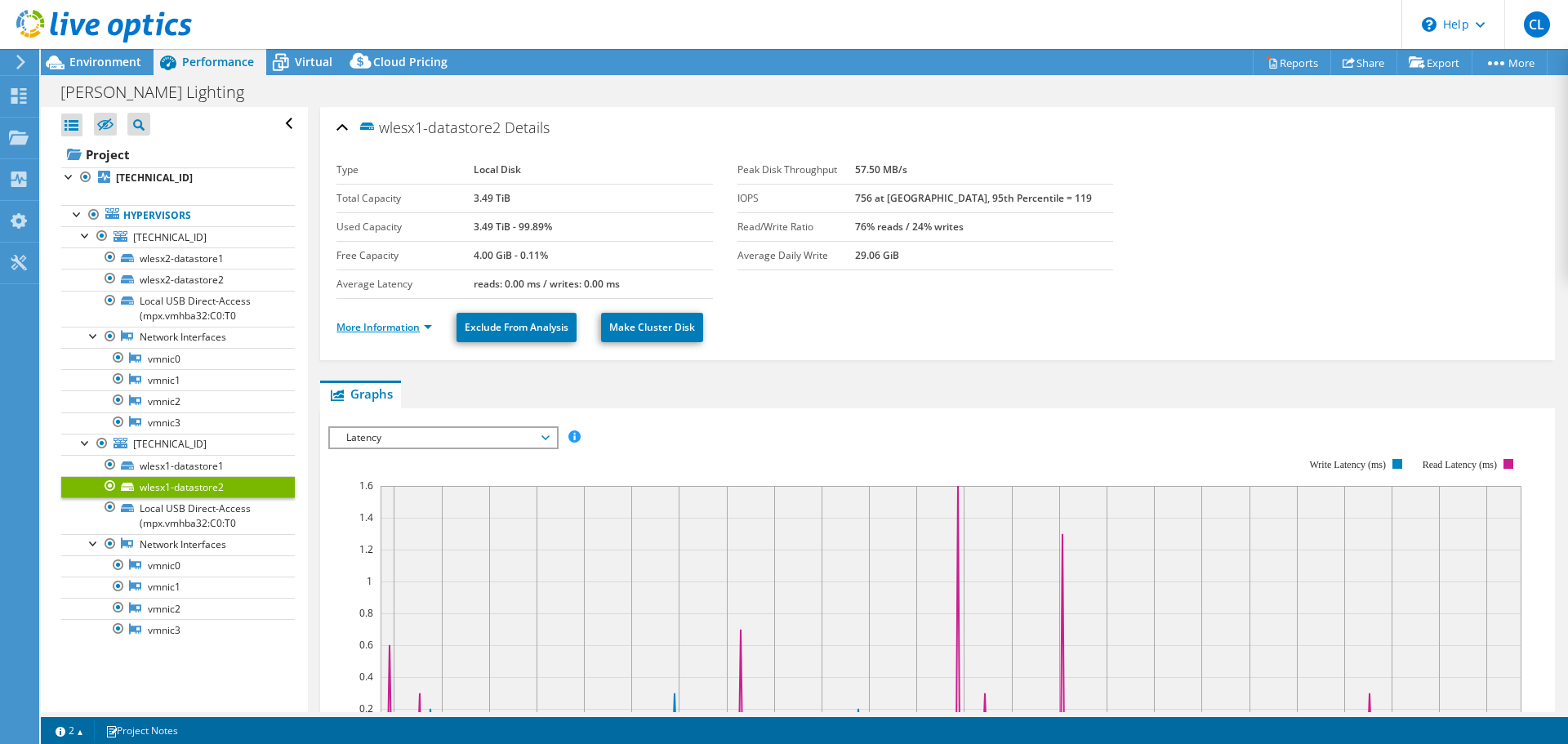
click at [381, 322] on link "More Information" at bounding box center [384, 327] width 96 height 14
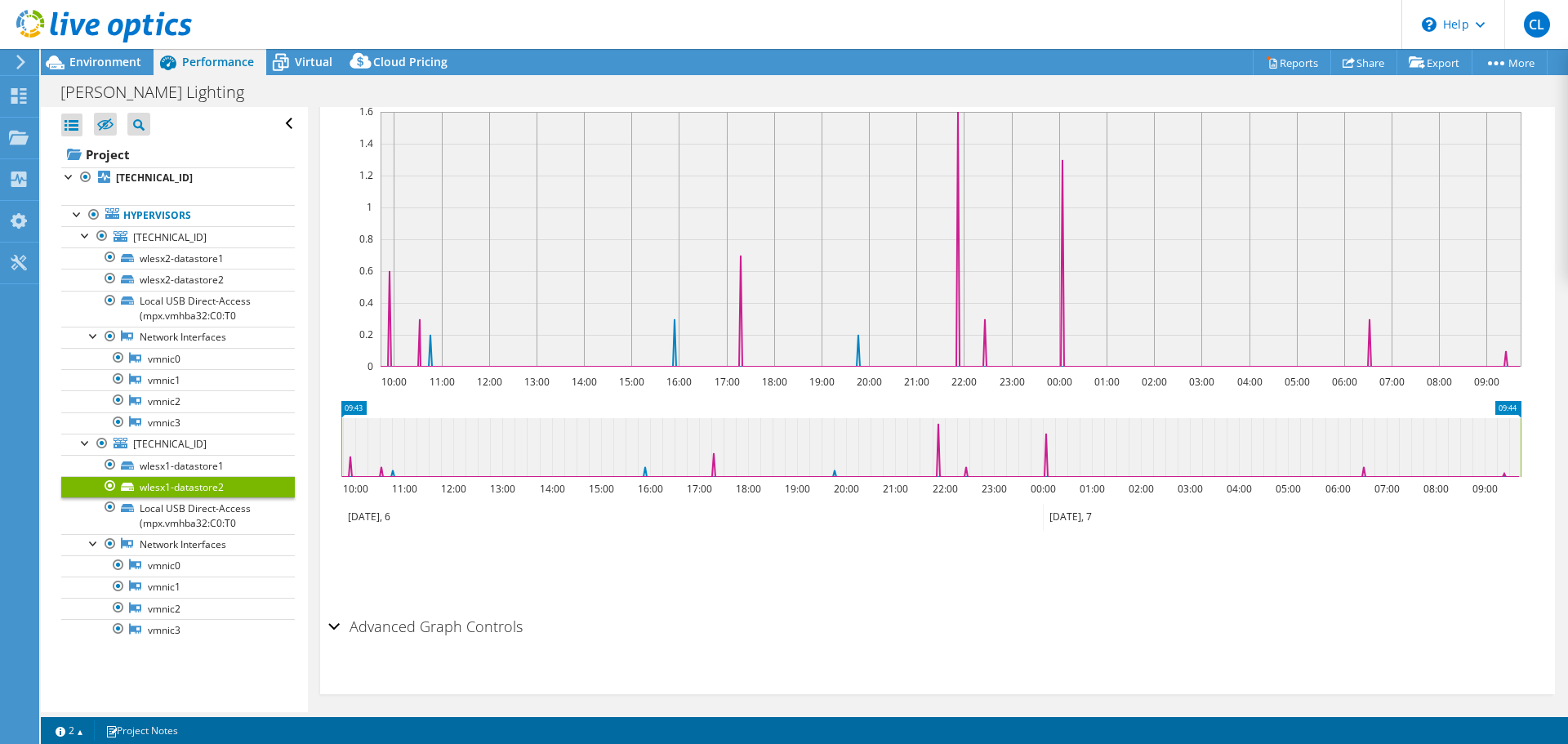
scroll to position [756, 0]
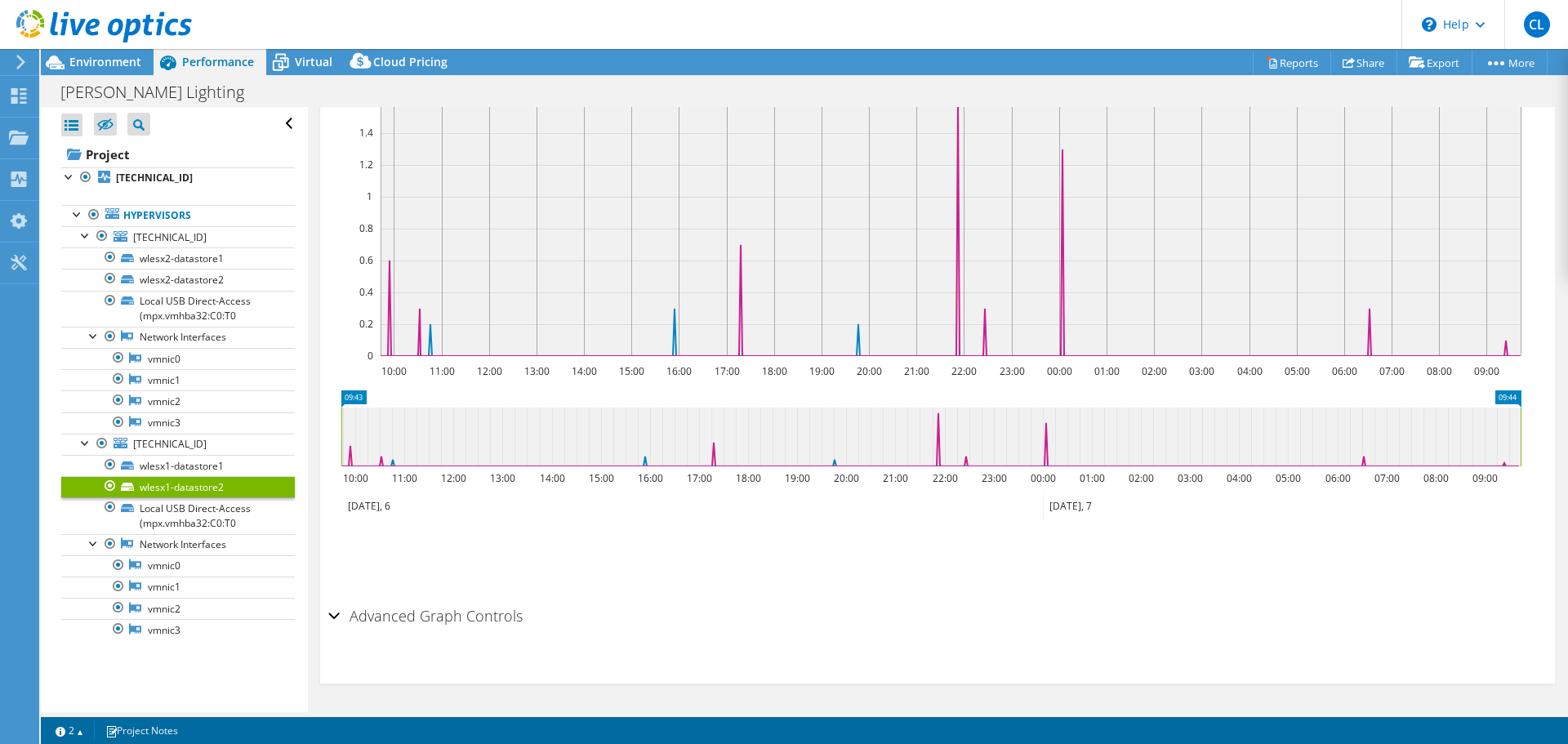
click at [404, 611] on h2 "Advanced Graph Controls" at bounding box center [424, 616] width 194 height 33
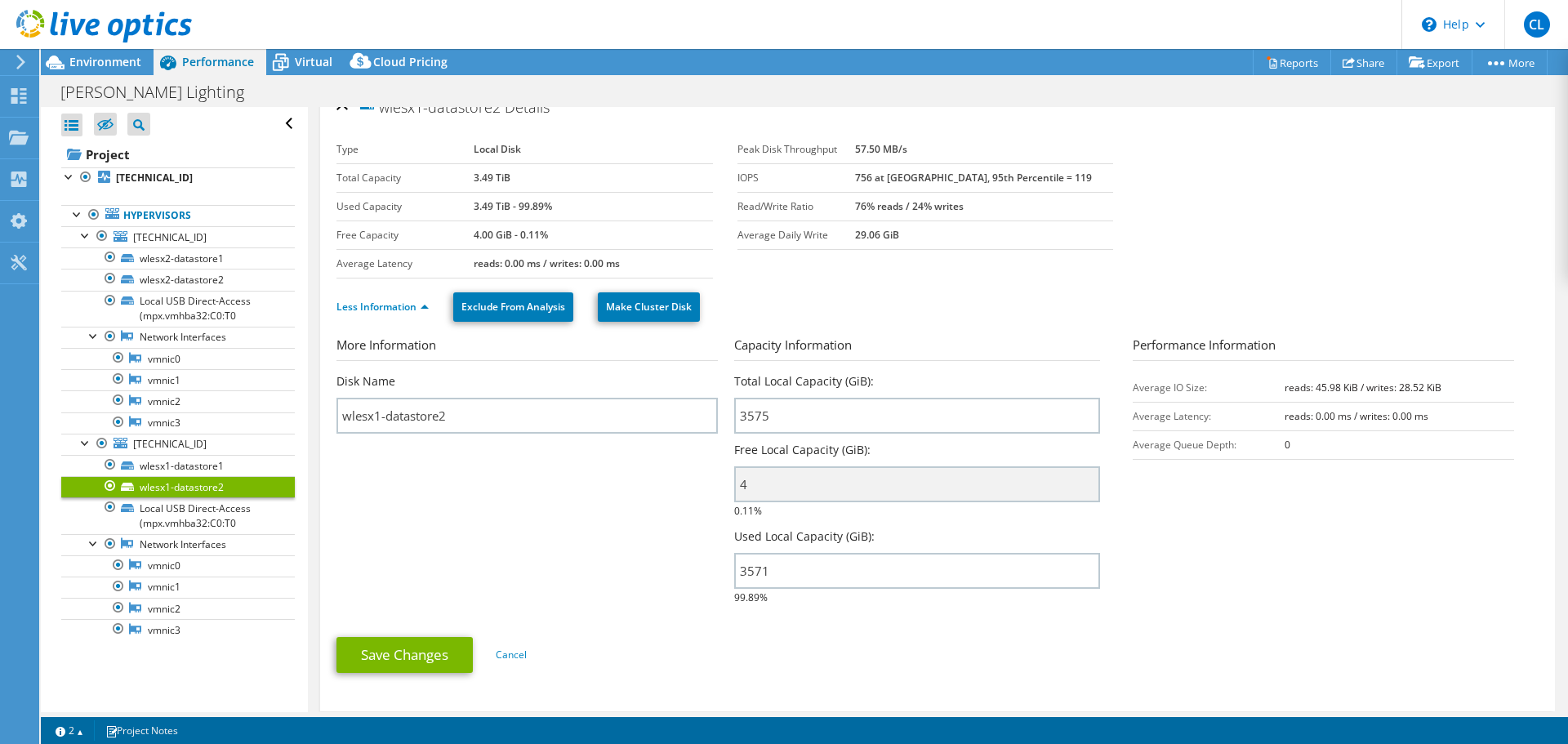
scroll to position [0, 0]
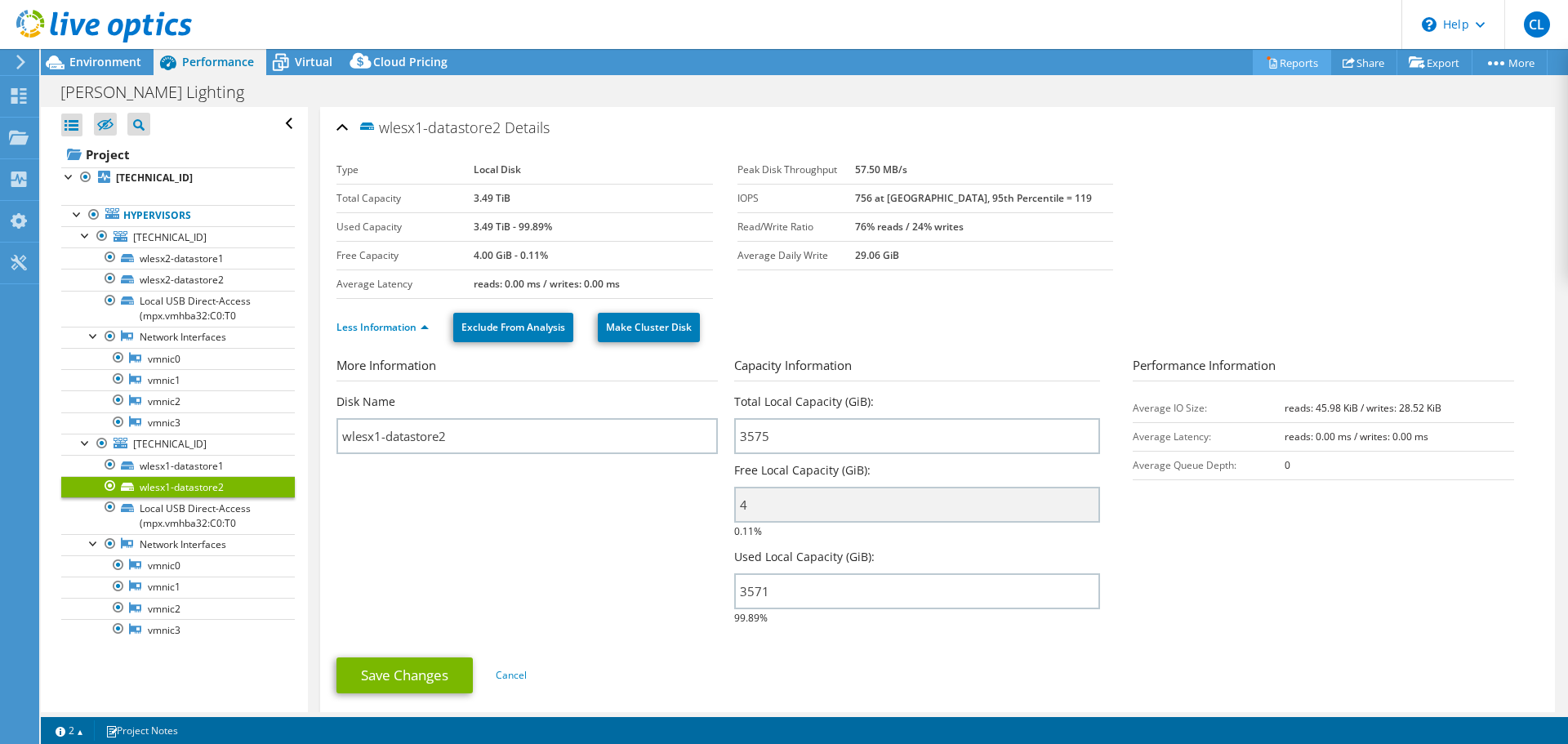
click at [1291, 62] on link "Reports" at bounding box center [1291, 62] width 78 height 25
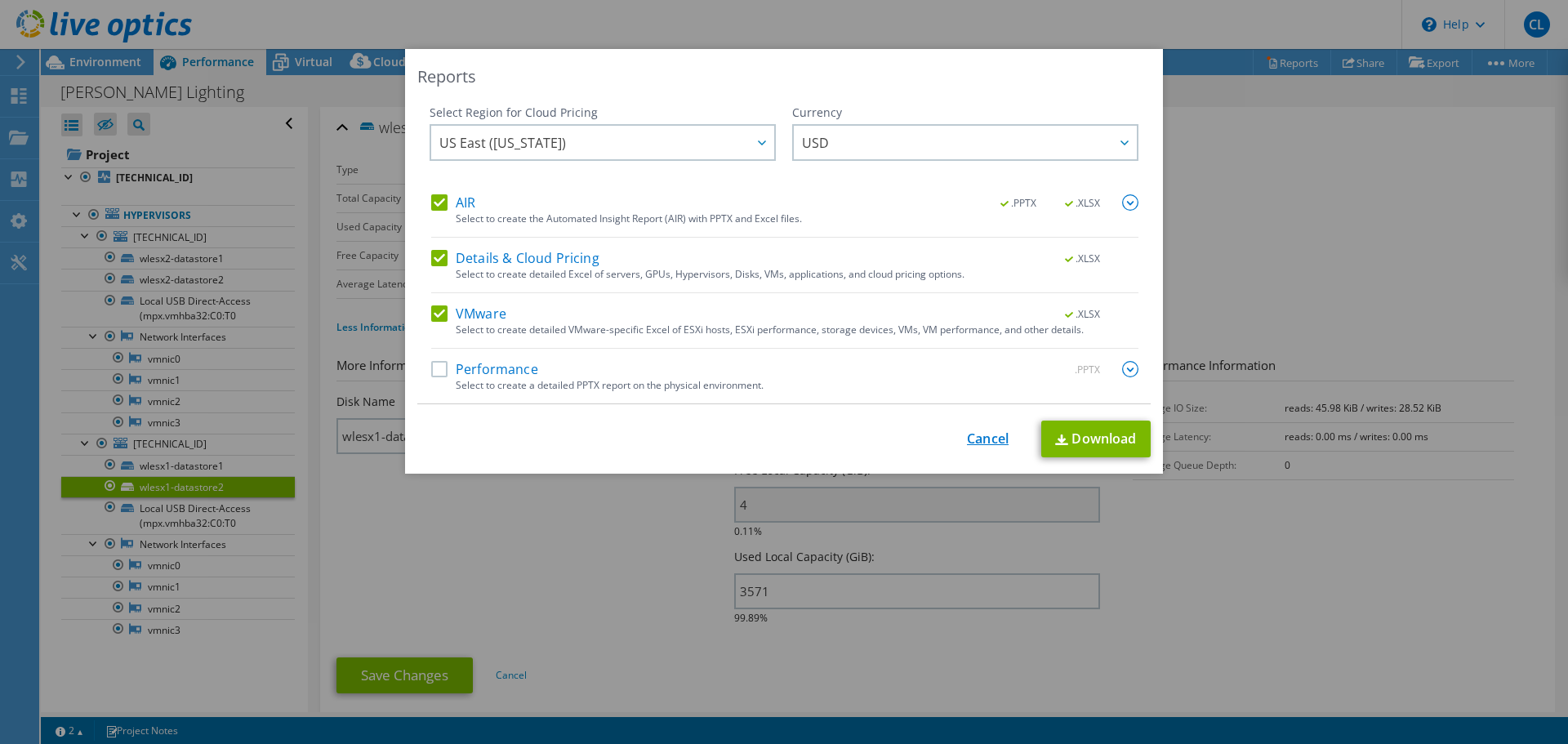
click at [983, 436] on link "Cancel" at bounding box center [988, 439] width 42 height 16
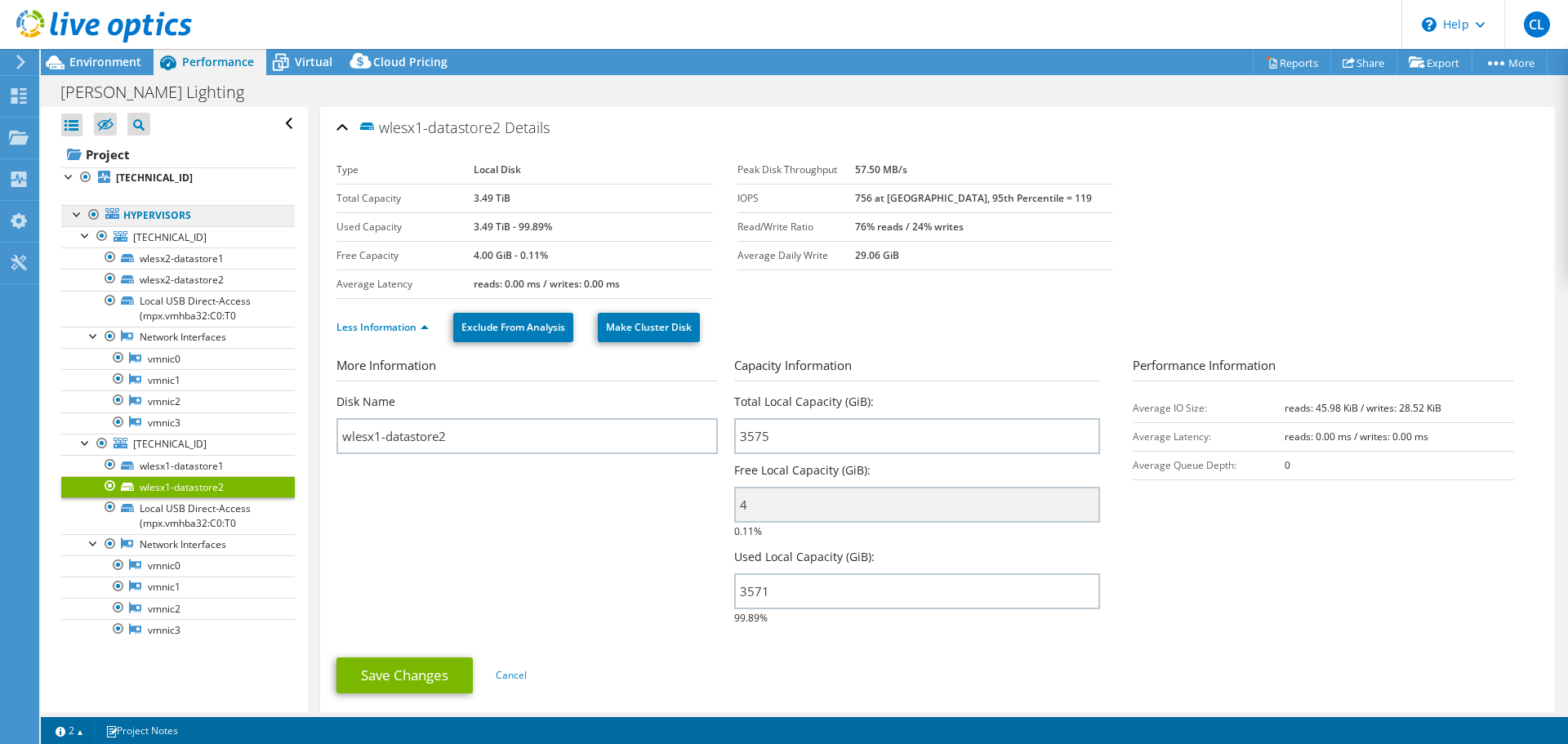
click at [163, 211] on link "Hypervisors" at bounding box center [177, 216] width 234 height 21
click at [152, 179] on b "[TECHNICAL_ID]" at bounding box center [154, 178] width 77 height 14
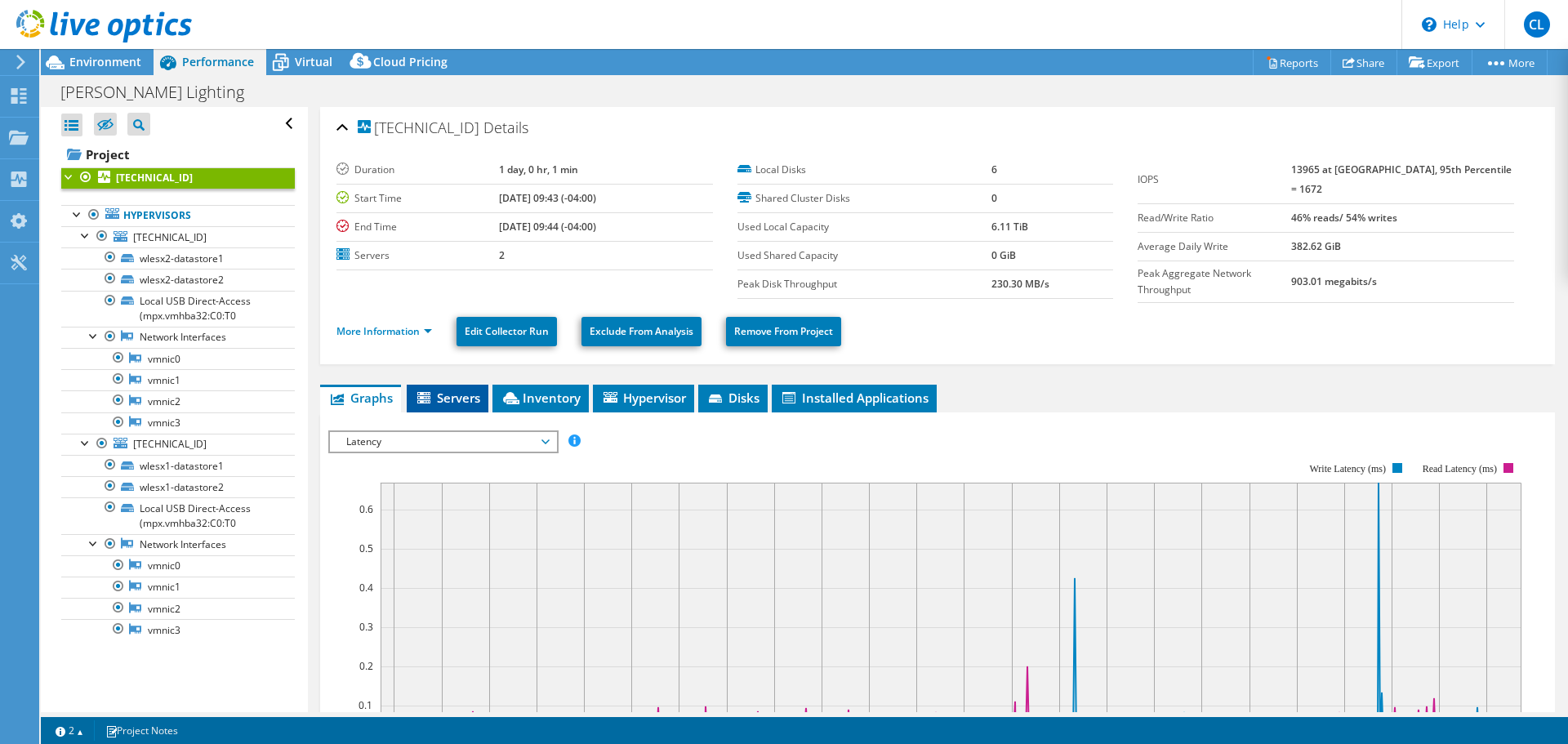
click at [444, 392] on span "Servers" at bounding box center [447, 398] width 65 height 17
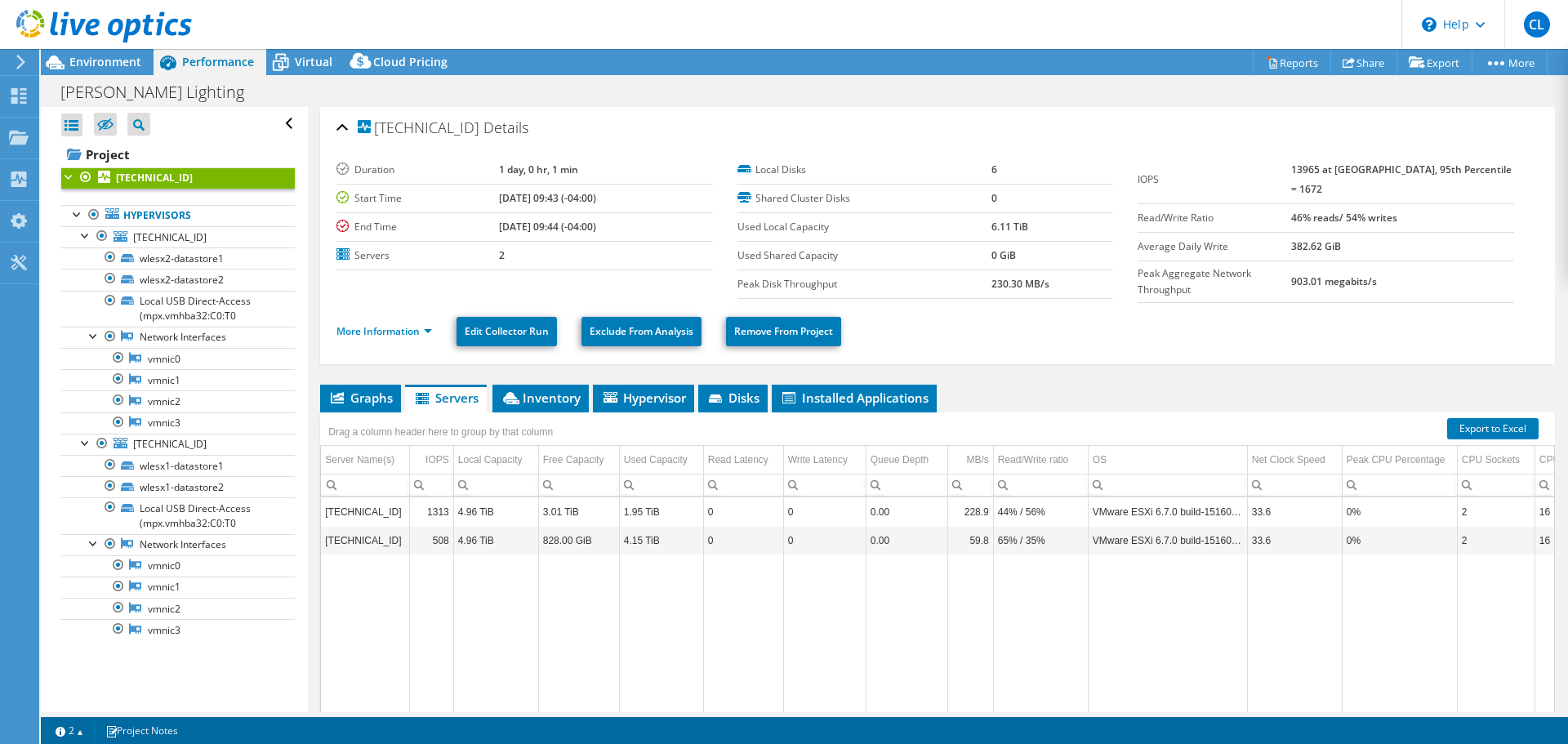
scroll to position [105, 0]
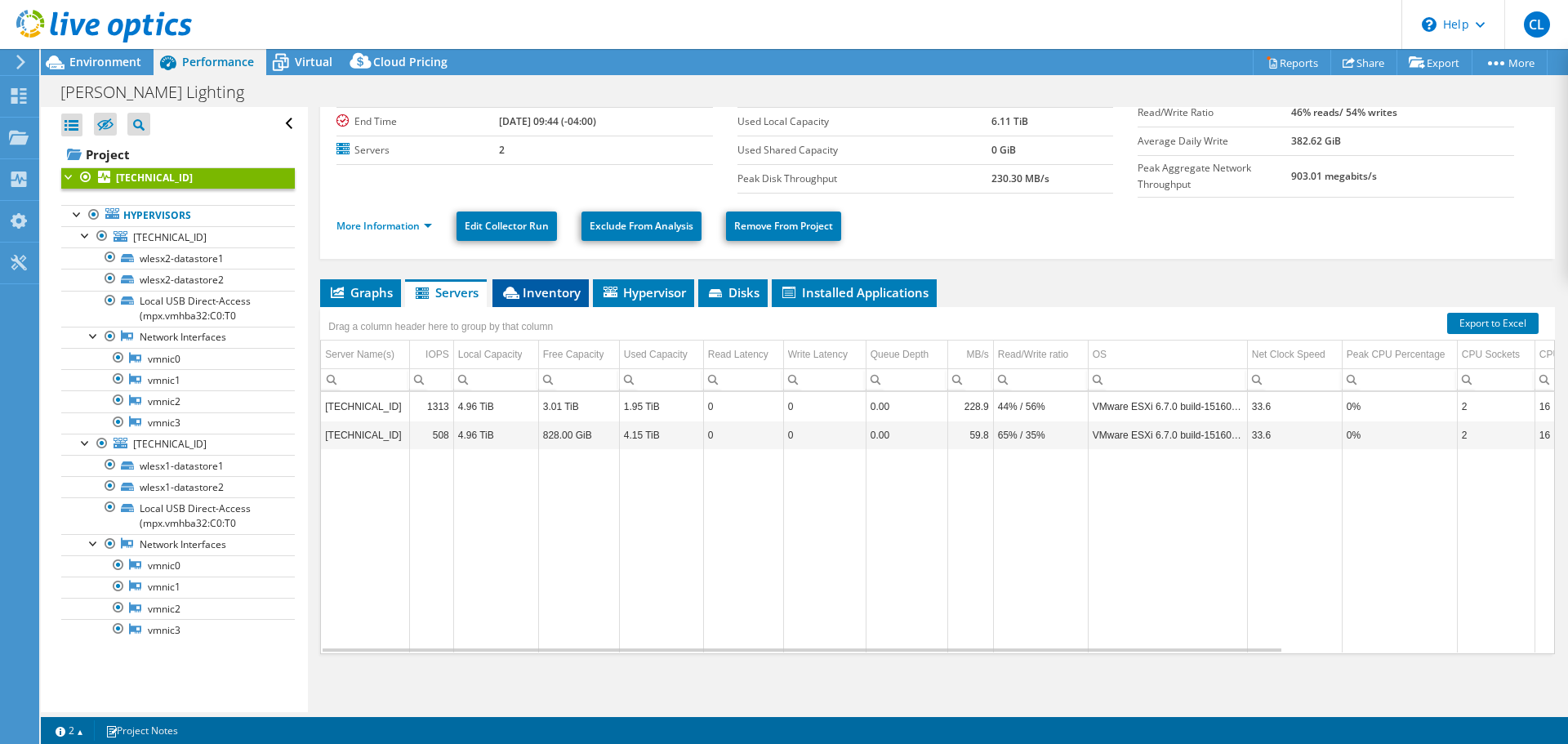
click at [540, 286] on span "Inventory" at bounding box center [541, 292] width 80 height 17
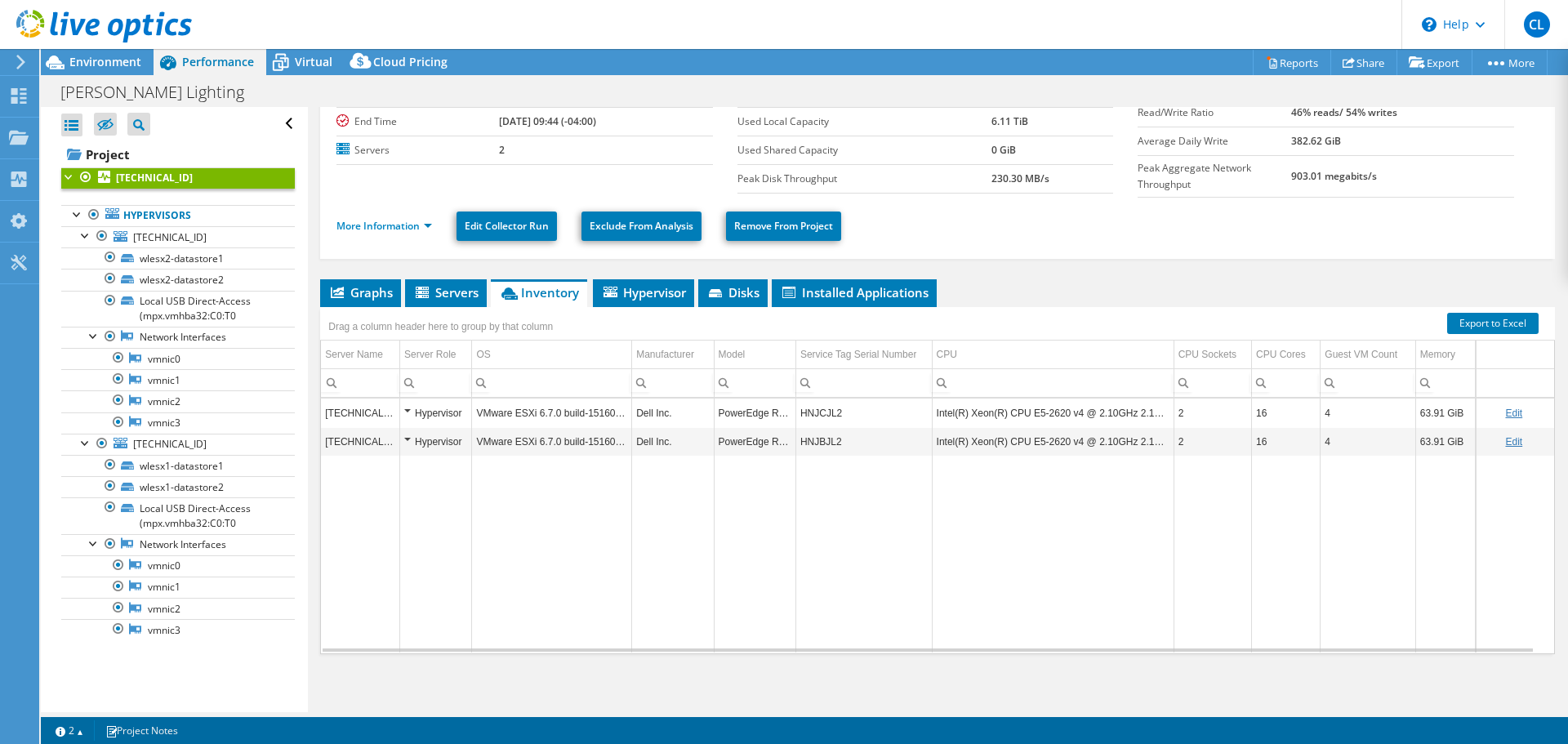
drag, startPoint x: 787, startPoint y: 497, endPoint x: 657, endPoint y: 500, distance: 130.0
click at [787, 497] on td "Data grid" at bounding box center [755, 554] width 82 height 197
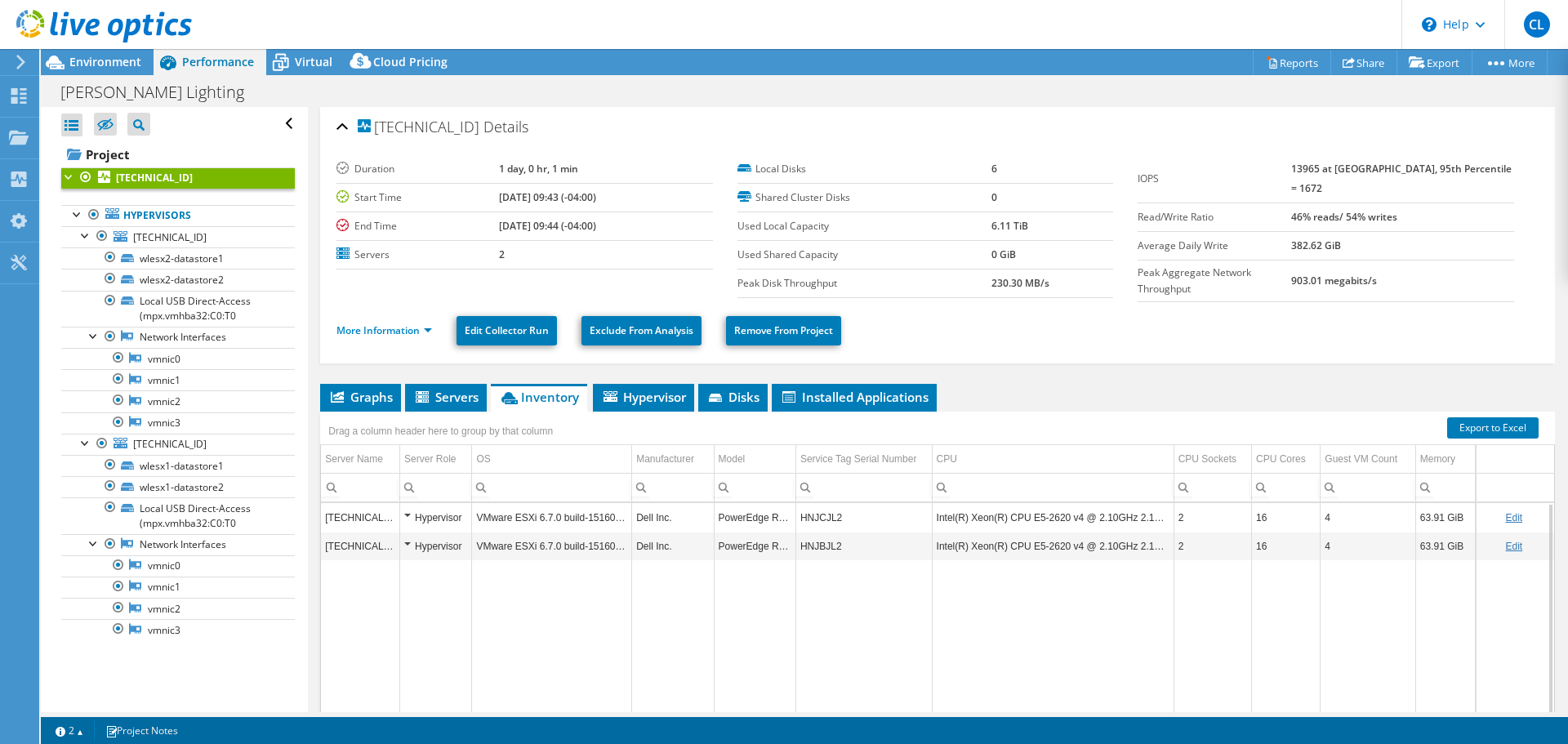
scroll to position [0, 0]
click at [1077, 293] on td "230.30 MB/s" at bounding box center [1052, 284] width 122 height 29
